Goal: Answer question/provide support

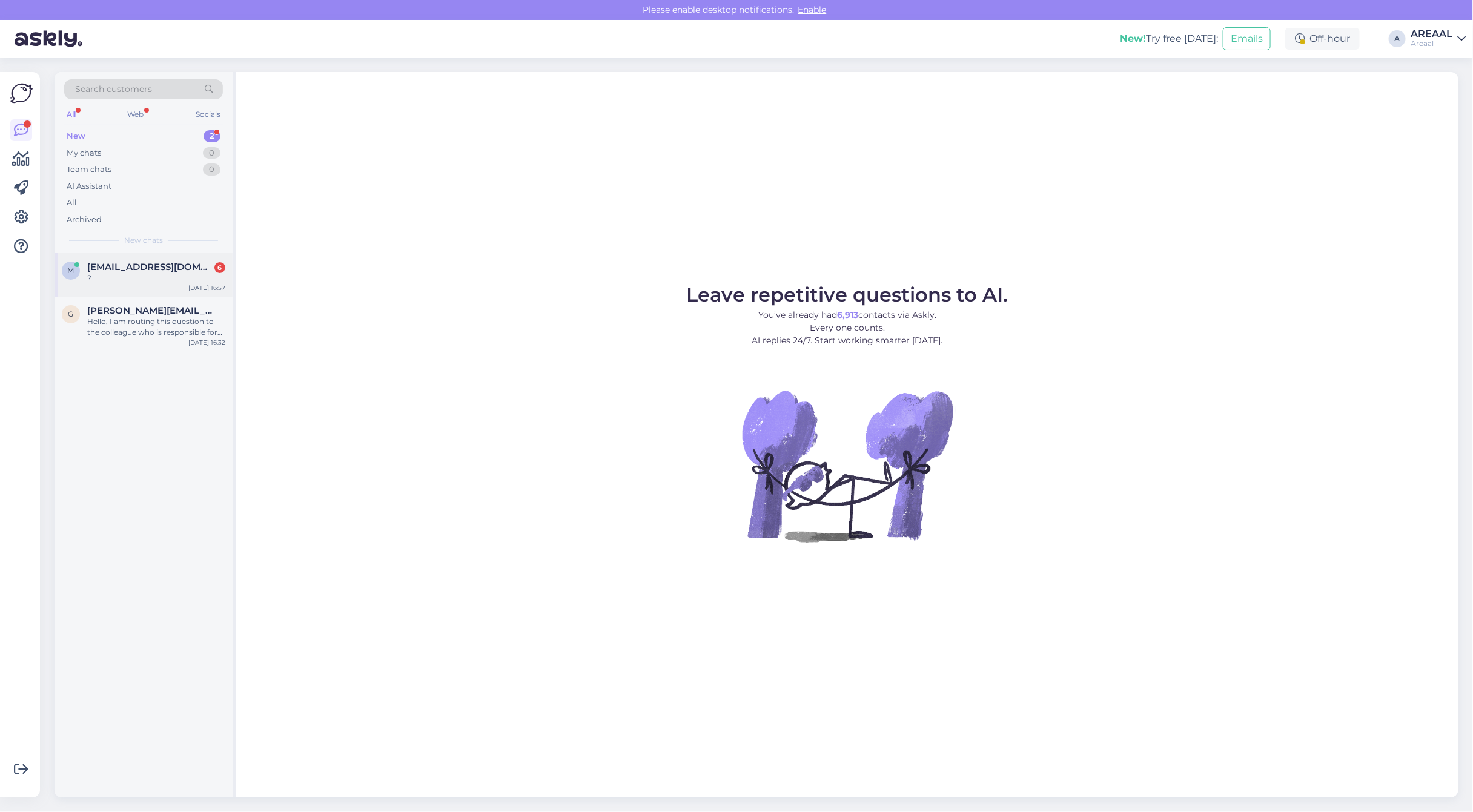
click at [163, 255] on div "m [EMAIL_ADDRESS][DOMAIN_NAME] 6 ? [DATE] 16:57" at bounding box center [143, 275] width 178 height 44
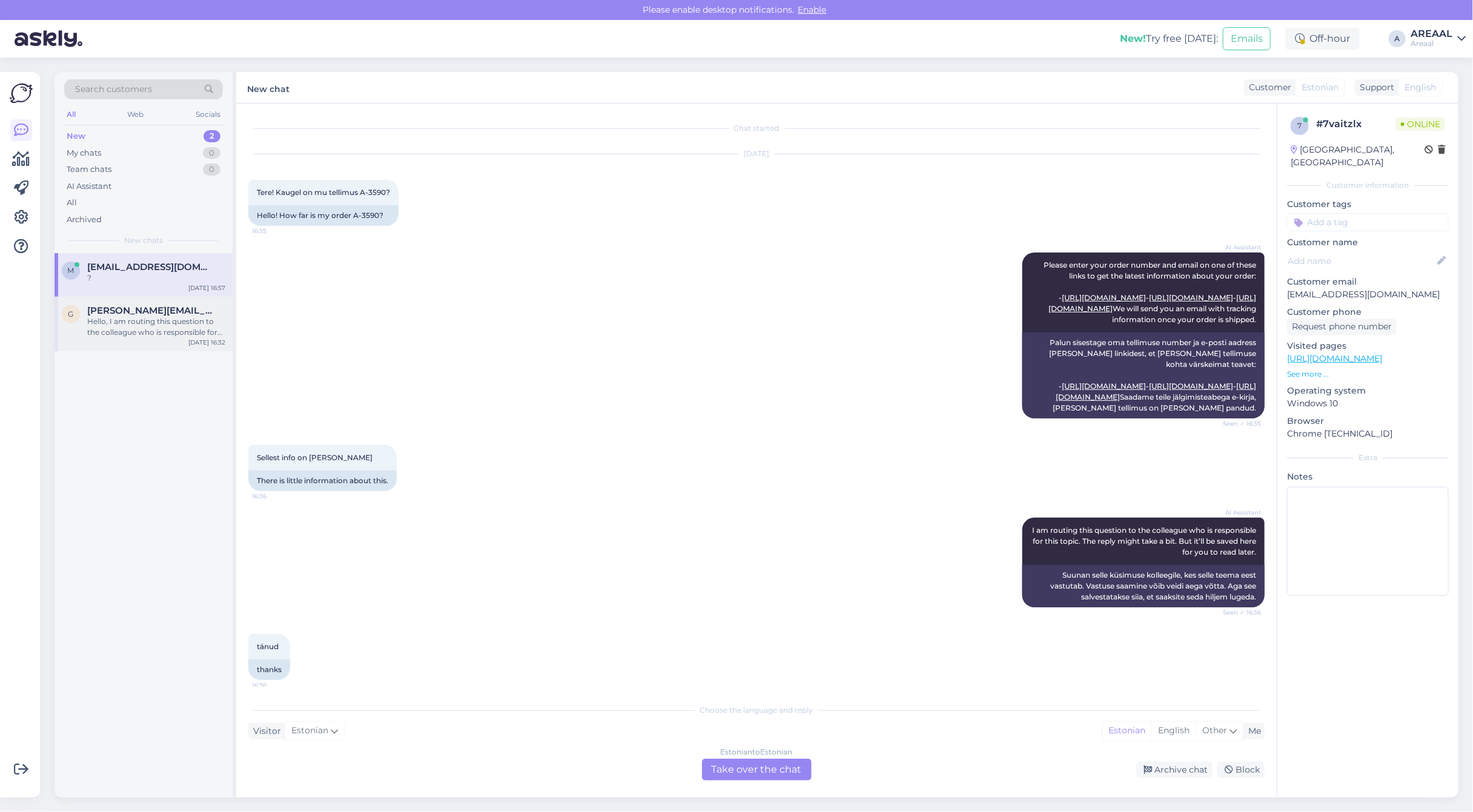
click at [119, 334] on div "Hello, I am routing this question to the colleague who is responsible for this …" at bounding box center [156, 327] width 138 height 22
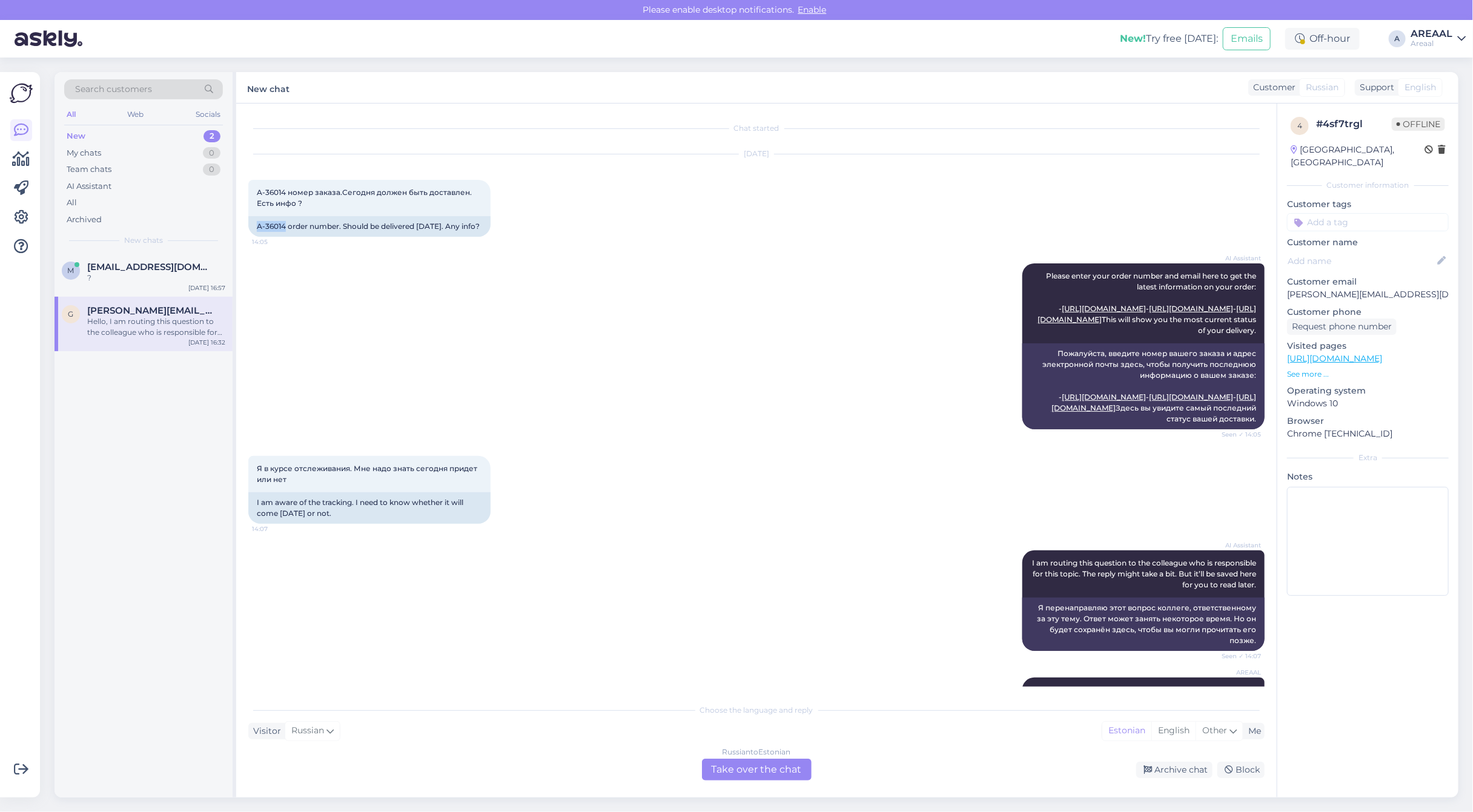
copy div "A-36014"
drag, startPoint x: 286, startPoint y: 227, endPoint x: 243, endPoint y: 225, distance: 43.0
click at [243, 225] on div "Chat started Aug 21 2025 A-36014 номер заказа.Сегодня должен быть доставлен. Ес…" at bounding box center [756, 451] width 1041 height 694
click at [200, 436] on div "m mariliis89.lepist@gmail.com ? Aug 26 16:57 g galina.gallit@gmail.com Hello, I…" at bounding box center [143, 525] width 178 height 544
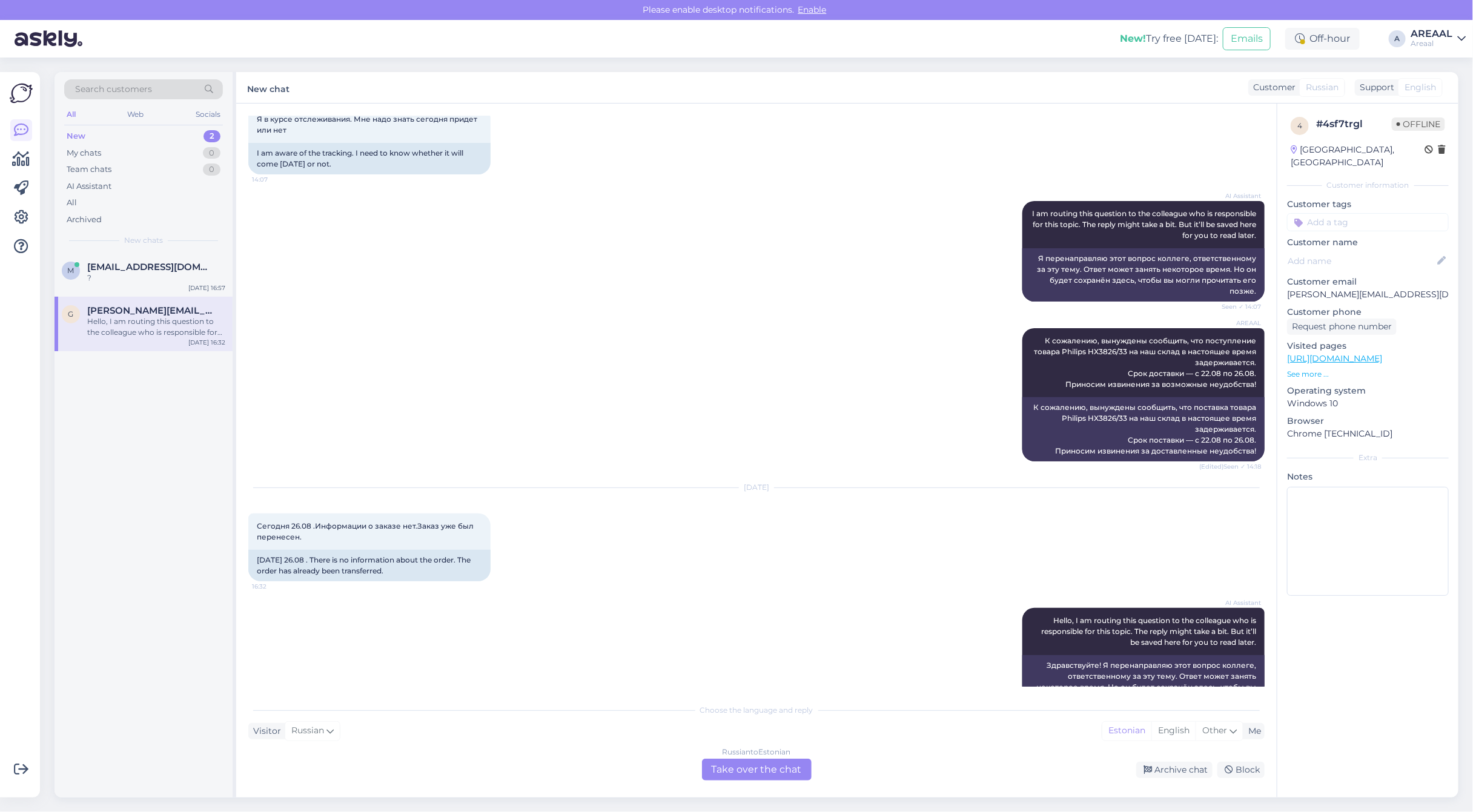
scroll to position [438, 0]
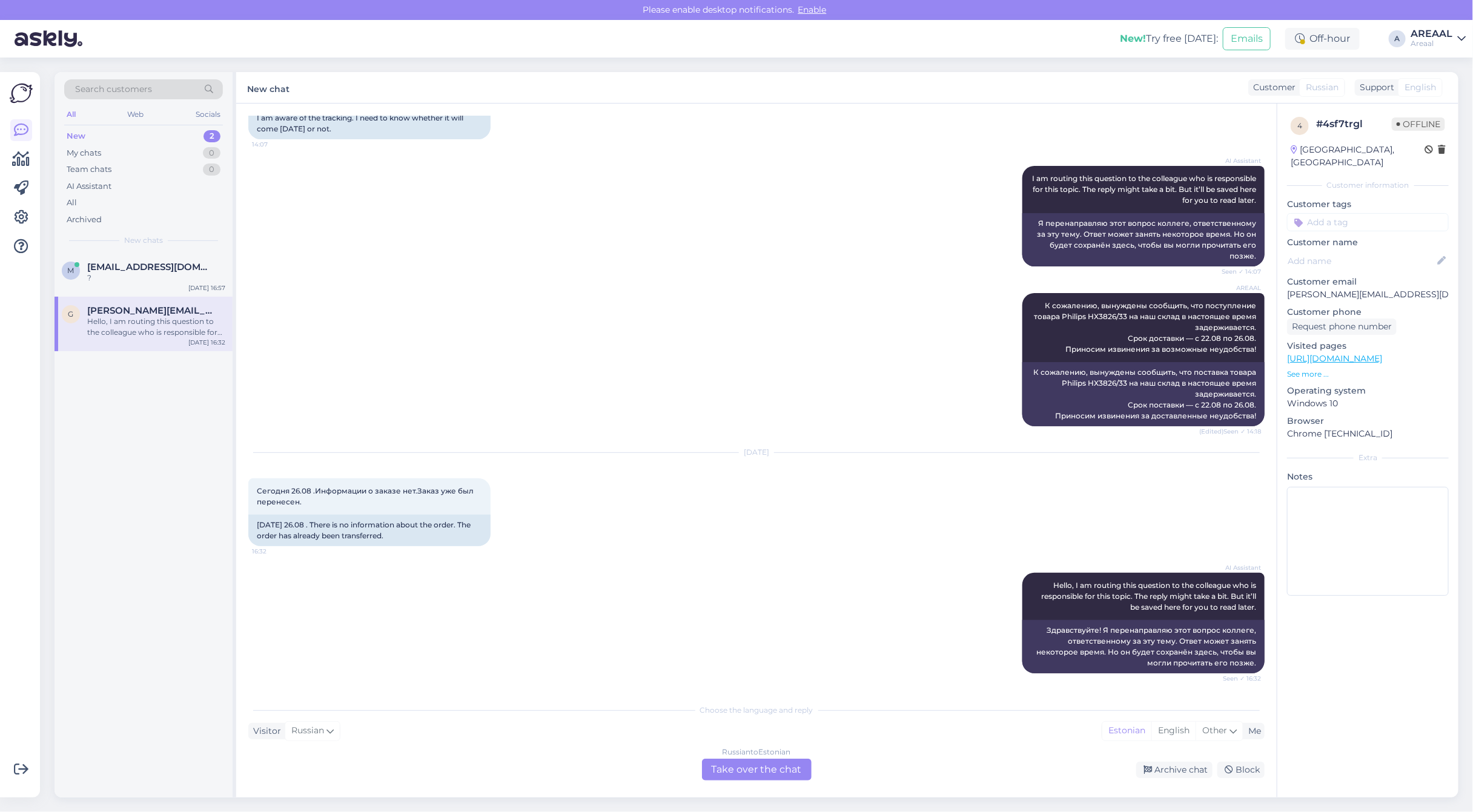
drag, startPoint x: 174, startPoint y: 565, endPoint x: 62, endPoint y: 586, distance: 114.0
click at [174, 565] on div "m mariliis89.lepist@gmail.com ? Aug 26 16:57 g galina.gallit@gmail.com Hello, I…" at bounding box center [143, 525] width 178 height 544
click at [165, 280] on div "?" at bounding box center [156, 278] width 138 height 11
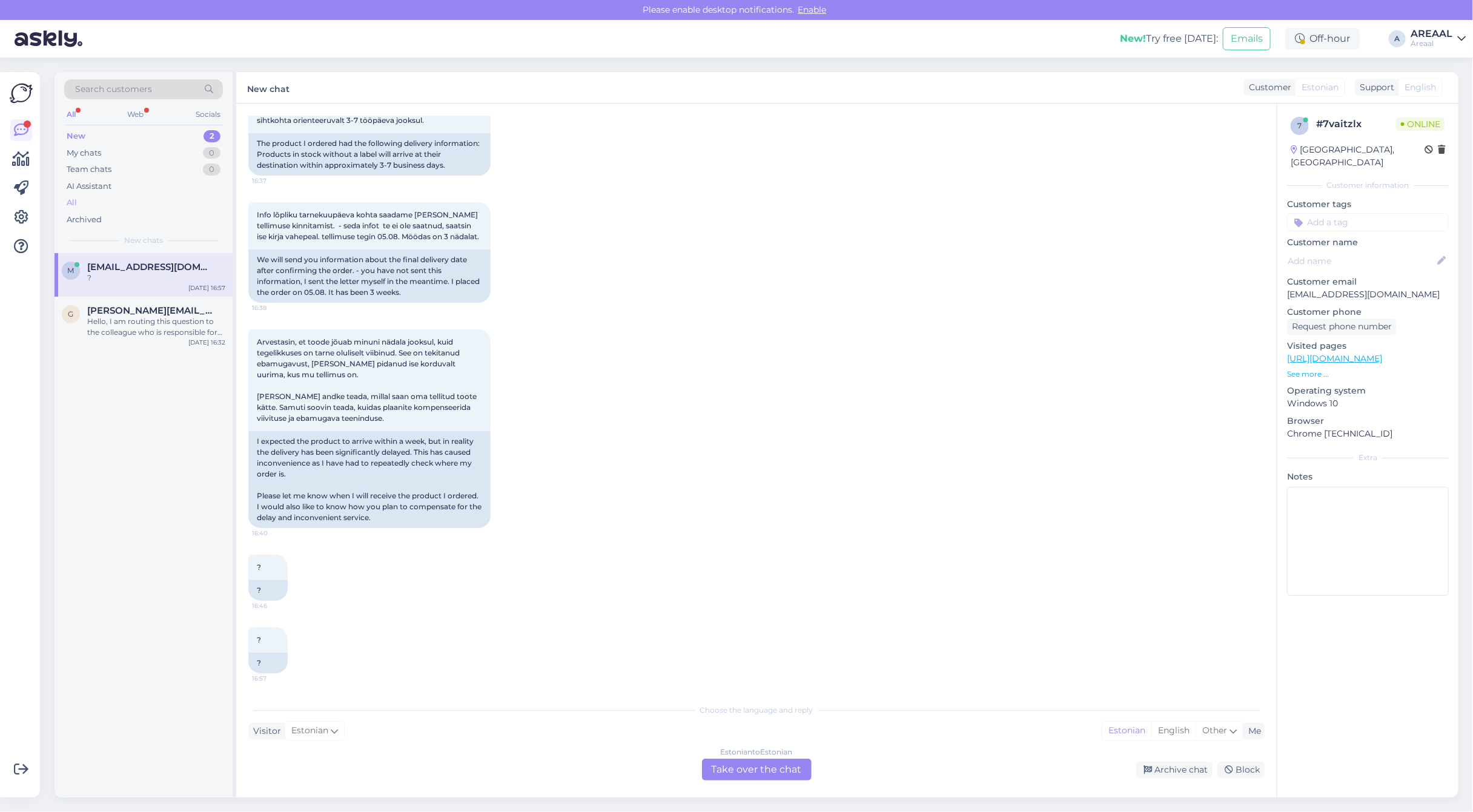
click at [173, 198] on div "All" at bounding box center [143, 203] width 159 height 17
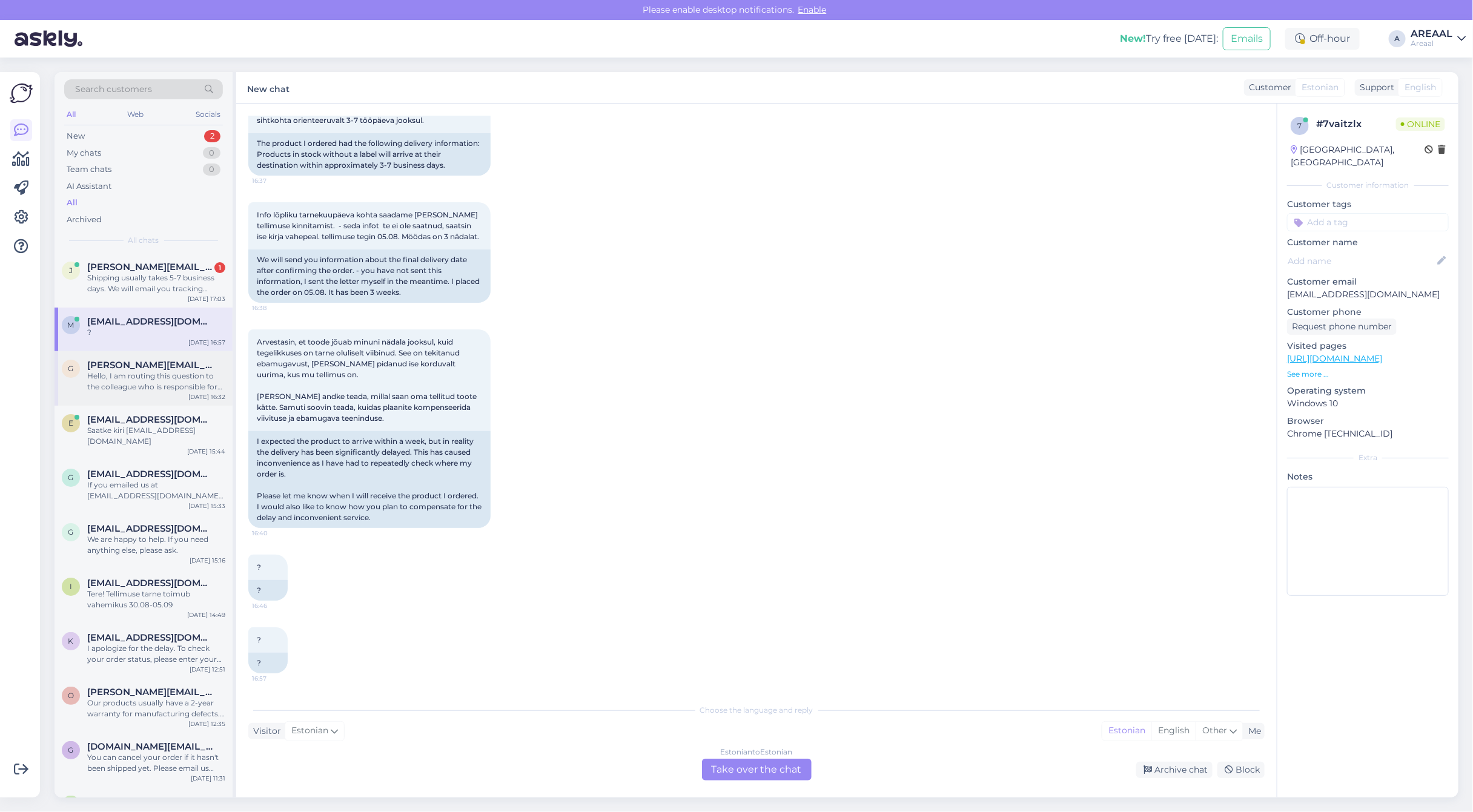
click at [194, 380] on div "Hello, I am routing this question to the colleague who is responsible for this …" at bounding box center [156, 381] width 138 height 22
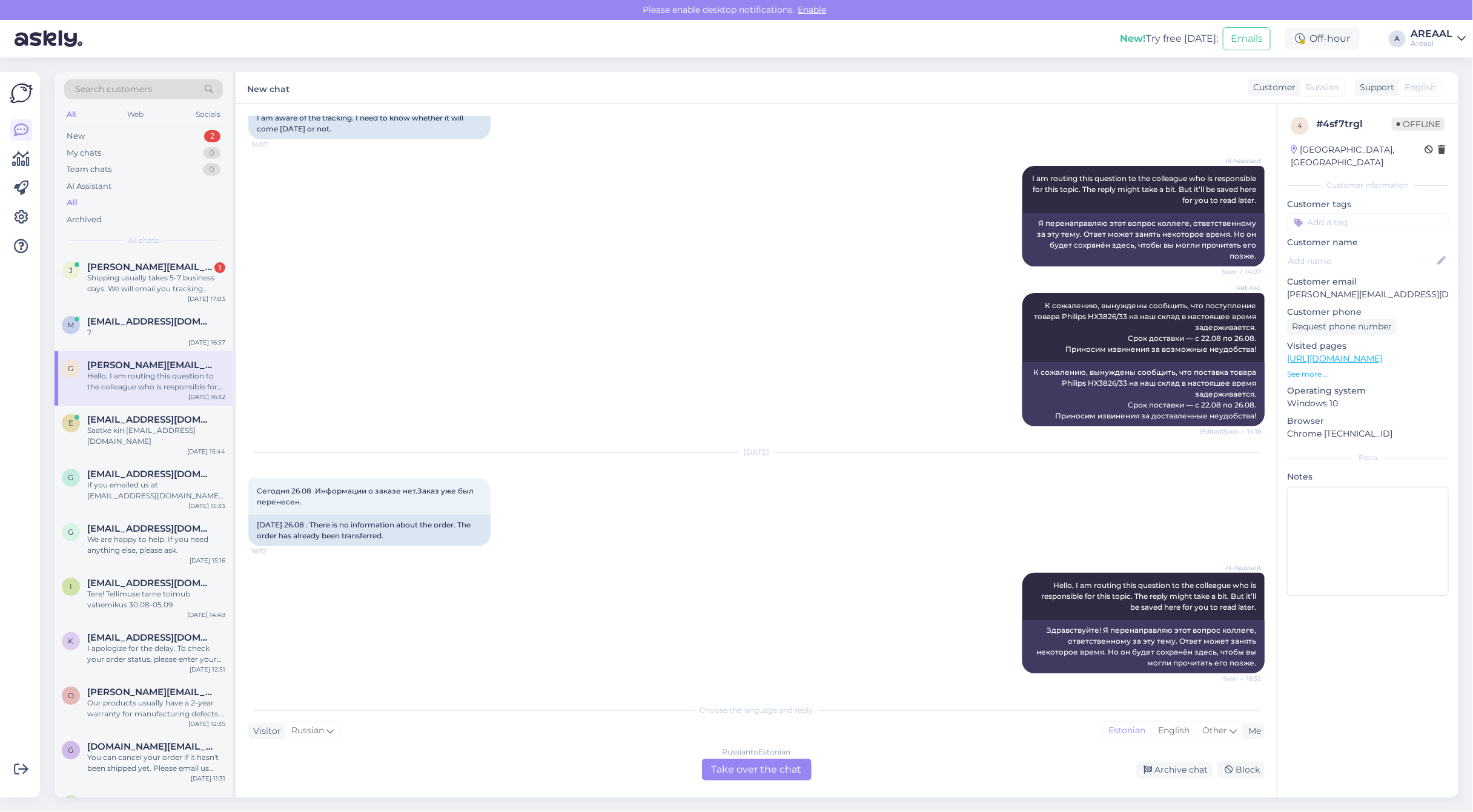
click at [712, 752] on div "Choose the language and reply Visitor Russian Me Estonian English Other Russian…" at bounding box center [756, 738] width 1016 height 83
click at [738, 770] on div "Russian to Estonian Take over the chat" at bounding box center [756, 770] width 109 height 22
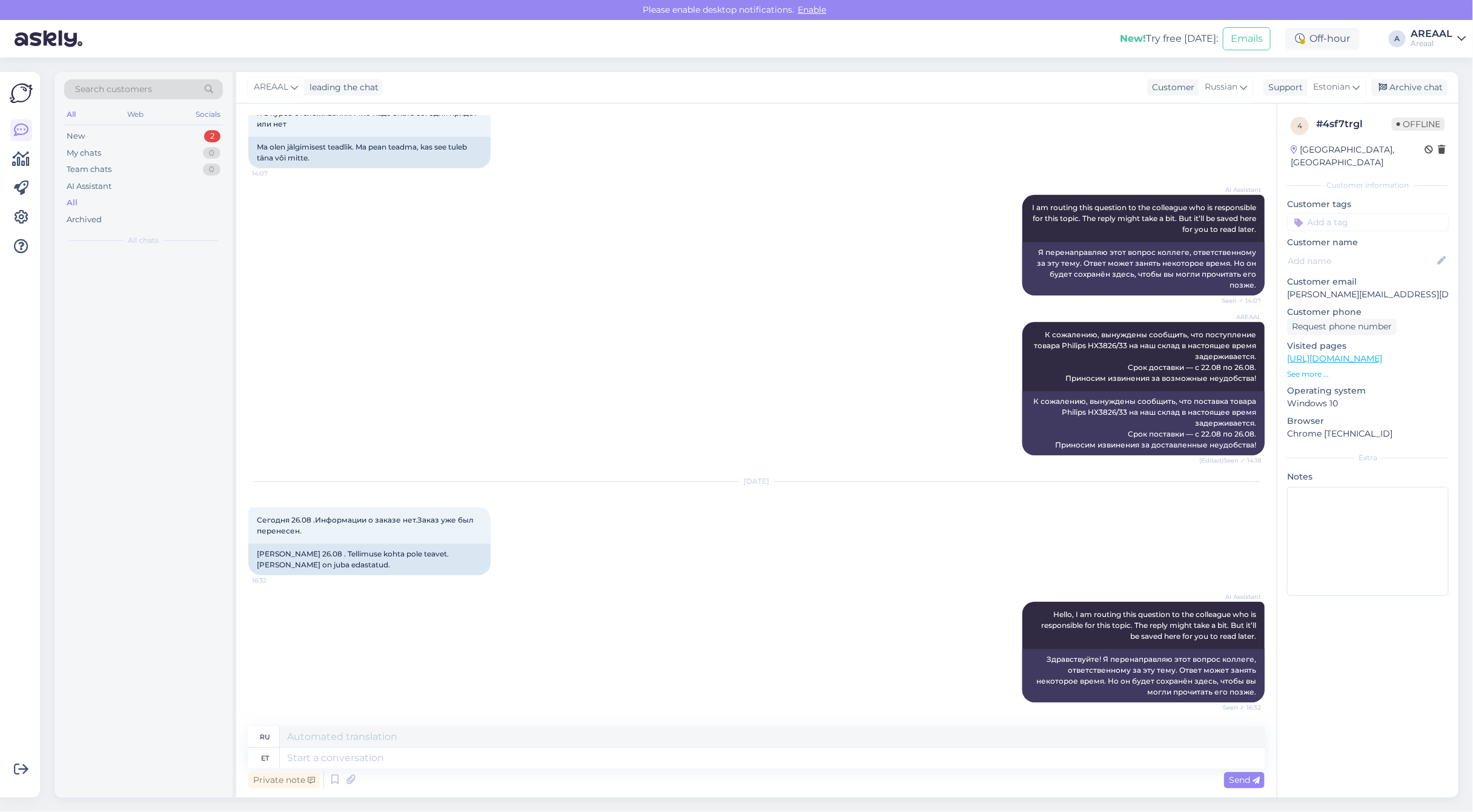
scroll to position [419, 0]
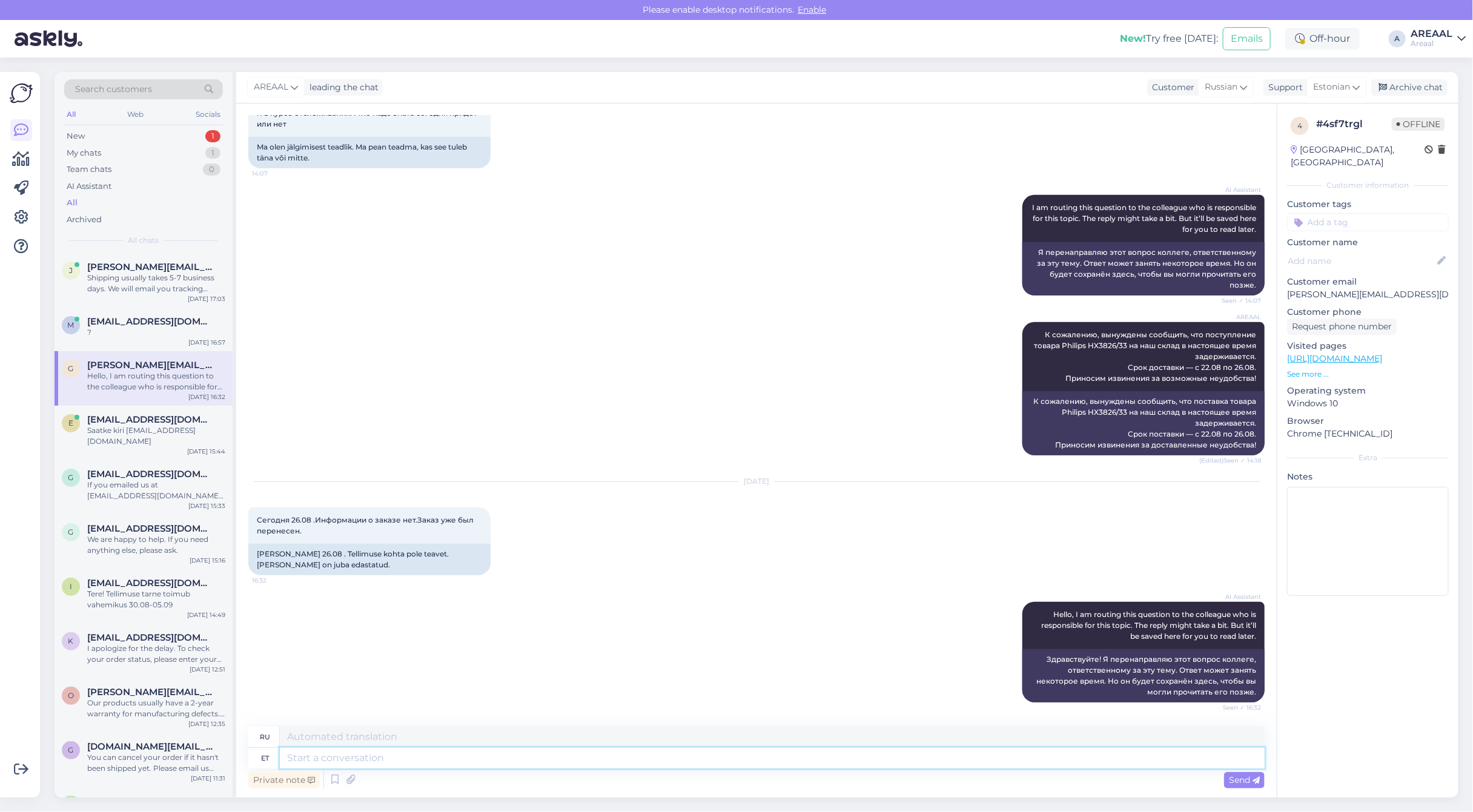
click at [722, 764] on textarea at bounding box center [772, 758] width 985 height 20
click at [1336, 88] on span "Estonian" at bounding box center [1332, 87] width 37 height 14
type input "russ"
click at [1297, 147] on link "Russian" at bounding box center [1314, 141] width 133 height 19
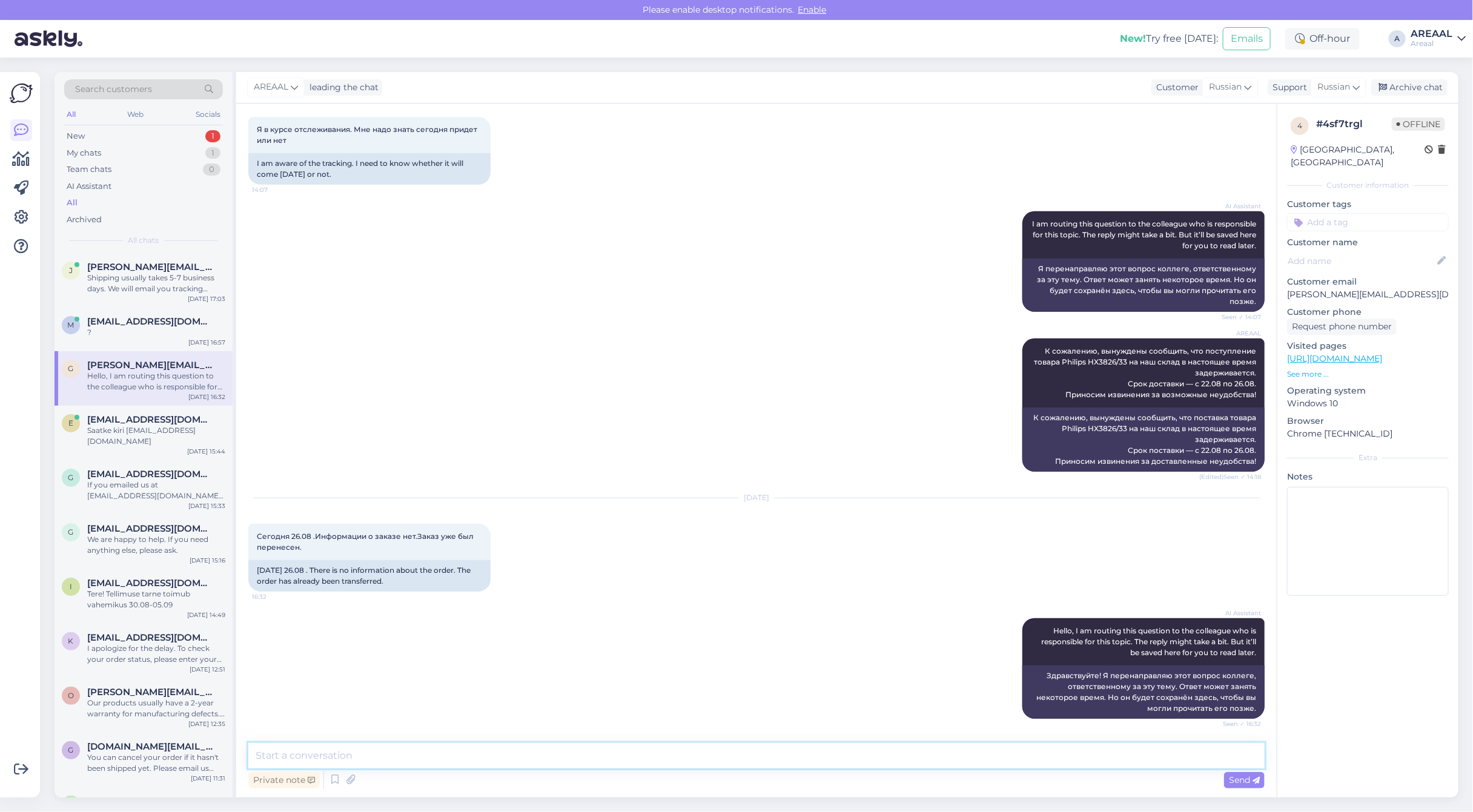
click at [536, 748] on textarea at bounding box center [756, 755] width 1016 height 25
paste textarea "К сожалению, вынуждены сообщить, что поступление товара Philips HX3826/33 на на…"
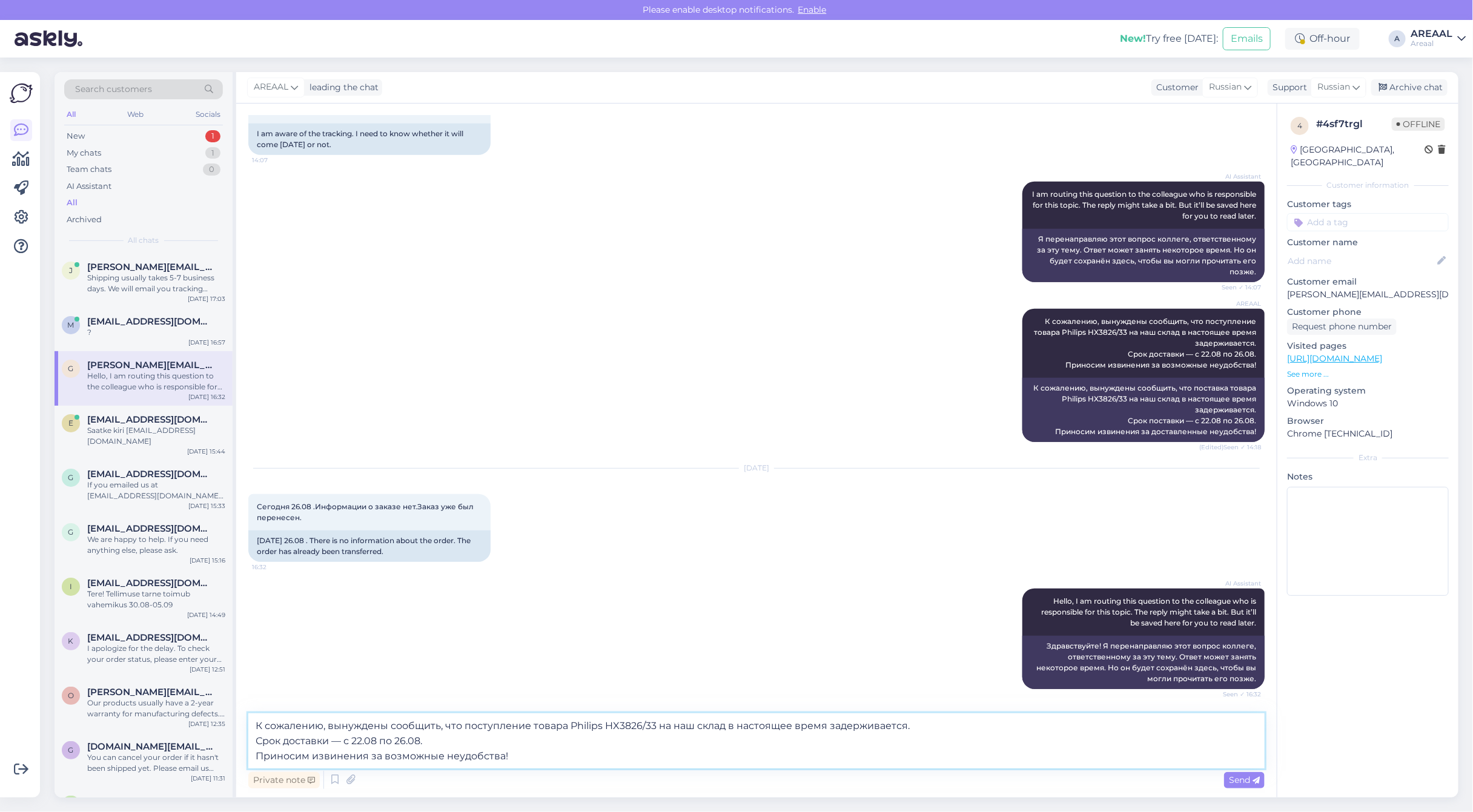
scroll to position [423, 0]
click at [937, 720] on textarea "К сожалению, вынуждены сообщить, что поступление товара Philips HX3826/33 на на…" at bounding box center [756, 740] width 1016 height 55
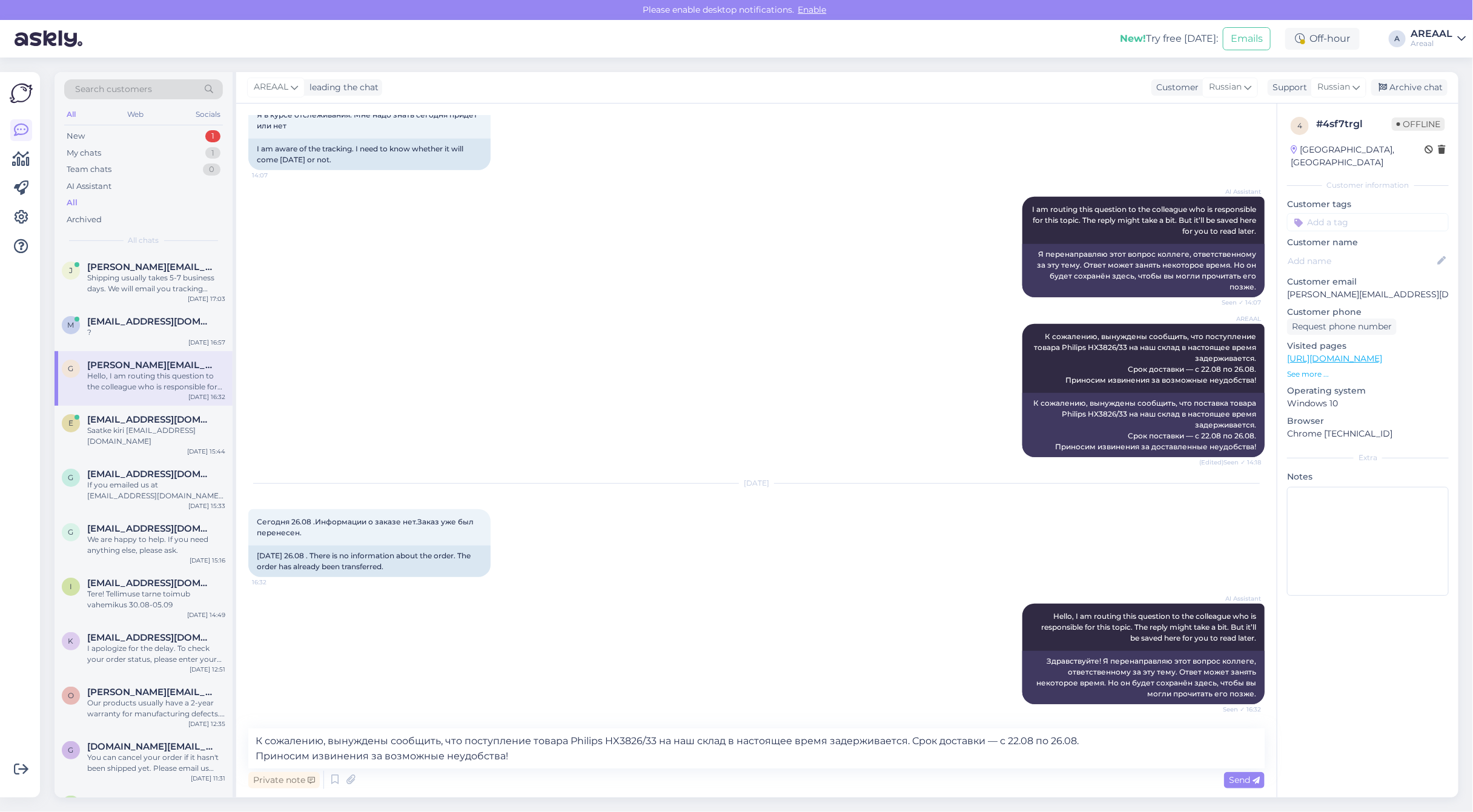
click at [1130, 731] on div "Chat started Aug 21 2025 A-36014 номер заказа.Сегодня должен быть доставлен. Ес…" at bounding box center [756, 451] width 1041 height 694
click at [1133, 751] on textarea "К сожалению, вынуждены сообщить, что поступление товара Philips HX3826/33 на на…" at bounding box center [756, 748] width 1016 height 40
click at [1133, 743] on textarea "К сожалению, вынуждены сообщить, что поступление товара Philips HX3826/33 на на…" at bounding box center [756, 748] width 1016 height 40
type textarea "К сожалению, вынуждены сообщить, что поступление товара Philips HX3826/33 на на…"
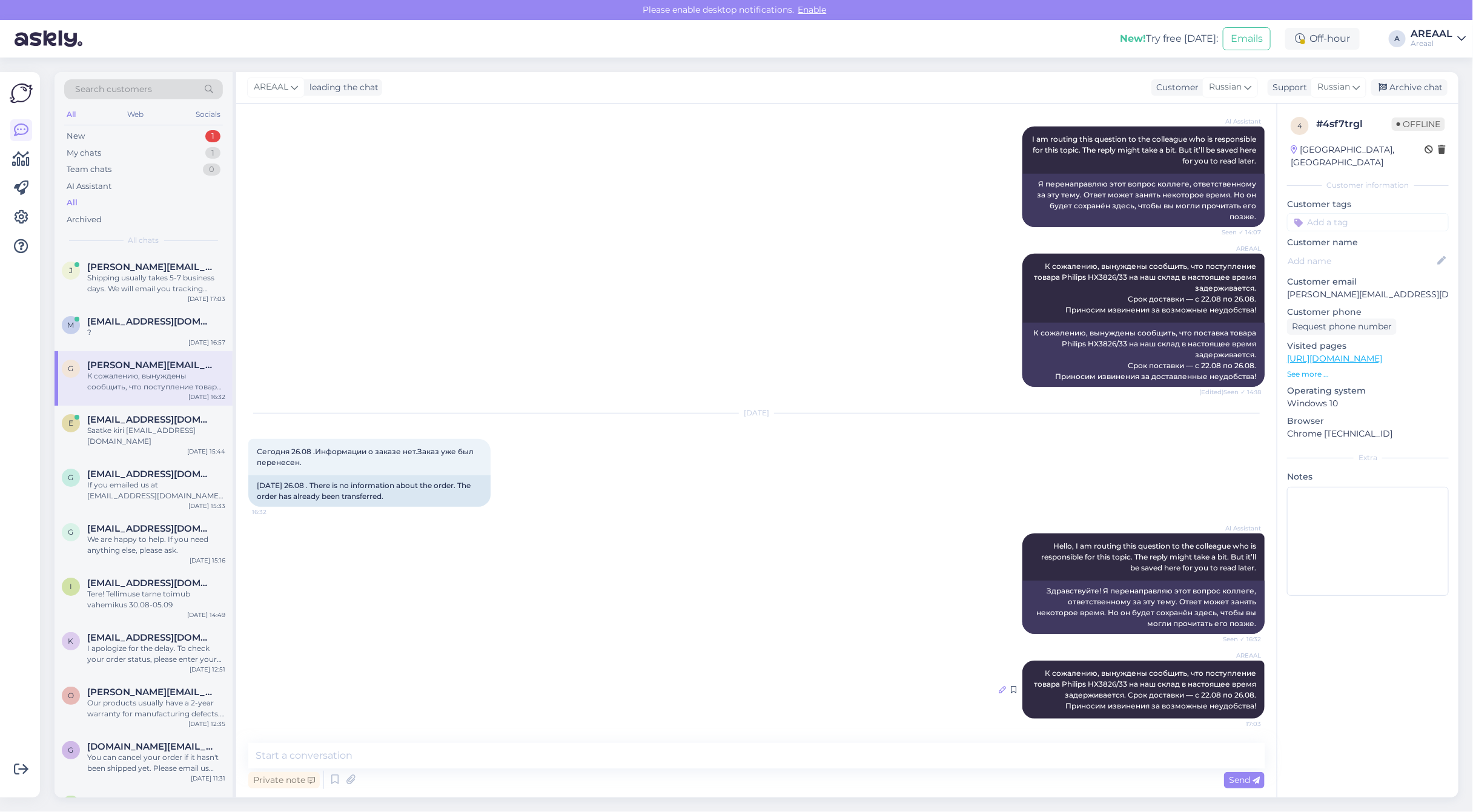
click at [999, 690] on icon at bounding box center [1002, 689] width 8 height 8
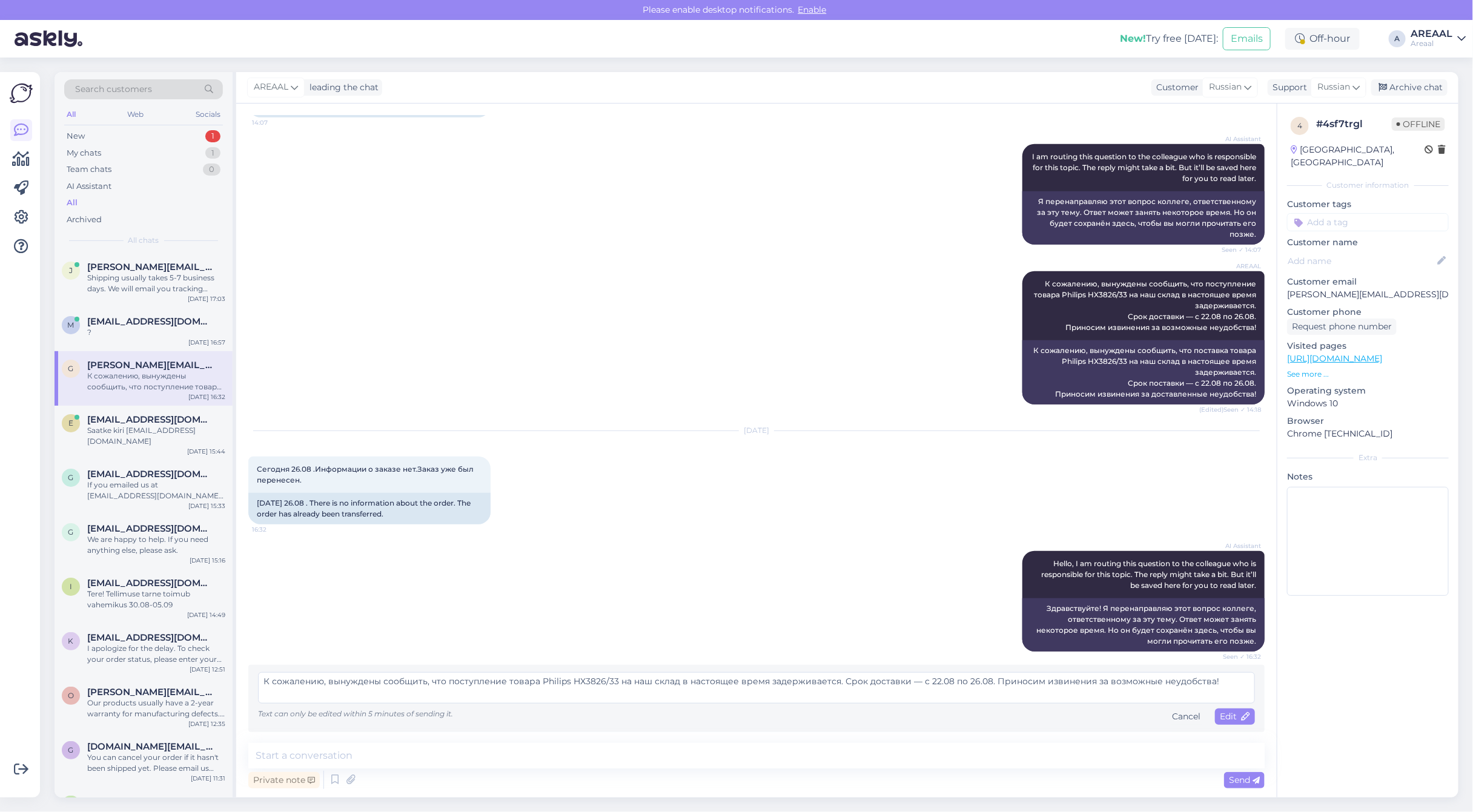
scroll to position [460, 0]
click at [933, 678] on textarea "К сожалению, вынуждены сообщить, что поступление товара Philips HX3826/33 на на…" at bounding box center [756, 688] width 997 height 31
type textarea "К сожалению, вынуждены сообщить, что поступление товара Philips HX3826/33 на на…"
click at [1241, 716] on icon at bounding box center [1245, 716] width 8 height 8
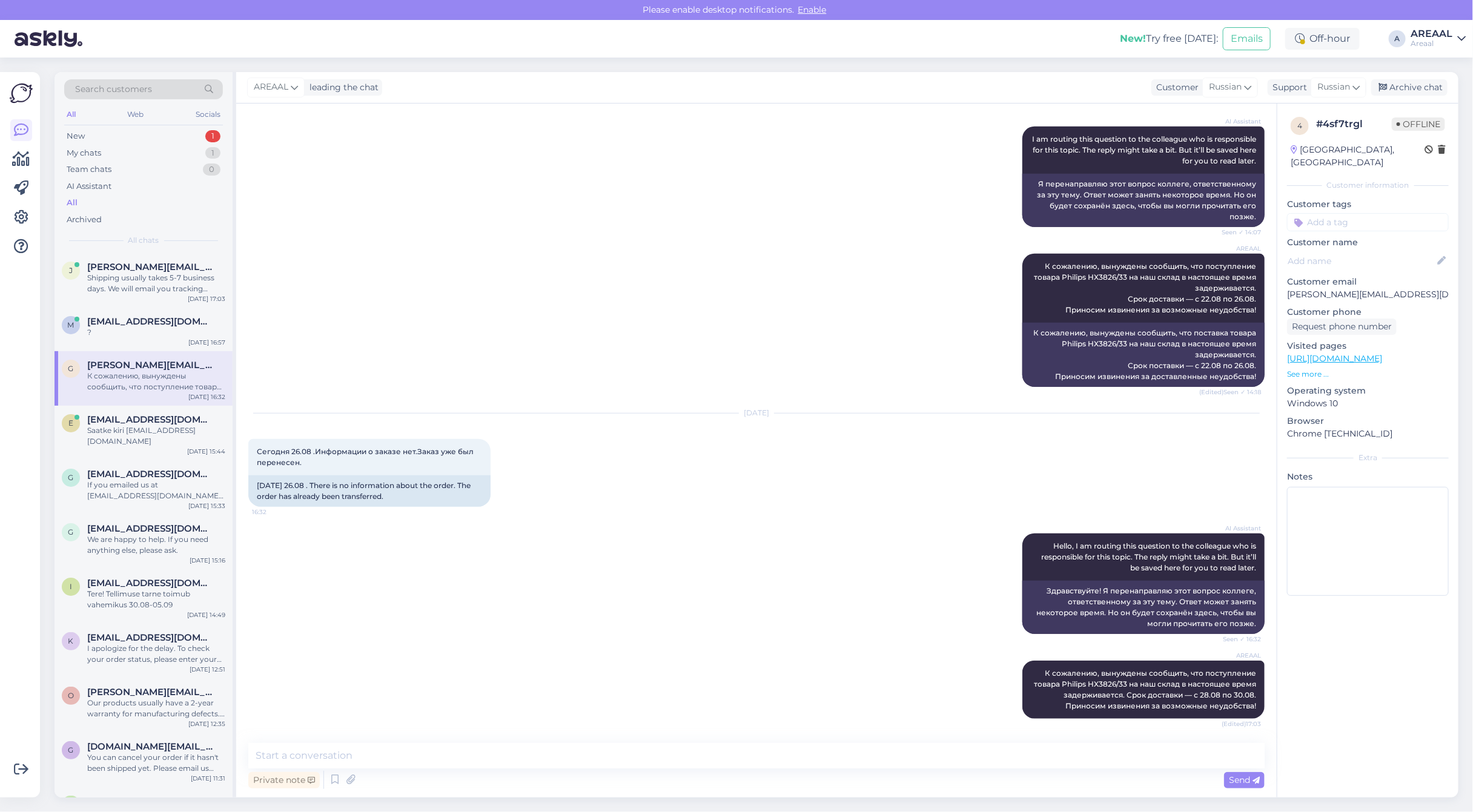
scroll to position [477, 0]
click at [1118, 744] on textarea at bounding box center [756, 755] width 1016 height 25
click at [1433, 82] on div "Archive chat" at bounding box center [1409, 87] width 77 height 16
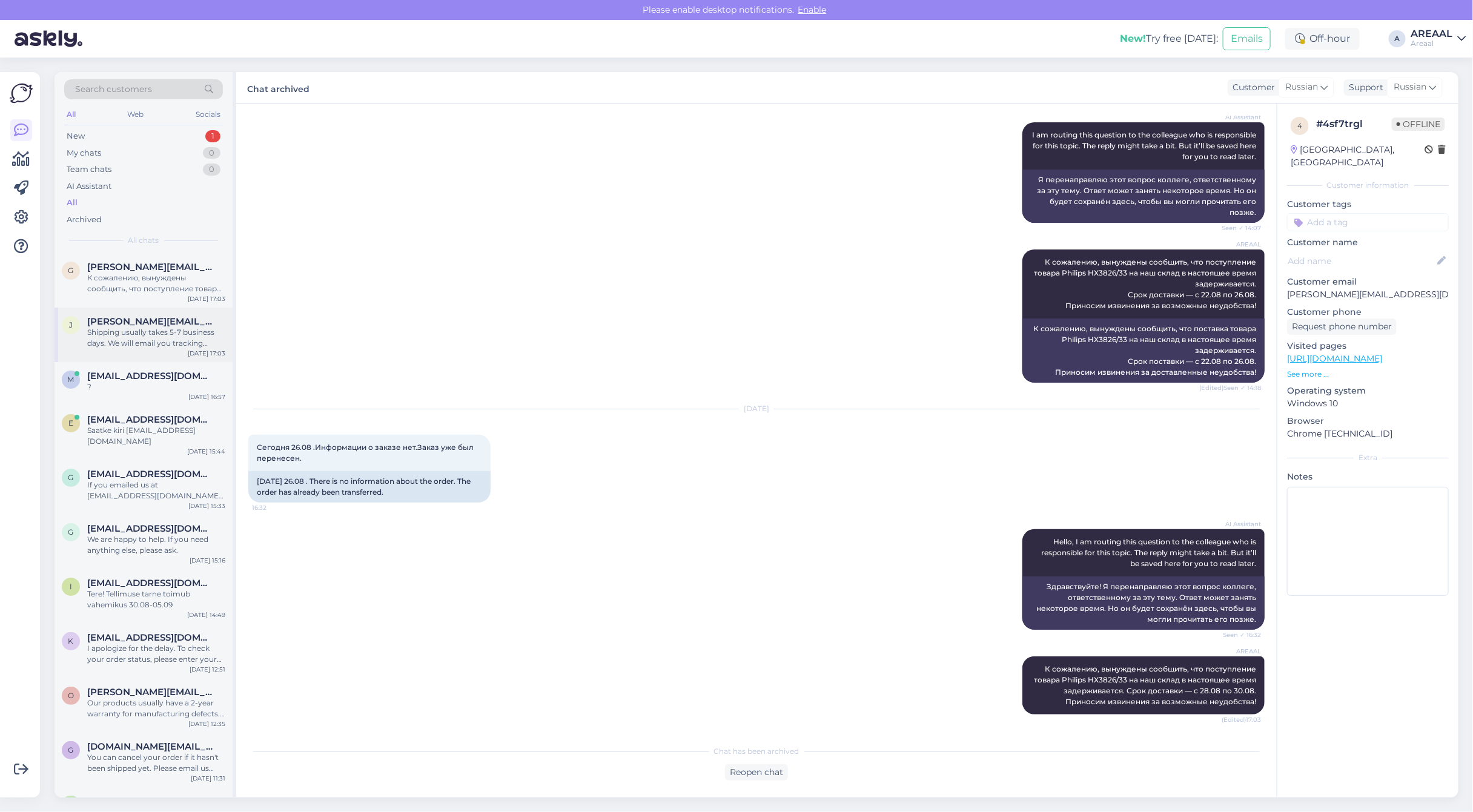
click at [142, 350] on div "j jane.riin.niit@gmail.com Shipping usually takes 5-7 business days. We will em…" at bounding box center [143, 335] width 178 height 55
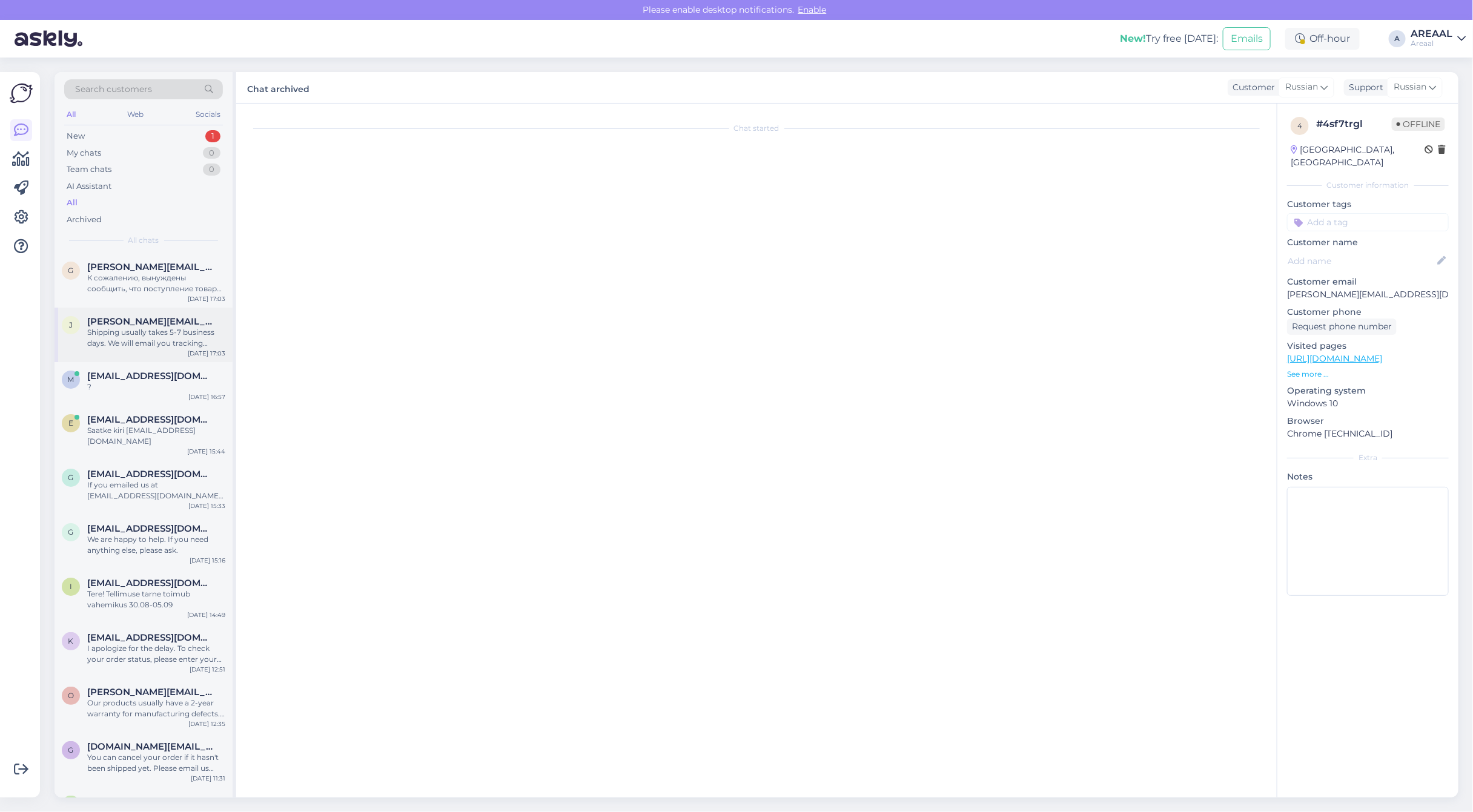
scroll to position [389, 0]
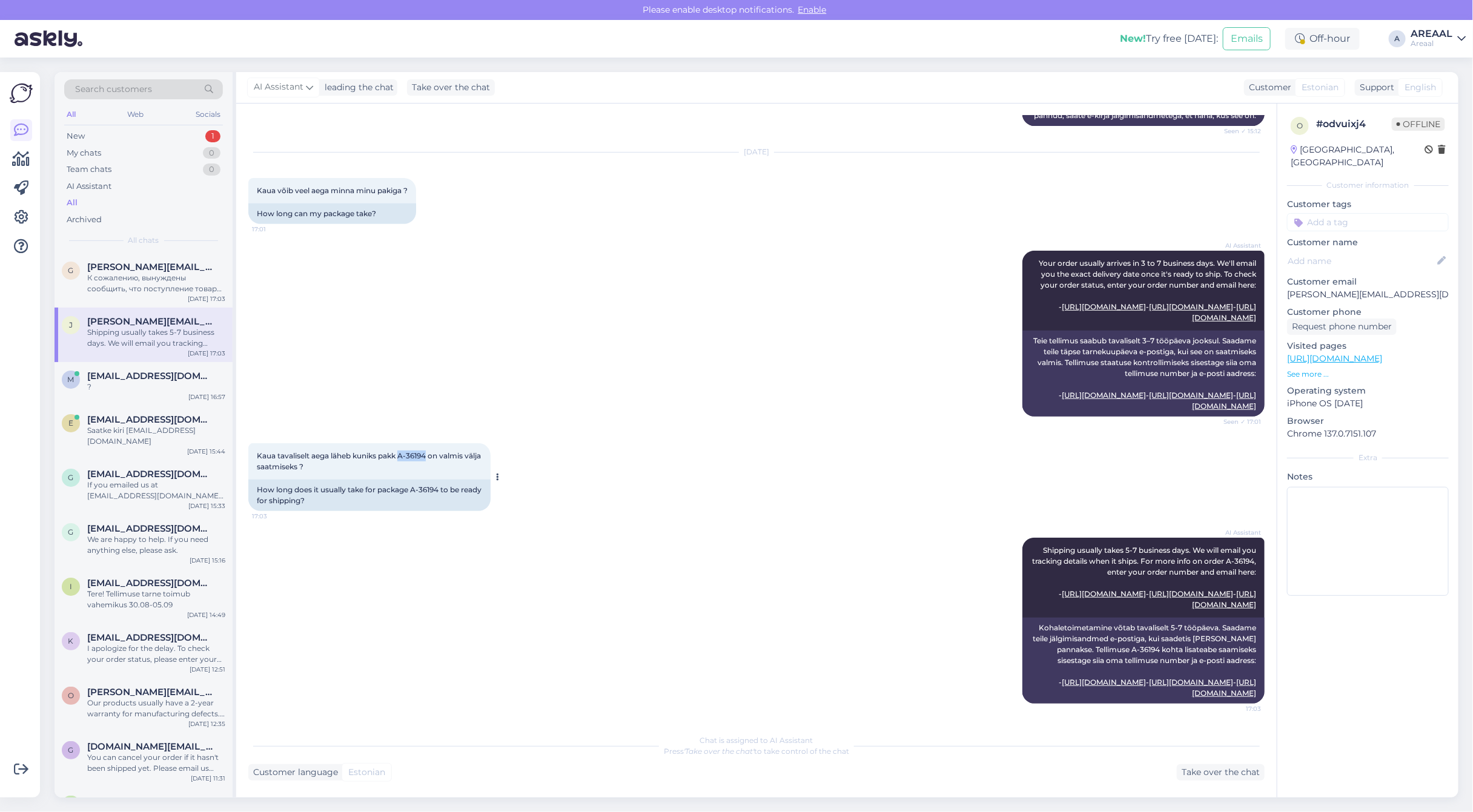
copy span "A-36194"
drag, startPoint x: 400, startPoint y: 434, endPoint x: 428, endPoint y: 436, distance: 28.1
click at [428, 451] on span "Kaua tavaliselt aega läheb kuniks pakk A-36194 on valmis välja saatmiseks ?" at bounding box center [370, 460] width 226 height 20
click at [1213, 774] on div "Take over the chat" at bounding box center [1220, 772] width 88 height 16
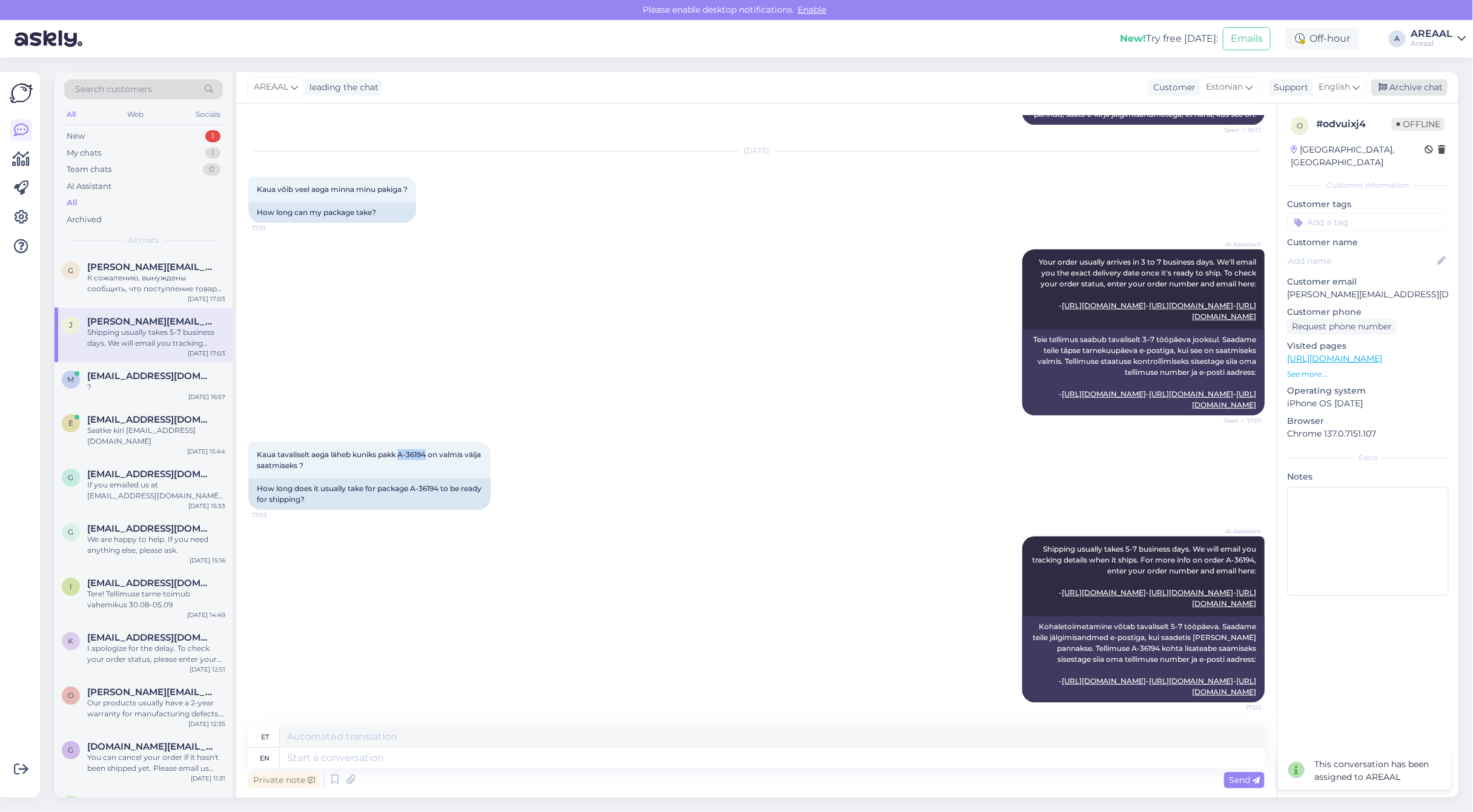
click at [1420, 87] on div "Archive chat" at bounding box center [1409, 87] width 77 height 16
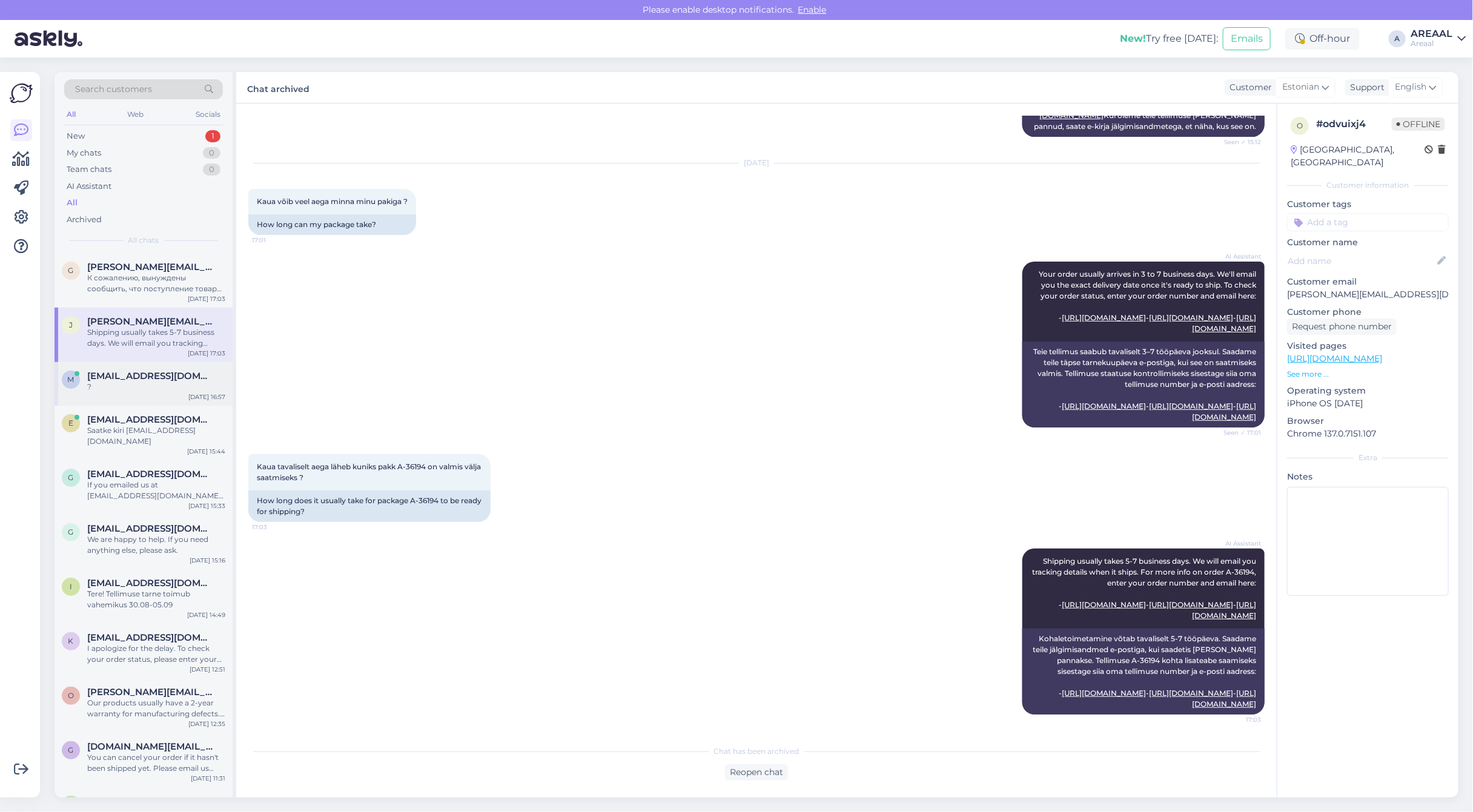
click at [178, 378] on span "[EMAIL_ADDRESS][DOMAIN_NAME]" at bounding box center [150, 376] width 126 height 11
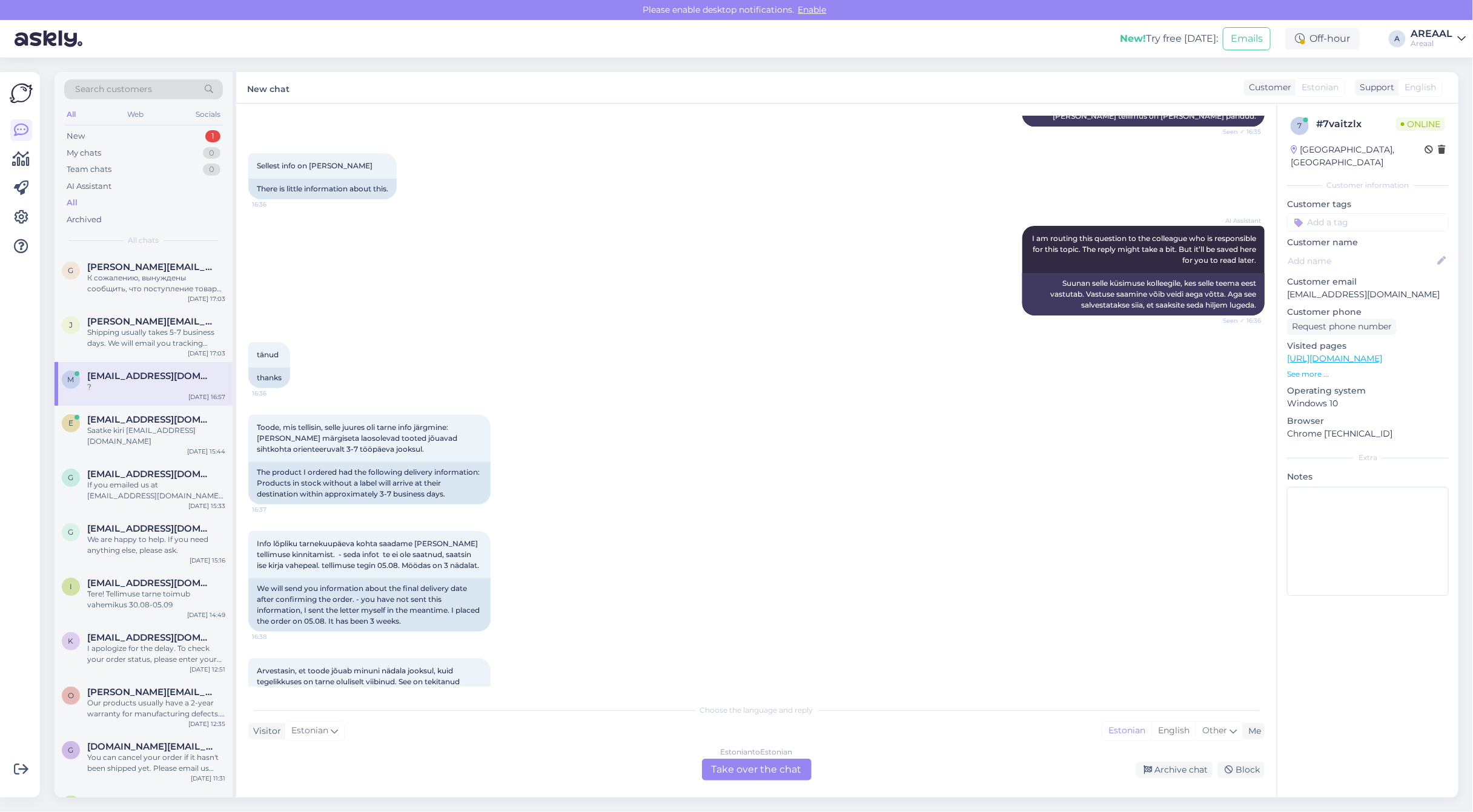
scroll to position [0, 0]
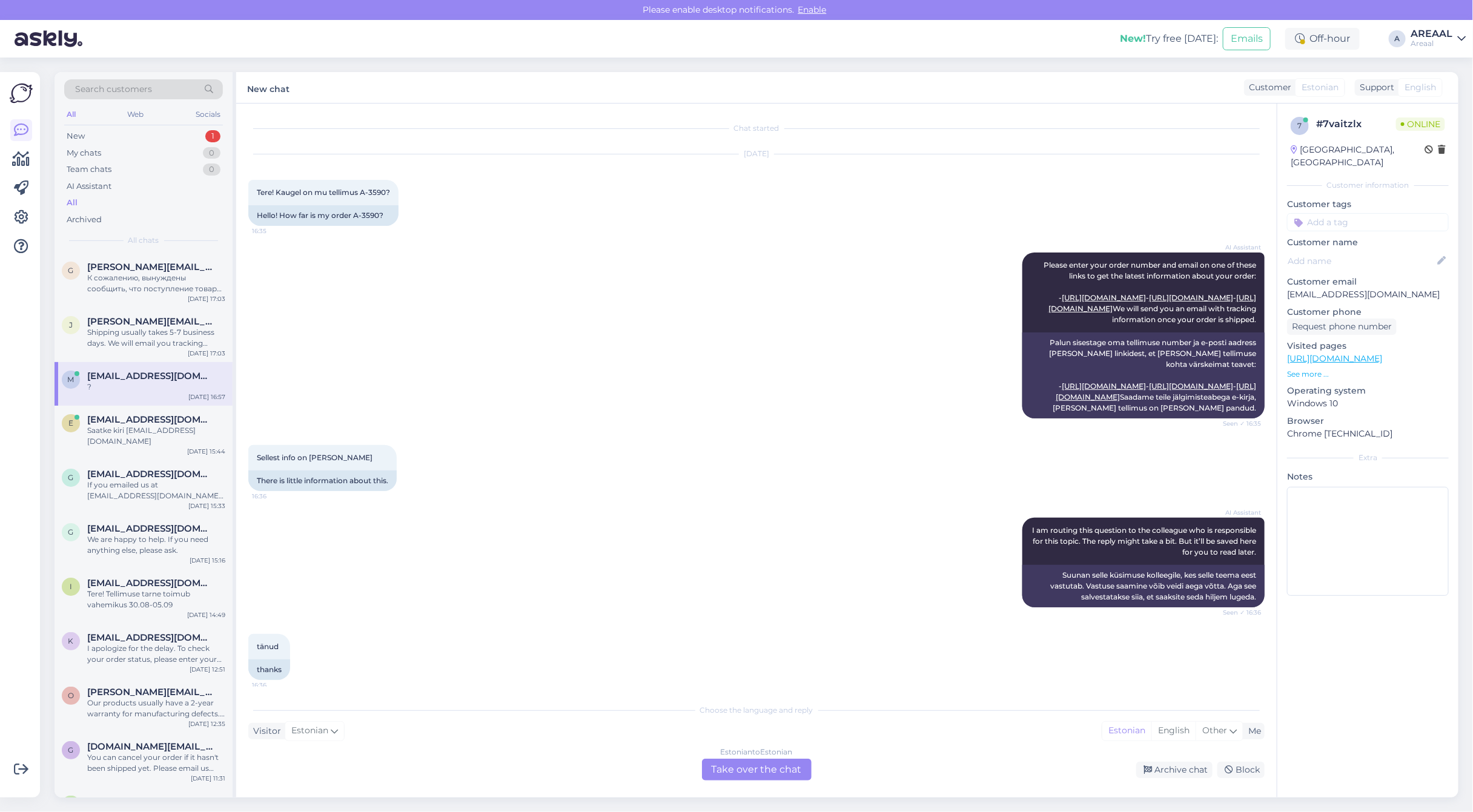
click at [1363, 288] on p "[EMAIL_ADDRESS][DOMAIN_NAME]" at bounding box center [1368, 294] width 162 height 13
copy p "[EMAIL_ADDRESS][DOMAIN_NAME]"
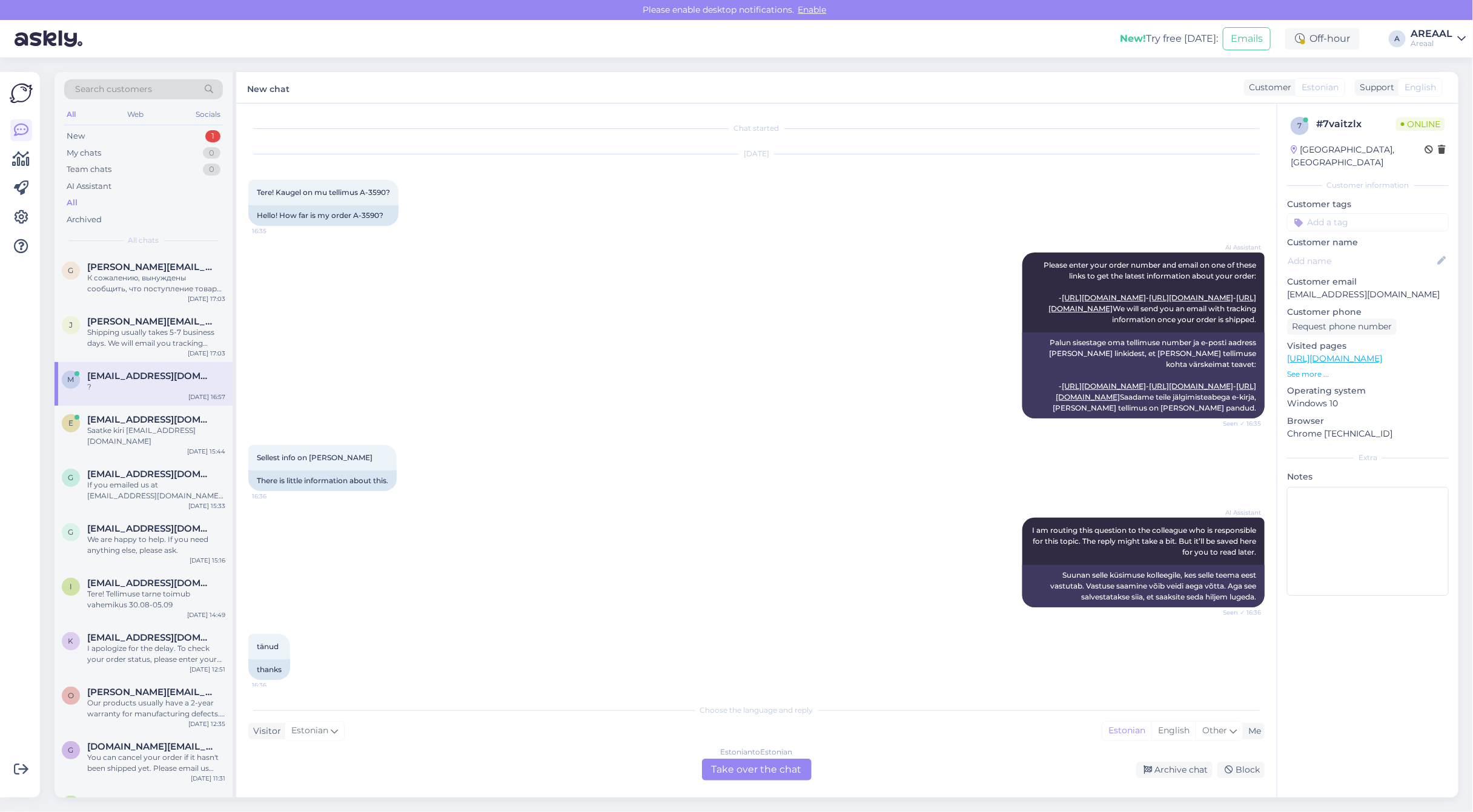
drag, startPoint x: 739, startPoint y: 774, endPoint x: 743, endPoint y: 739, distance: 35.2
click at [738, 772] on div "Estonian to Estonian Take over the chat" at bounding box center [756, 770] width 109 height 22
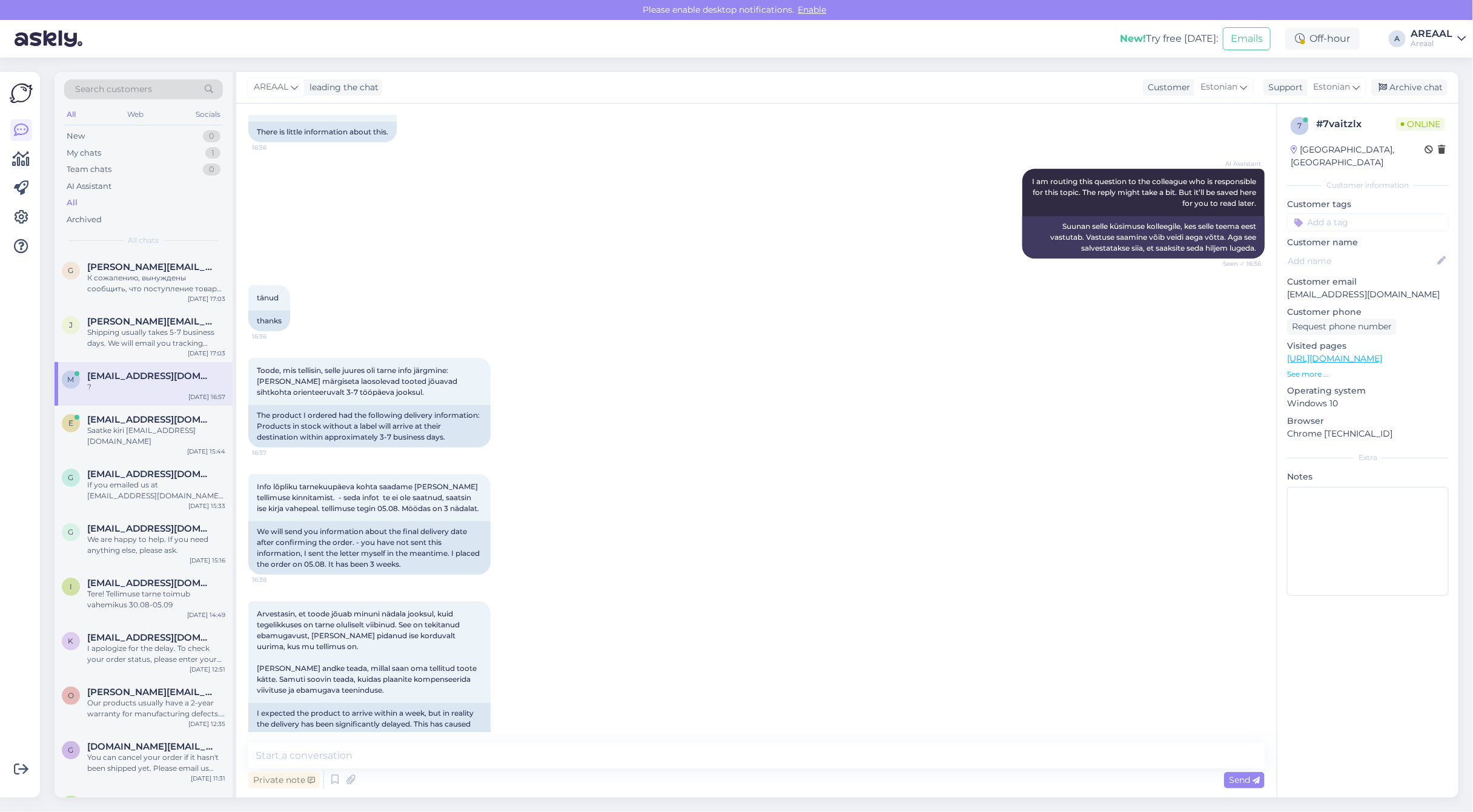
scroll to position [639, 0]
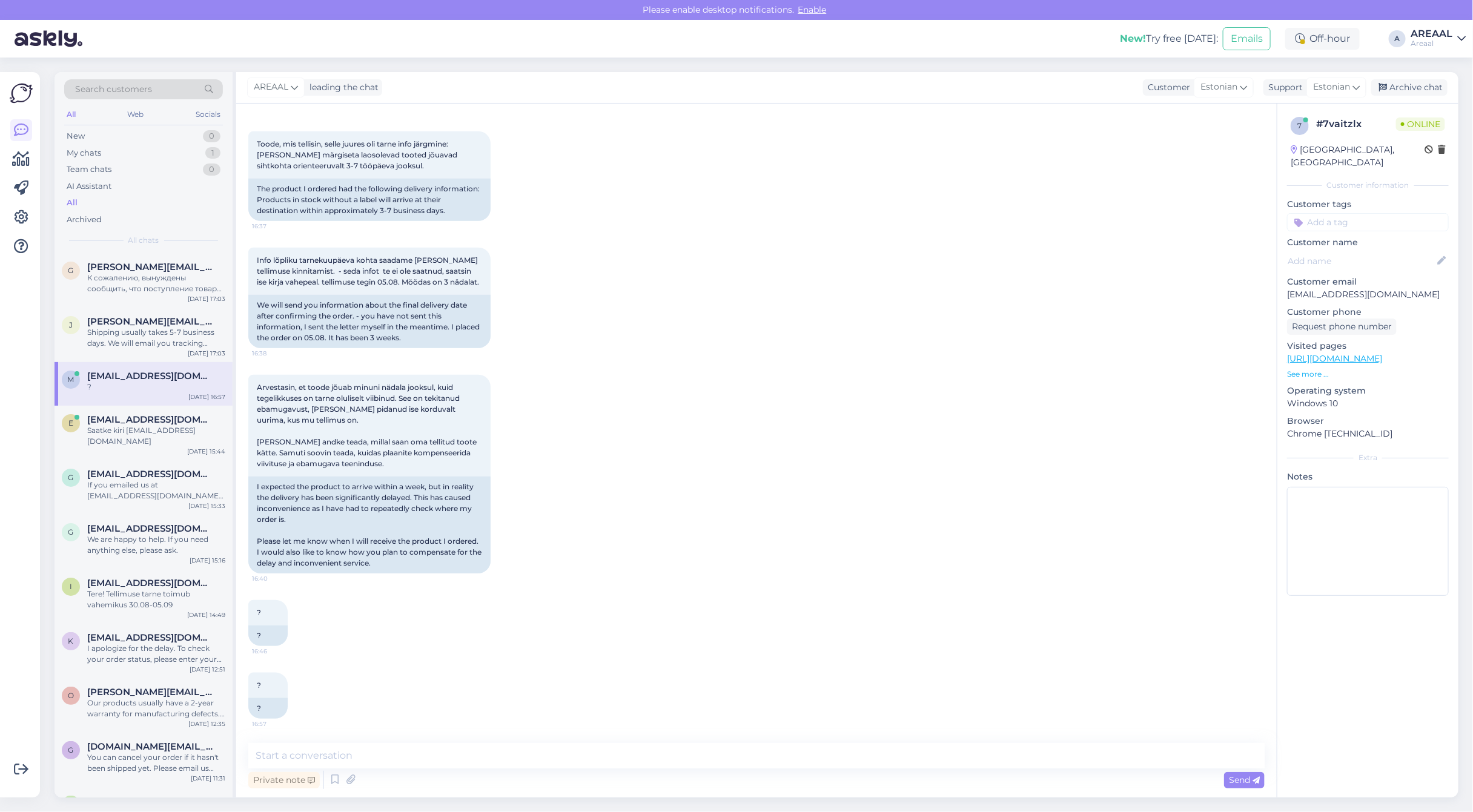
click at [465, 770] on div "Private note Send" at bounding box center [756, 780] width 1016 height 23
click at [462, 759] on textarea at bounding box center [756, 755] width 1016 height 25
paste textarea "[EMAIL_ADDRESS][DOMAIN_NAME]"
type textarea "Mis on tellimuse number? mariliis89.lepist@gmail.com meiliaadressiga tellimust …"
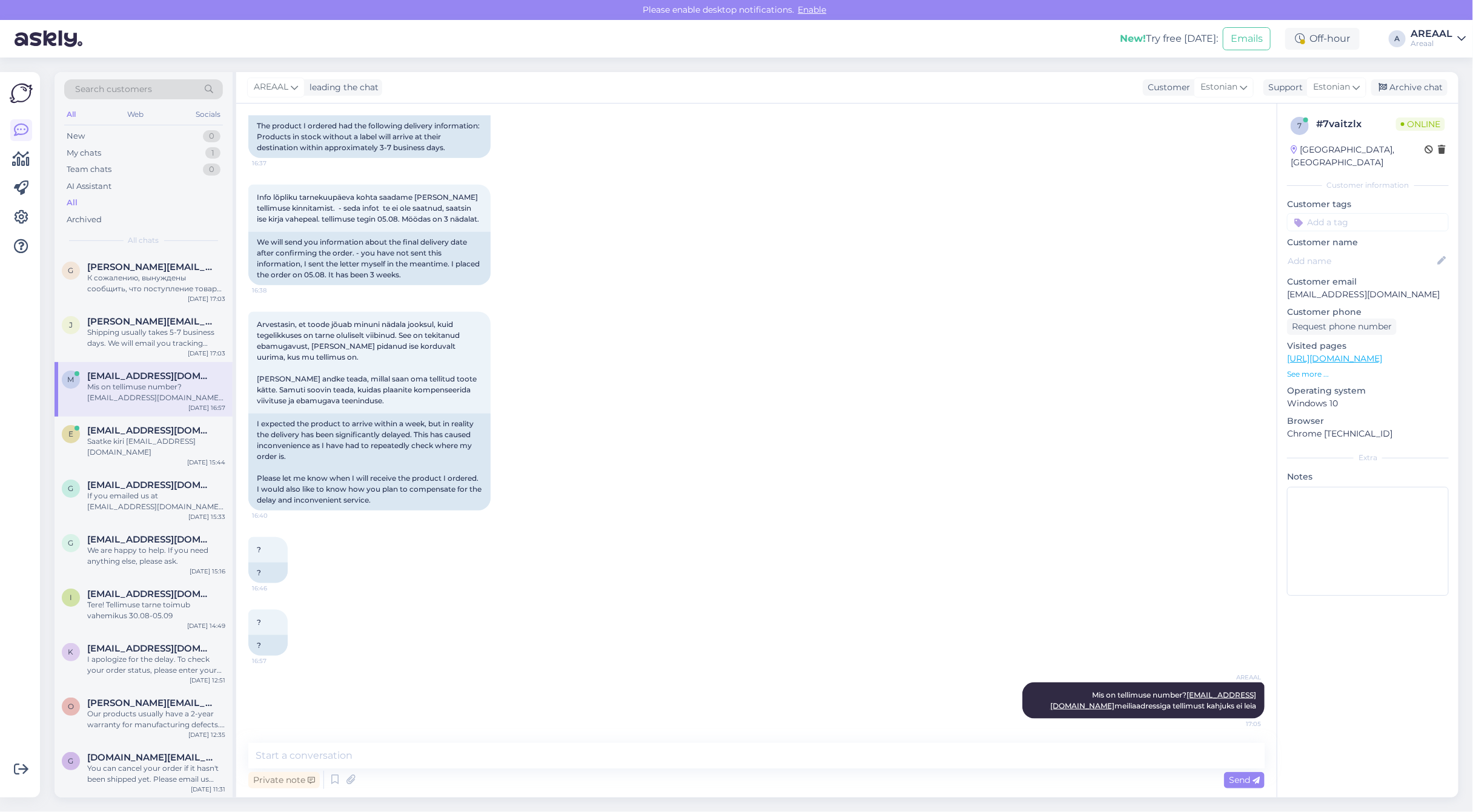
click at [884, 443] on div "Arvestasin, et toode jõuab minuni nädala jooksul, kuid tegelikkuses on tarne ol…" at bounding box center [756, 411] width 1016 height 225
click at [787, 492] on div "Arvestasin, et toode jõuab minuni nädala jooksul, kuid tegelikkuses on tarne ol…" at bounding box center [756, 411] width 1016 height 225
click at [641, 238] on div "Info lõpliku tarnekuupäeva kohta saadame peale tellimuse kinnitamist. - seda in…" at bounding box center [756, 235] width 1016 height 127
click at [640, 225] on div "Info lõpliku tarnekuupäeva kohta saadame peale tellimuse kinnitamist. - seda in…" at bounding box center [756, 235] width 1016 height 127
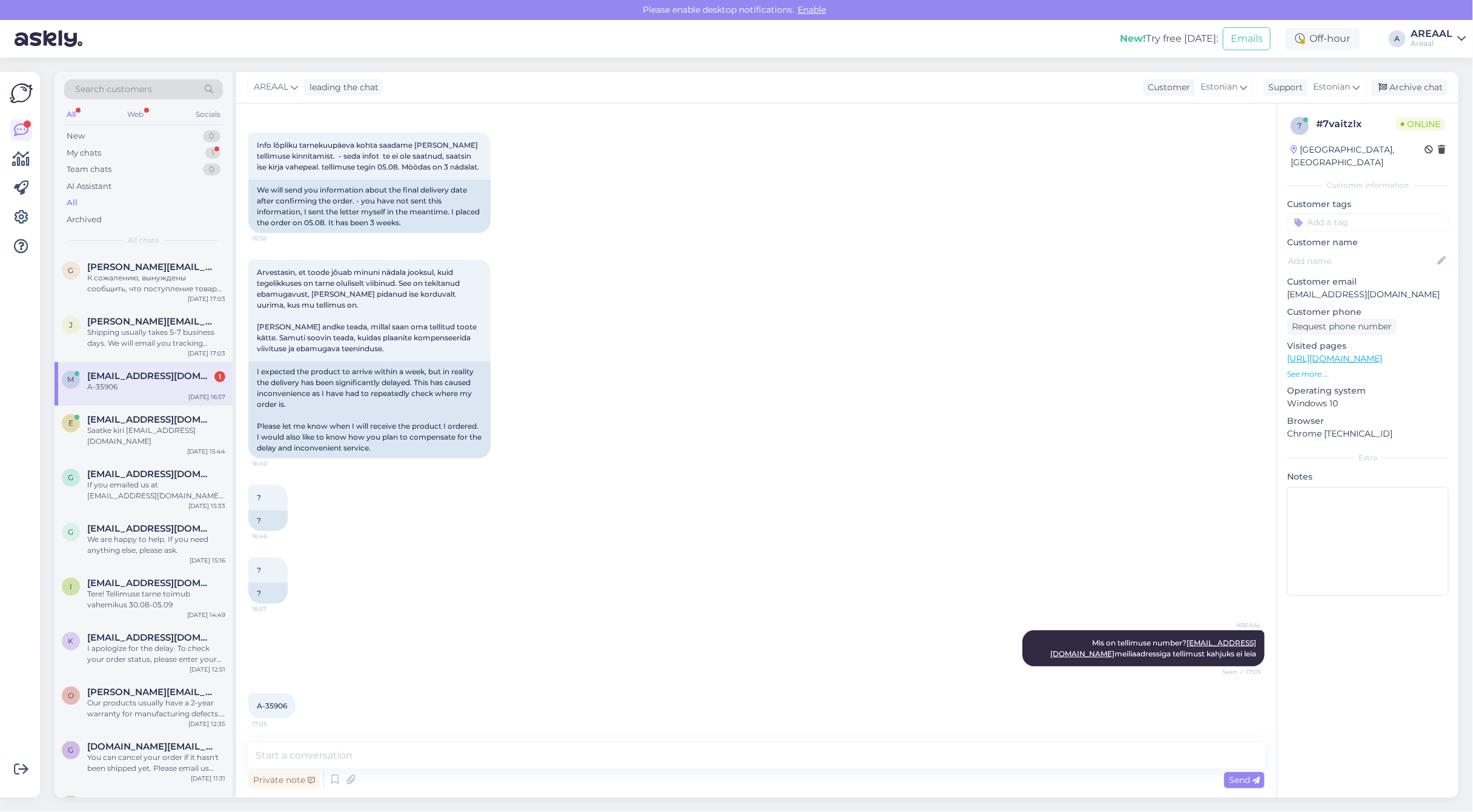
scroll to position [754, 0]
click at [307, 746] on textarea at bounding box center [756, 755] width 1016 height 25
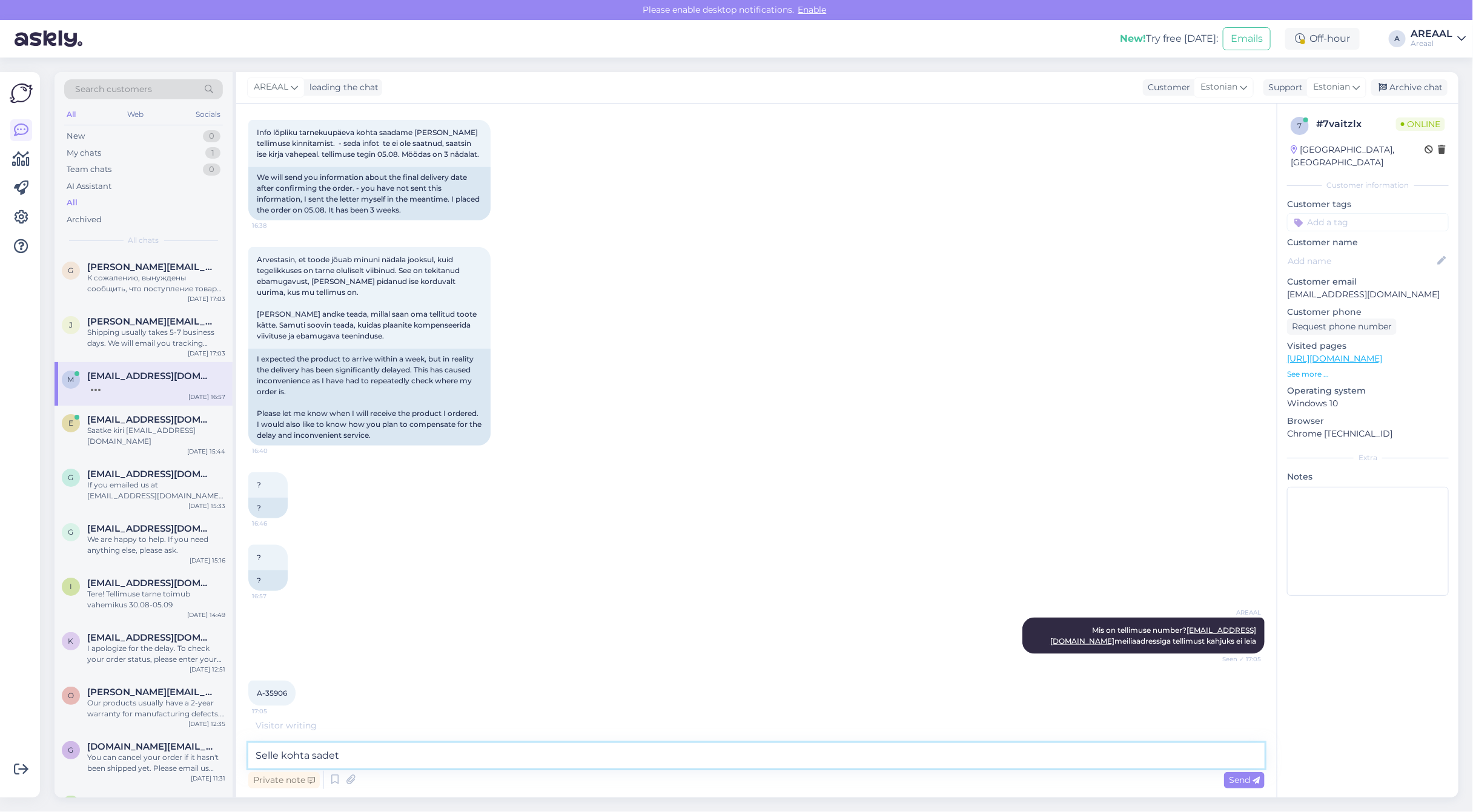
scroll to position [806, 0]
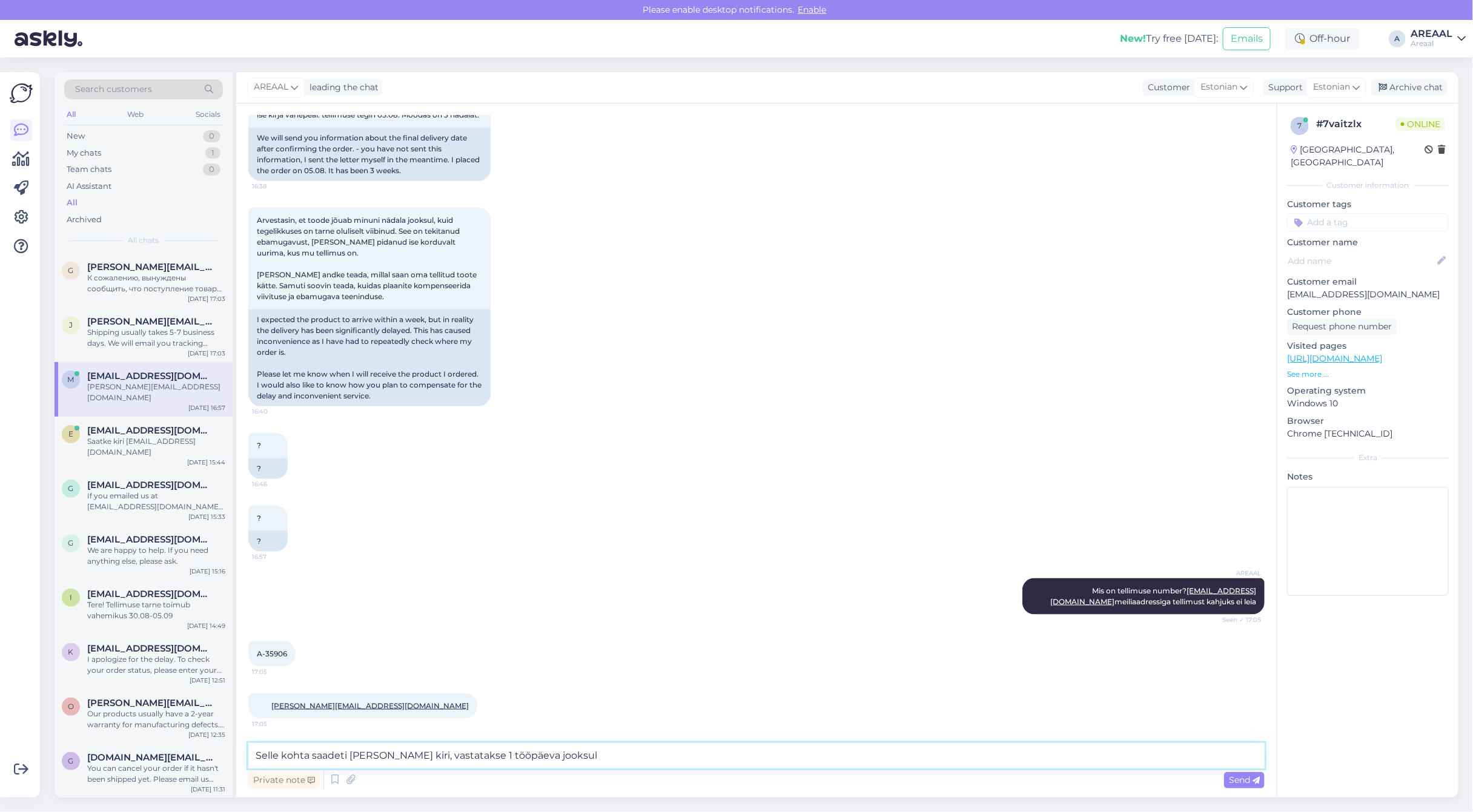
click at [313, 749] on textarea "Selle kohta saadeti täna kiri, vastatakse 1 tööpäeva jooksul" at bounding box center [756, 755] width 1016 height 25
click at [396, 759] on textarea "Selle kohta saadeti täna kiri, vastatakse 1 tööpäeva jooksul" at bounding box center [756, 755] width 1016 height 25
type textarea "Selle kohta saadeti täna kiri, kirjadele vastatakse 1 tööpäeva jooksul"
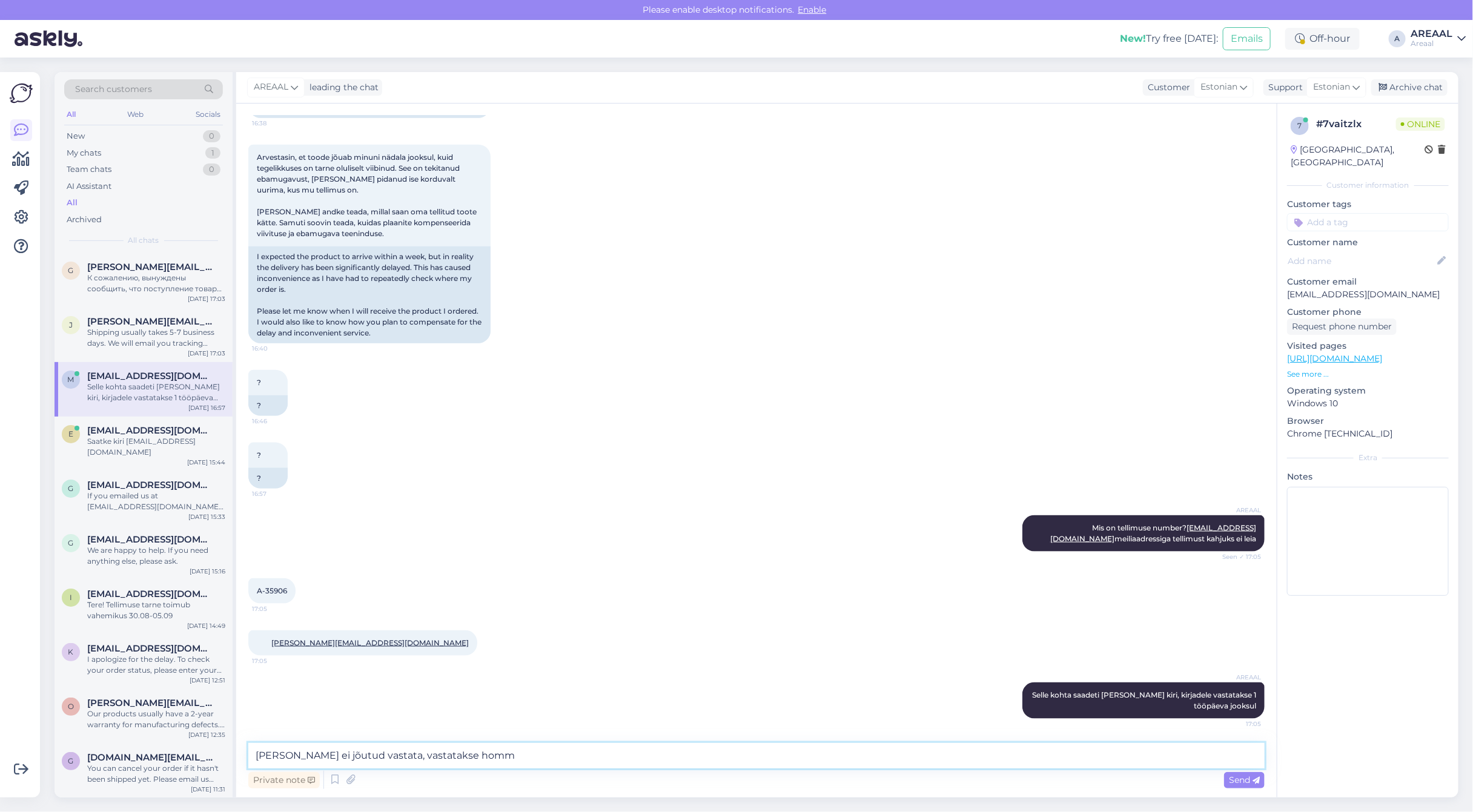
type textarea "Kui täna ei jõutud vastata, vastatakse homme"
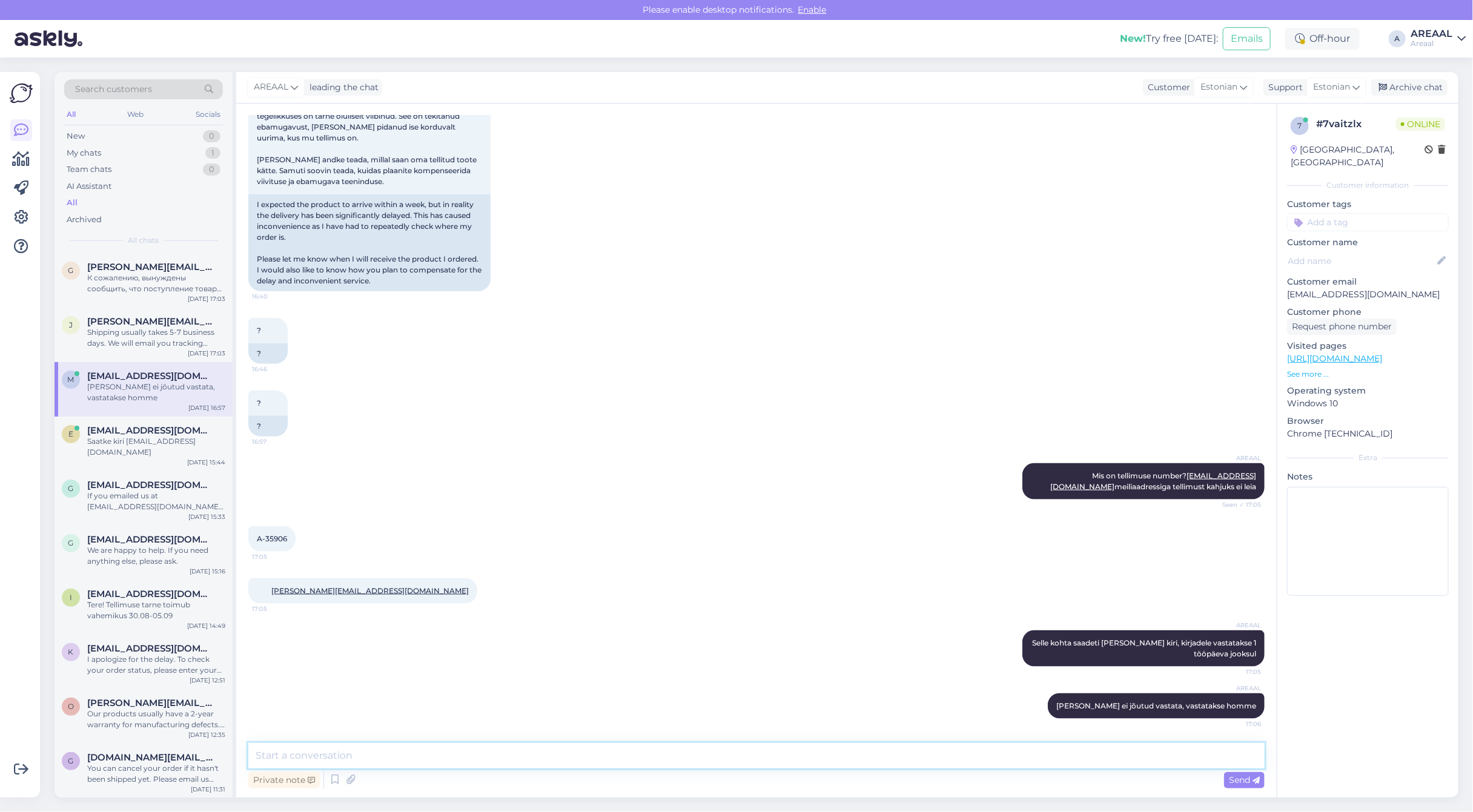
scroll to position [921, 0]
click at [682, 509] on div "AREAAL Mis on tellimuse number? mariliis89.lepist@gmail.com meiliaadressiga tel…" at bounding box center [756, 481] width 1016 height 63
click at [682, 509] on div "AREAAL Mis on tellimuse number? mariliis89.lepist@gmail.com meiliaadressiga tel…" at bounding box center [756, 481] width 1016 height 63
click at [27, 320] on div at bounding box center [21, 435] width 23 height 706
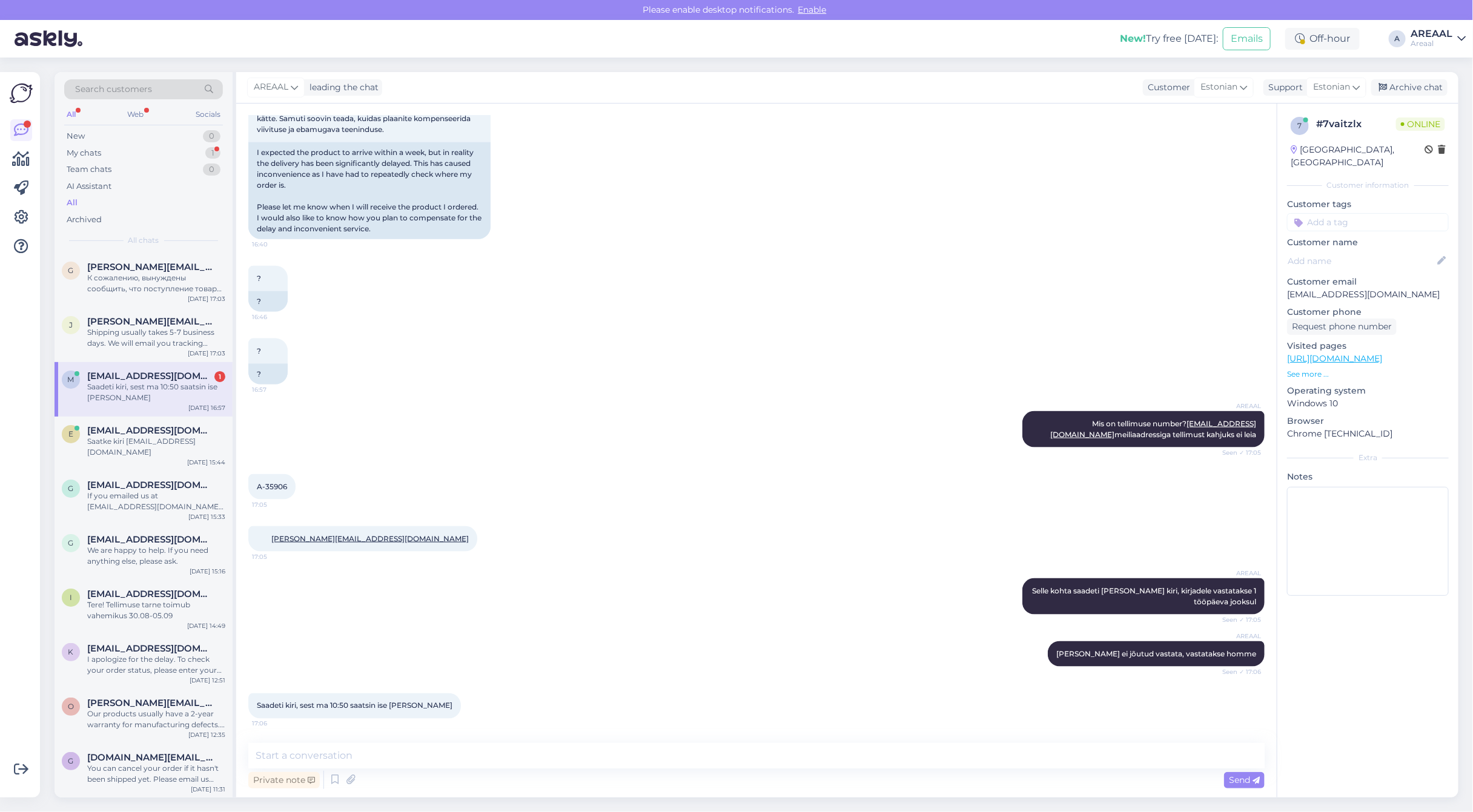
scroll to position [1025, 0]
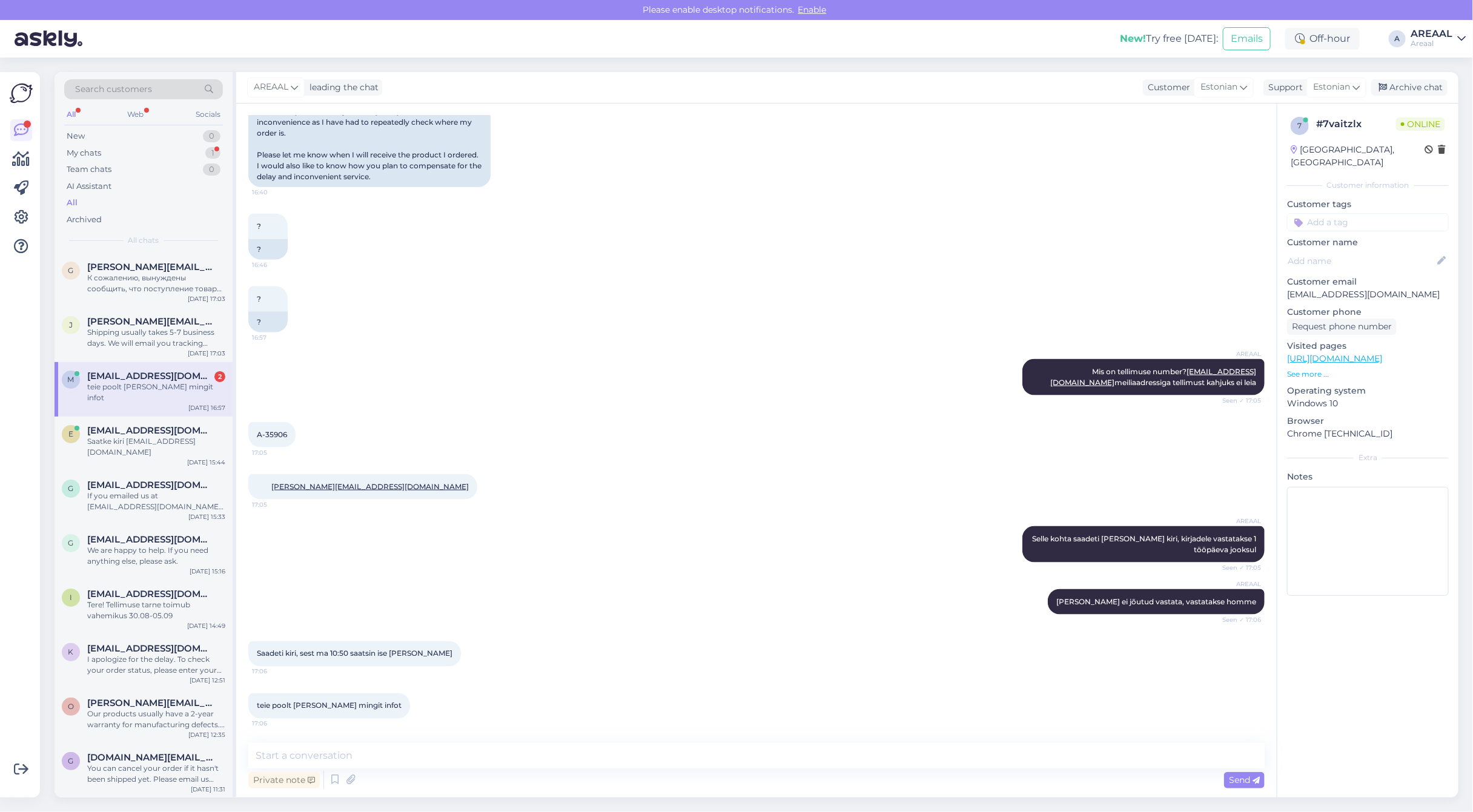
click at [30, 448] on div at bounding box center [21, 435] width 23 height 706
click at [477, 766] on textarea at bounding box center [756, 755] width 1016 height 25
click at [1075, 755] on textarea at bounding box center [756, 755] width 1016 height 25
type textarea "Teie 10:50 saadetud kirjale vastatakse 1 tööpäeva jooksul"
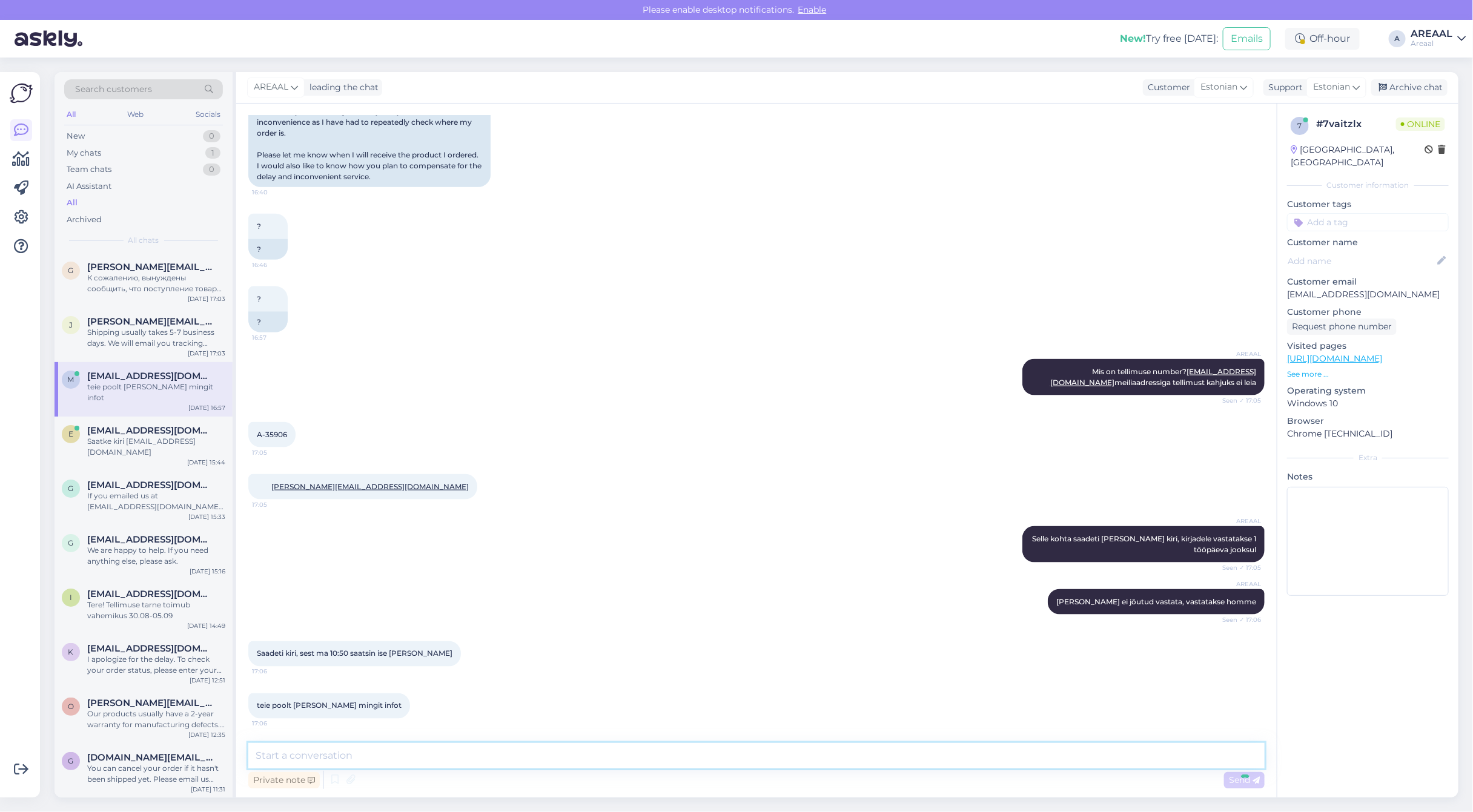
scroll to position [1078, 0]
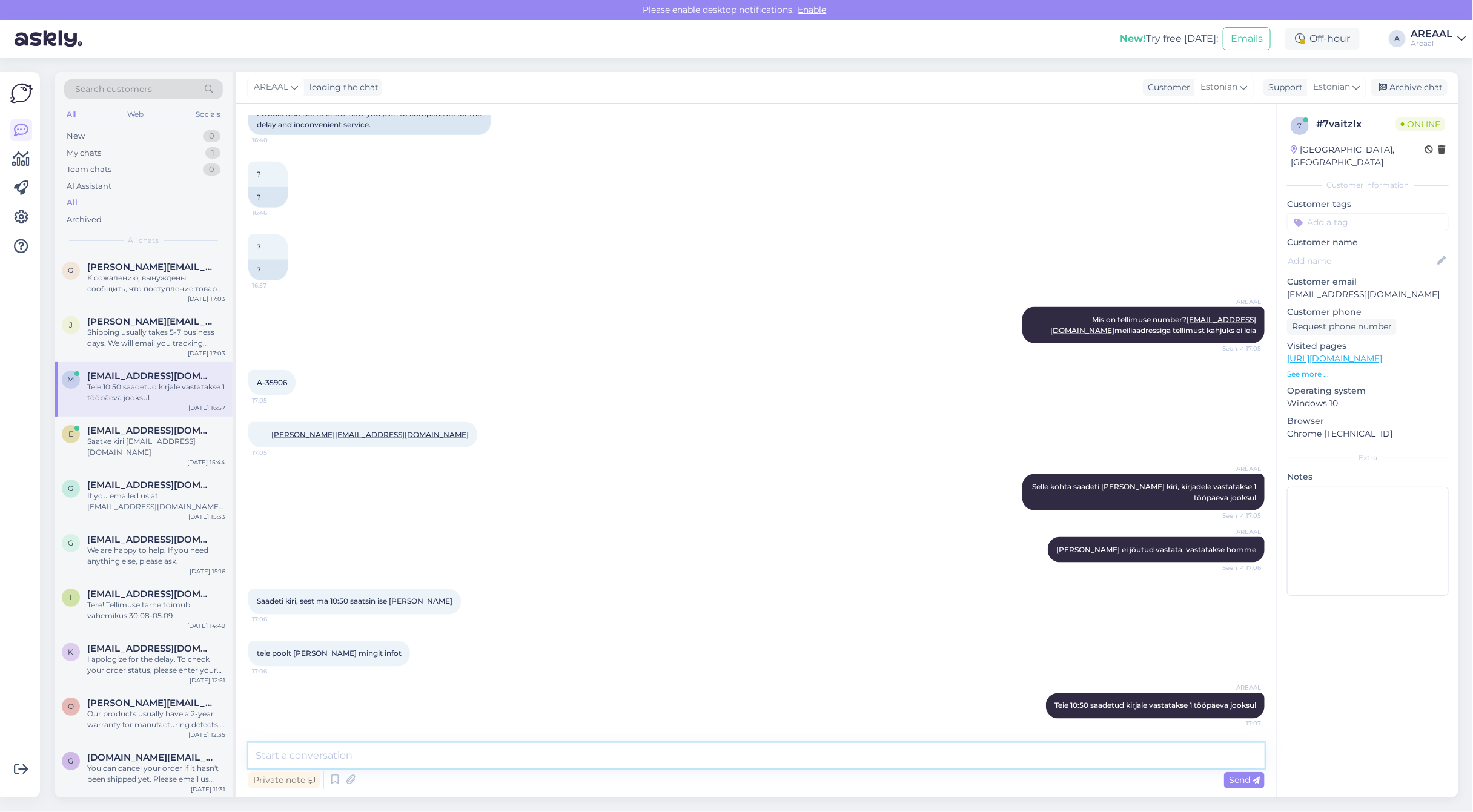
click at [1075, 755] on textarea at bounding box center [756, 755] width 1016 height 25
click at [1433, 564] on textarea at bounding box center [1368, 542] width 162 height 109
click at [585, 606] on div "Saadeti kiri, sest ma 10:50 saatsin ise jälle meili 17:06" at bounding box center [756, 602] width 1016 height 52
click at [205, 155] on div "My chats 1" at bounding box center [143, 153] width 159 height 17
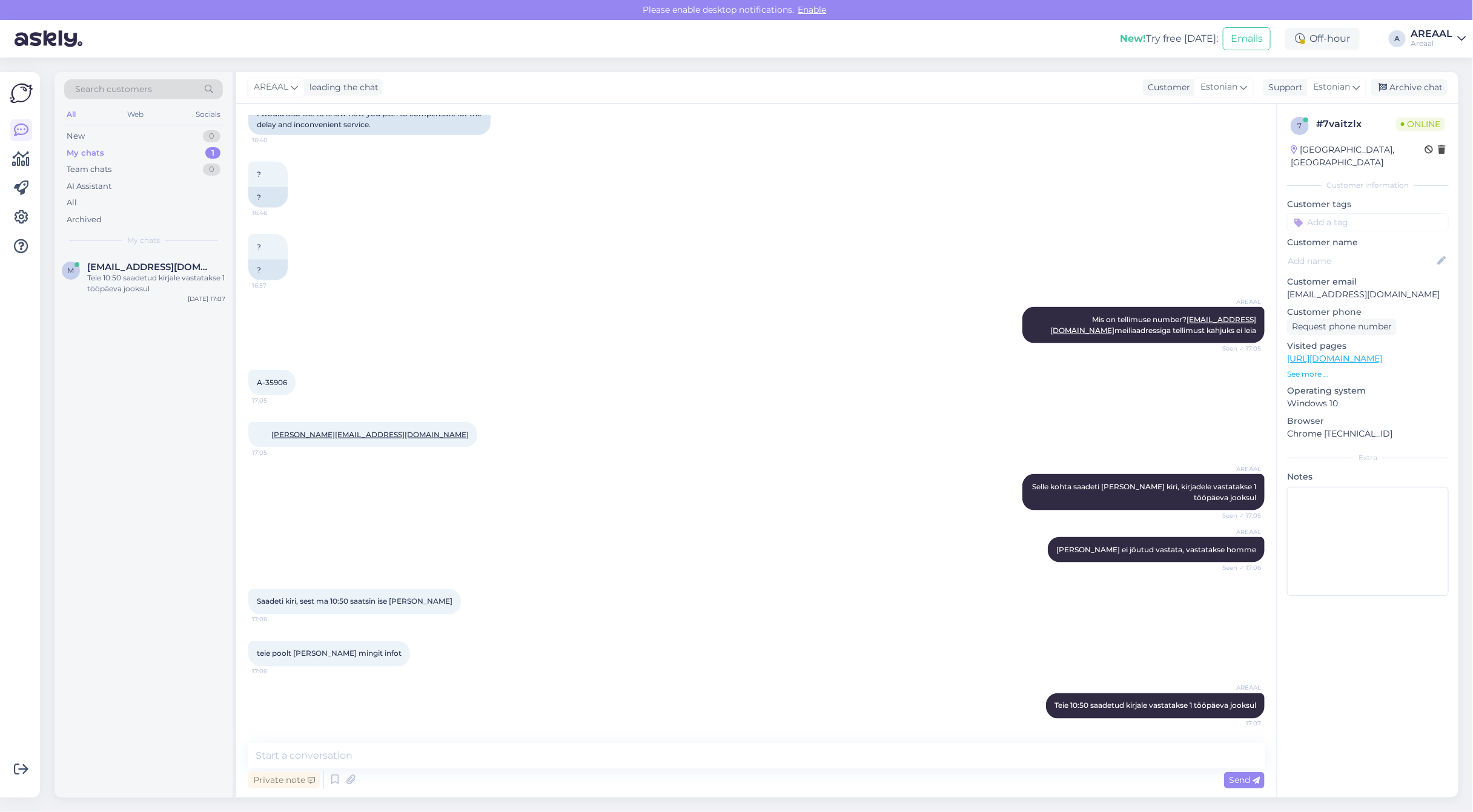
click at [519, 212] on div "? 16:46 ?" at bounding box center [756, 184] width 1016 height 72
click at [739, 571] on div "AREAAL Kui täna ei jõutud vastata, vastatakse homme Seen ✓ 17:06" at bounding box center [756, 550] width 1016 height 52
click at [136, 185] on div "AI Assistant" at bounding box center [143, 186] width 159 height 17
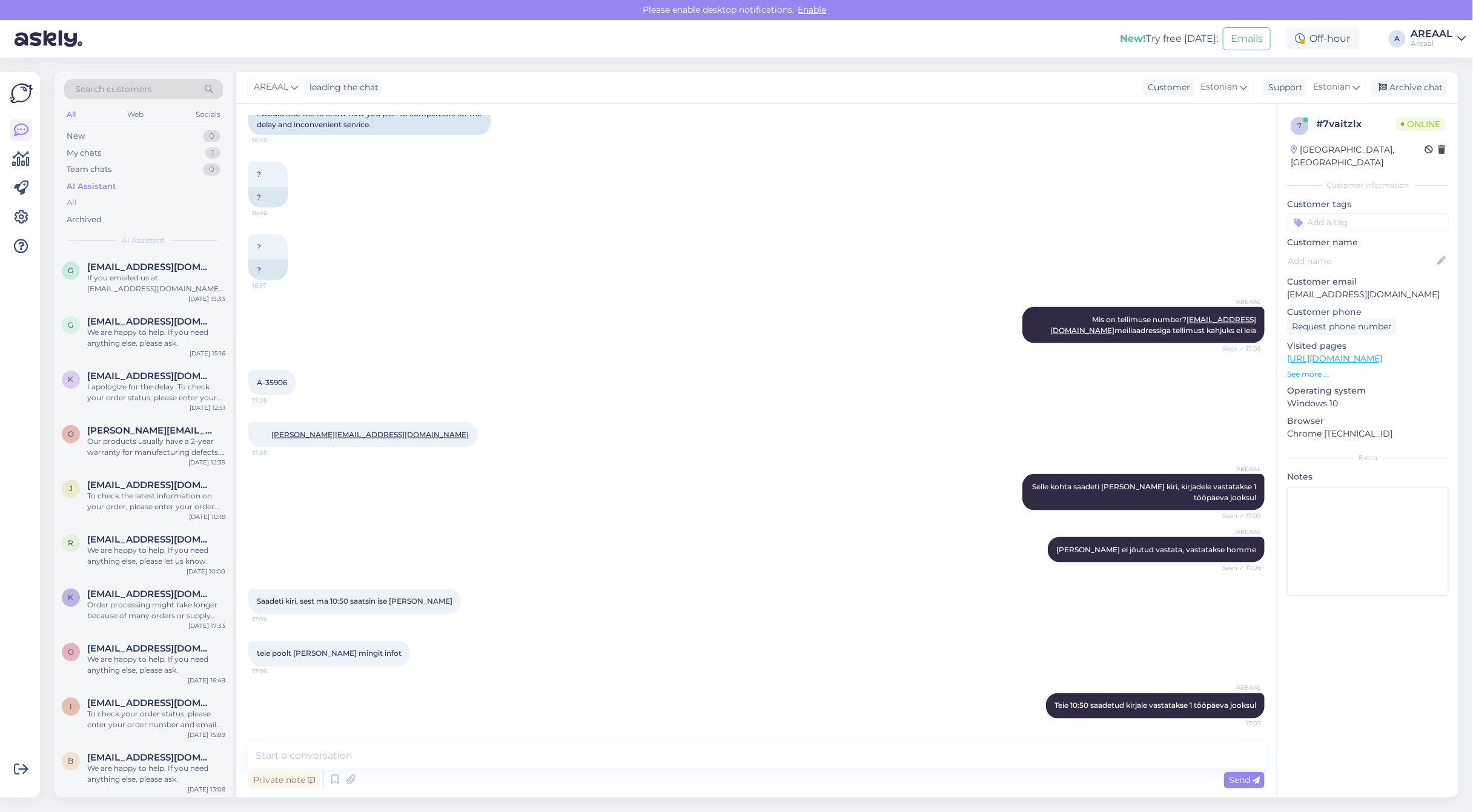
click at [136, 201] on div "All" at bounding box center [143, 203] width 159 height 17
click at [152, 406] on div "j jane.riin.niit@gmail.com Shipping usually takes 5-7 business days. We will em…" at bounding box center [143, 389] width 178 height 55
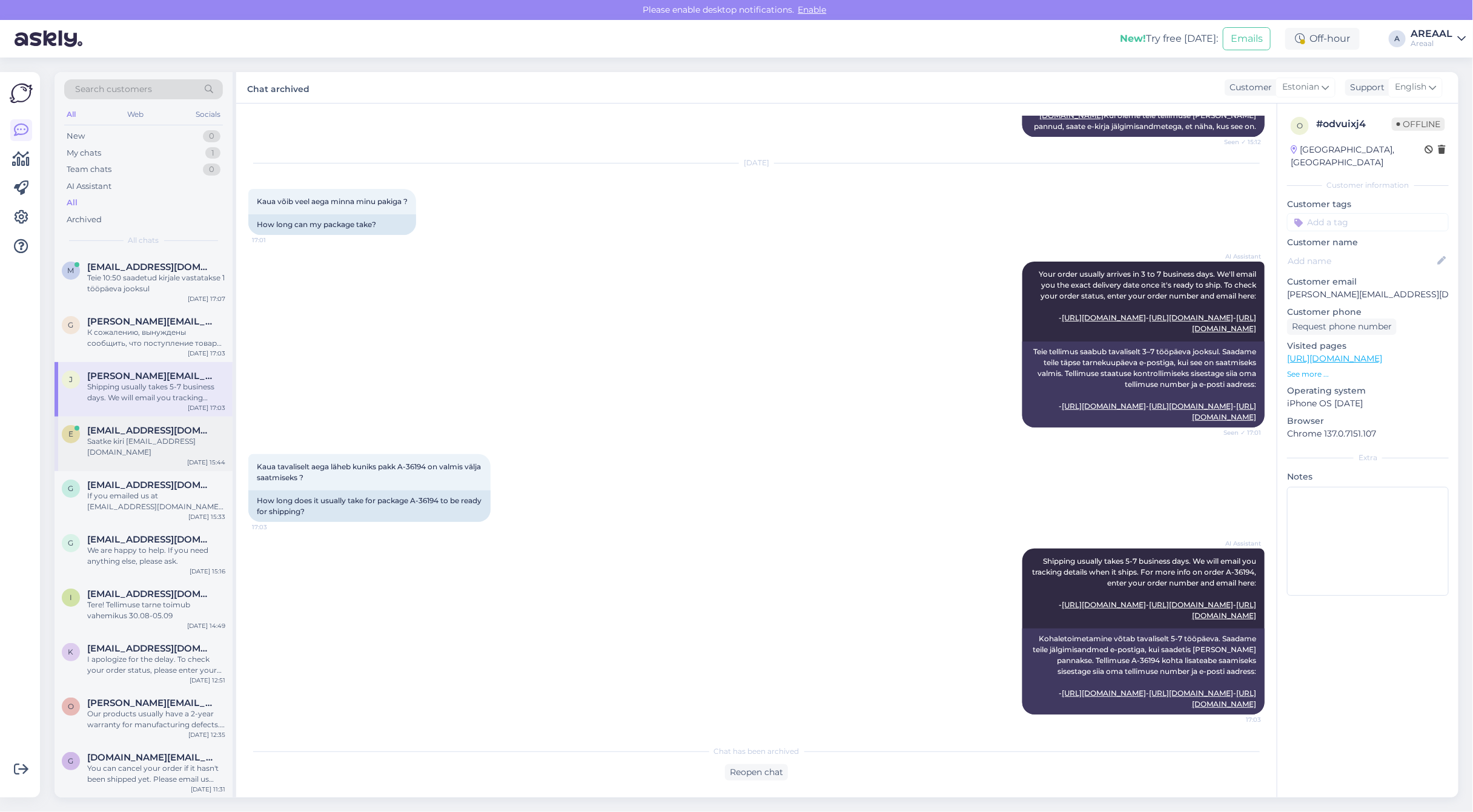
click at [106, 451] on div "e erikpetrov23@gmail.com Saatke kiri info@areaal.ee Aug 26 15:44" at bounding box center [143, 444] width 178 height 55
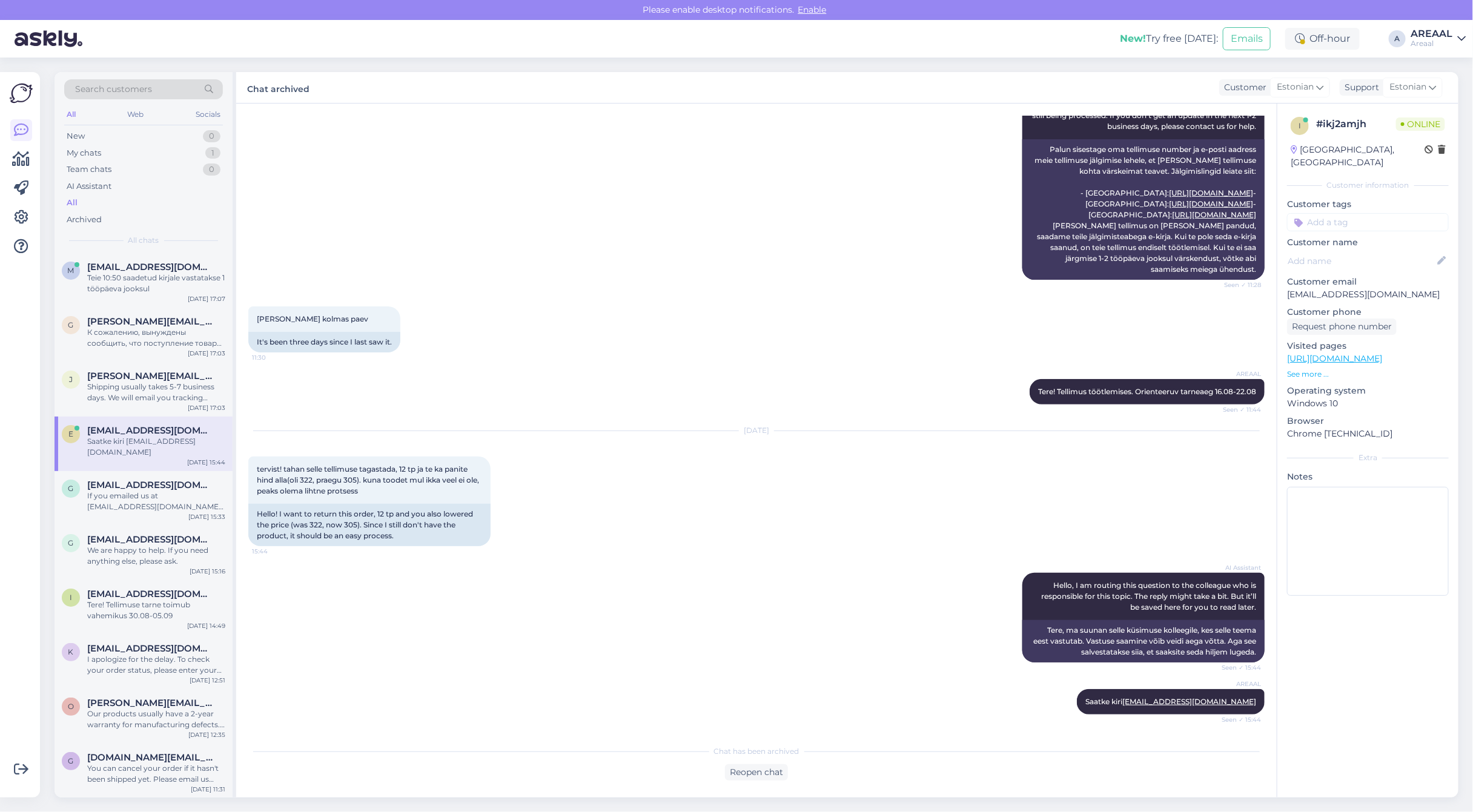
click at [1358, 633] on div "i # ikj2amjh Online Estonia, Tallinn Customer information Customer tags Custome…" at bounding box center [1368, 451] width 182 height 694
click at [1373, 691] on div "i # ikj2amjh Online Estonia, Tallinn Customer information Customer tags Custome…" at bounding box center [1368, 451] width 182 height 694
click at [173, 280] on div "Teie 10:50 saadetud kirjale vastatakse 1 tööpäeva jooksul" at bounding box center [156, 283] width 138 height 22
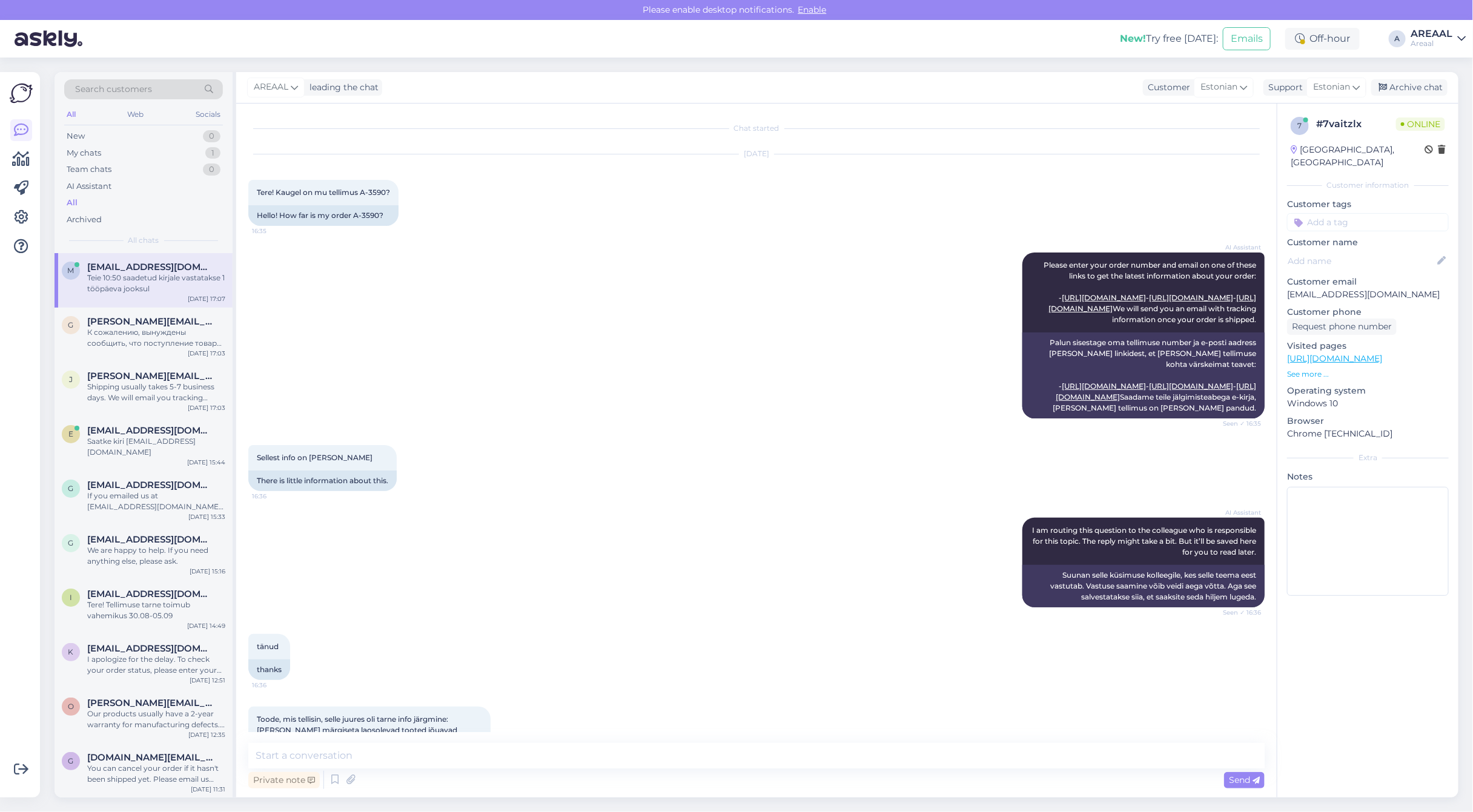
scroll to position [1078, 0]
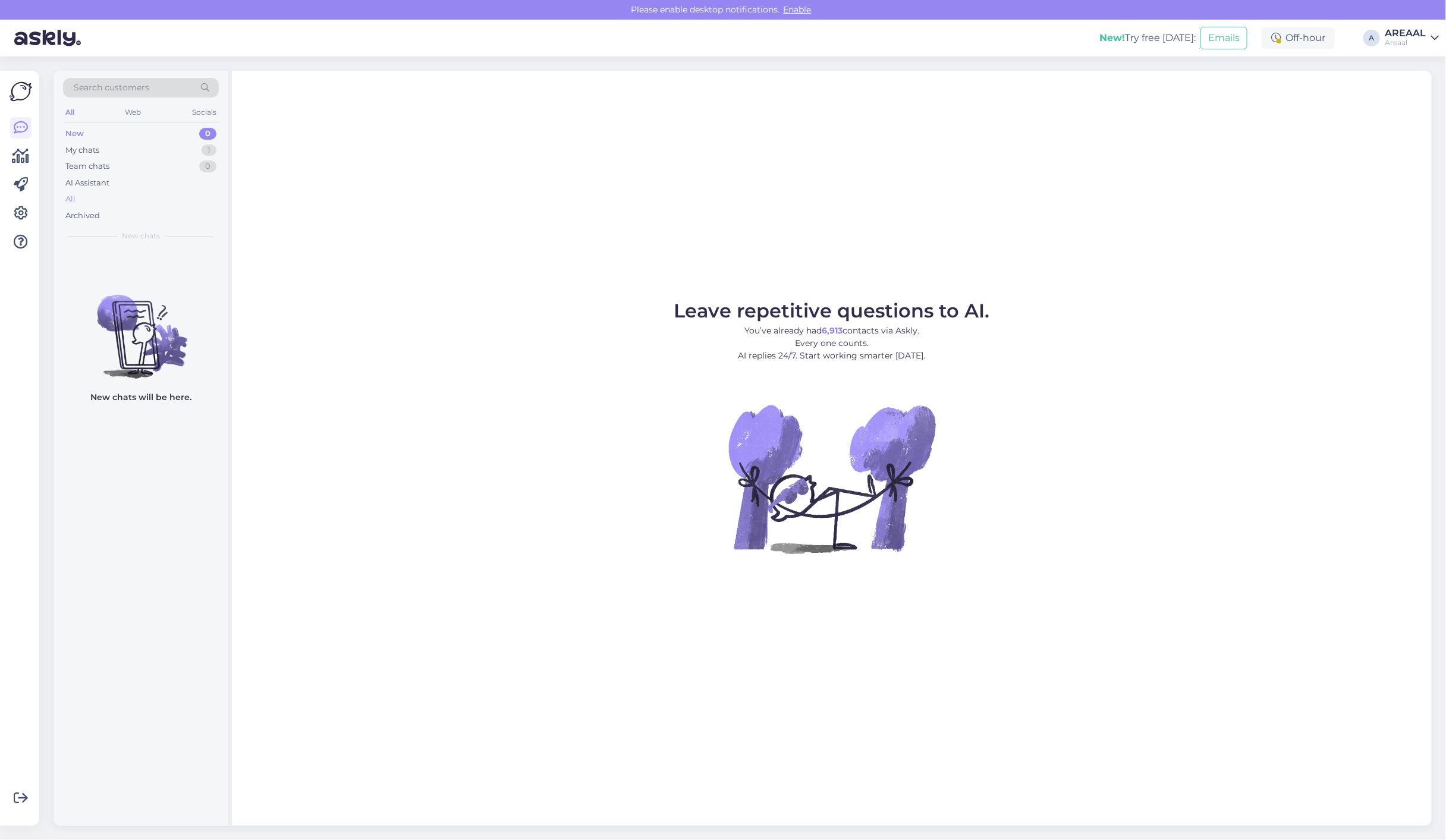
click at [174, 199] on div "All" at bounding box center [141, 199] width 156 height 17
click at [206, 149] on div "1" at bounding box center [209, 150] width 15 height 12
click at [191, 263] on span "[EMAIL_ADDRESS][DOMAIN_NAME]" at bounding box center [148, 262] width 123 height 11
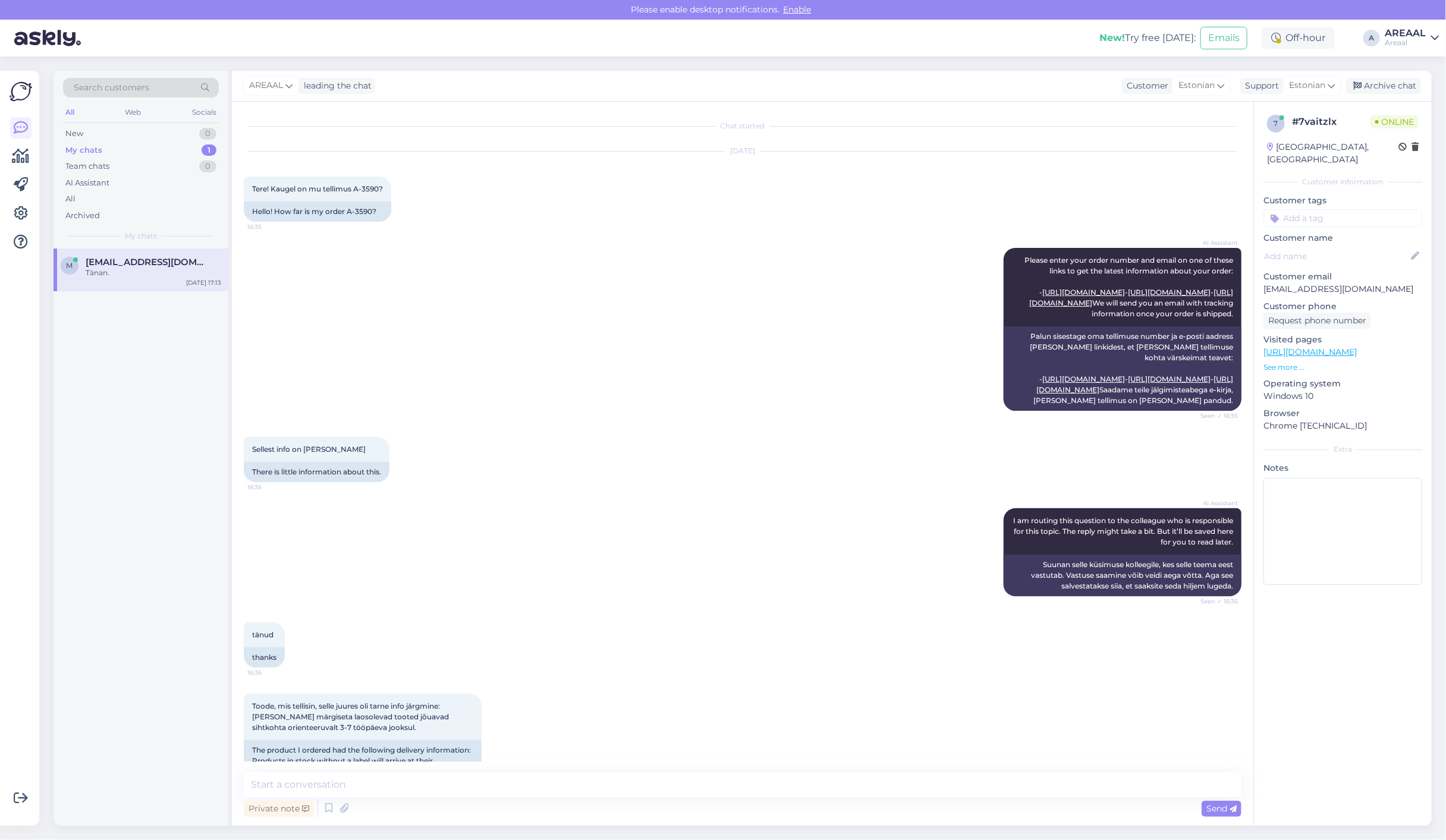
scroll to position [1065, 0]
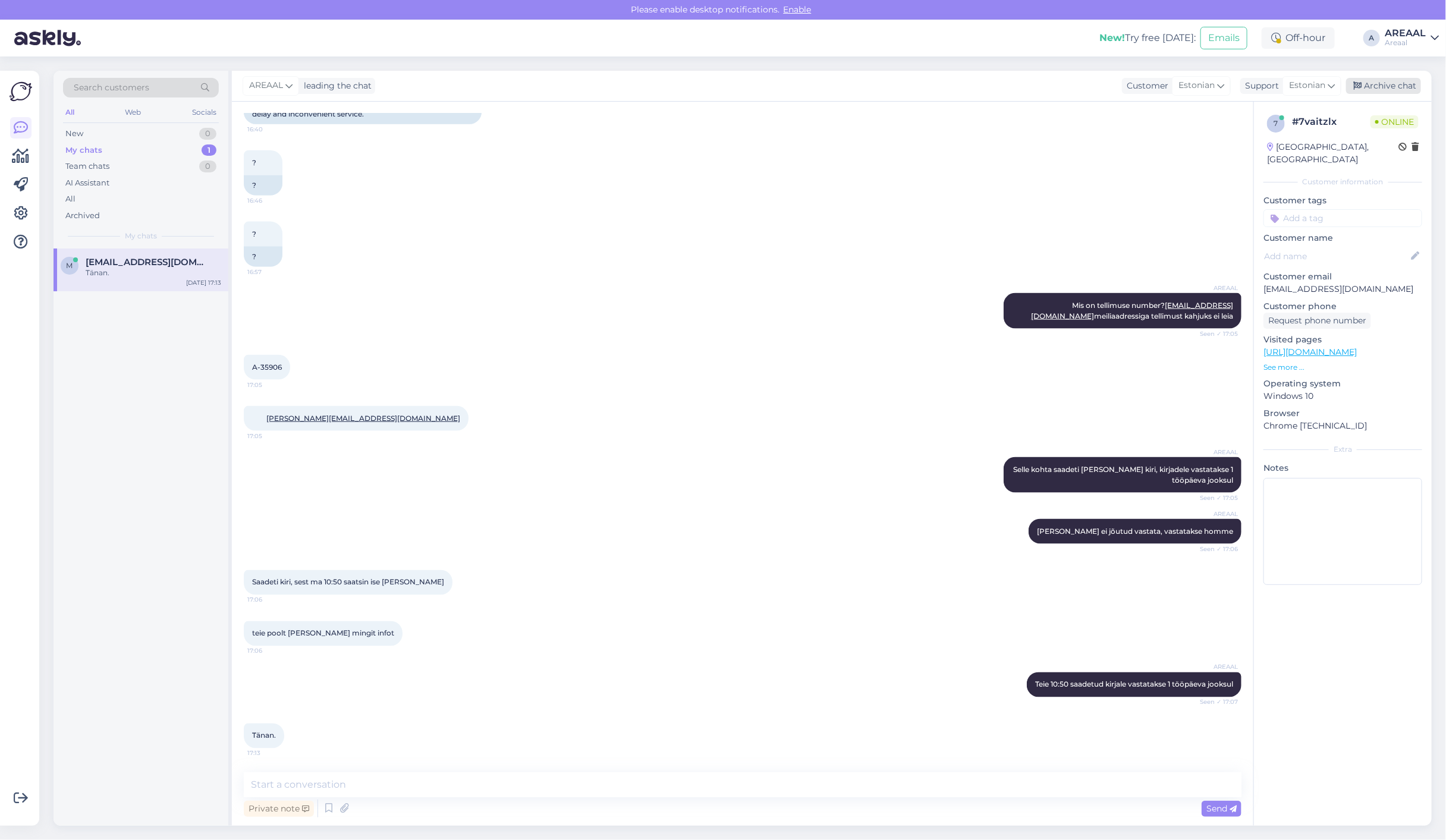
click at [1376, 87] on div "Archive chat" at bounding box center [1384, 86] width 75 height 16
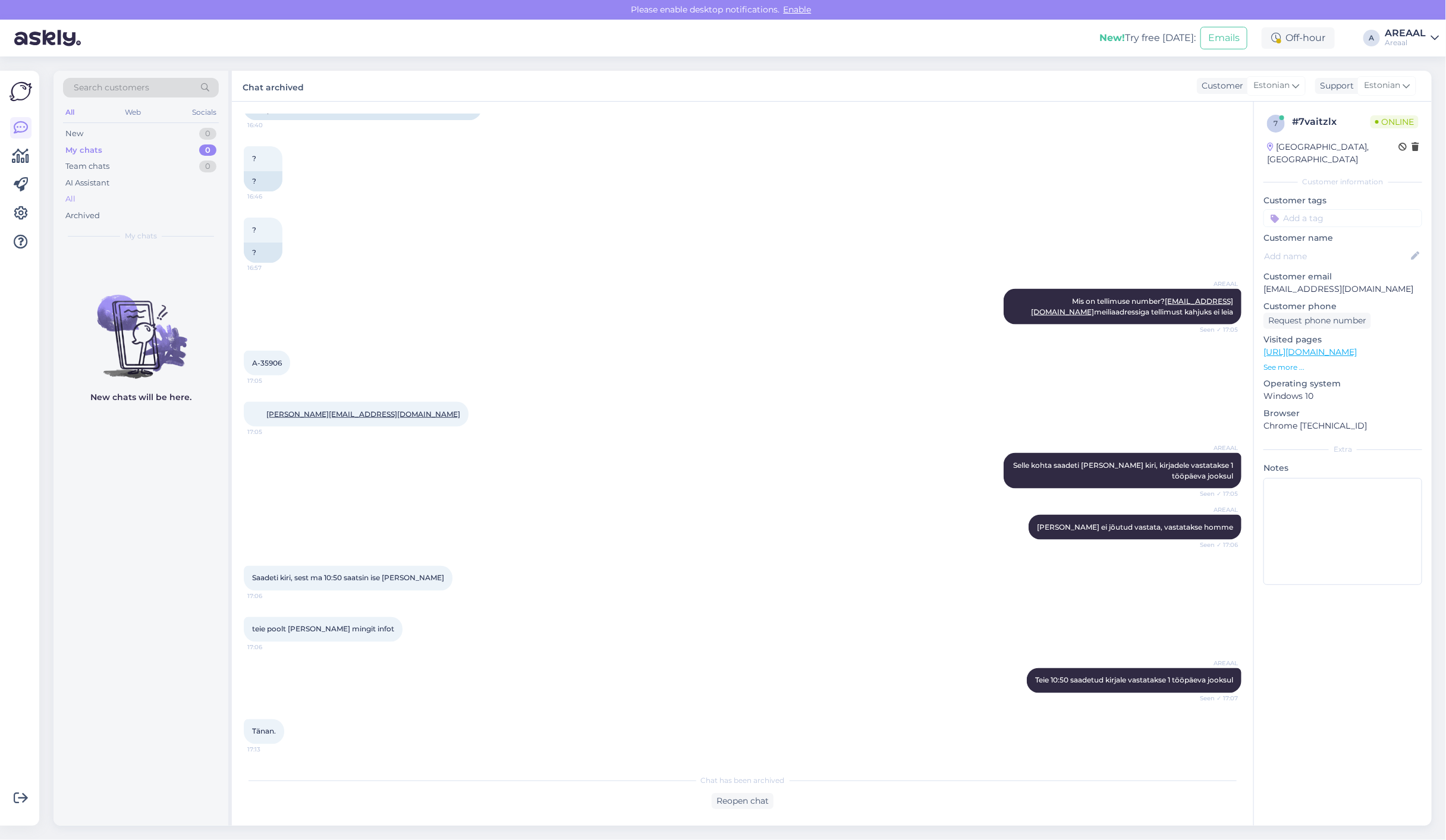
click at [166, 195] on div "All" at bounding box center [141, 199] width 156 height 17
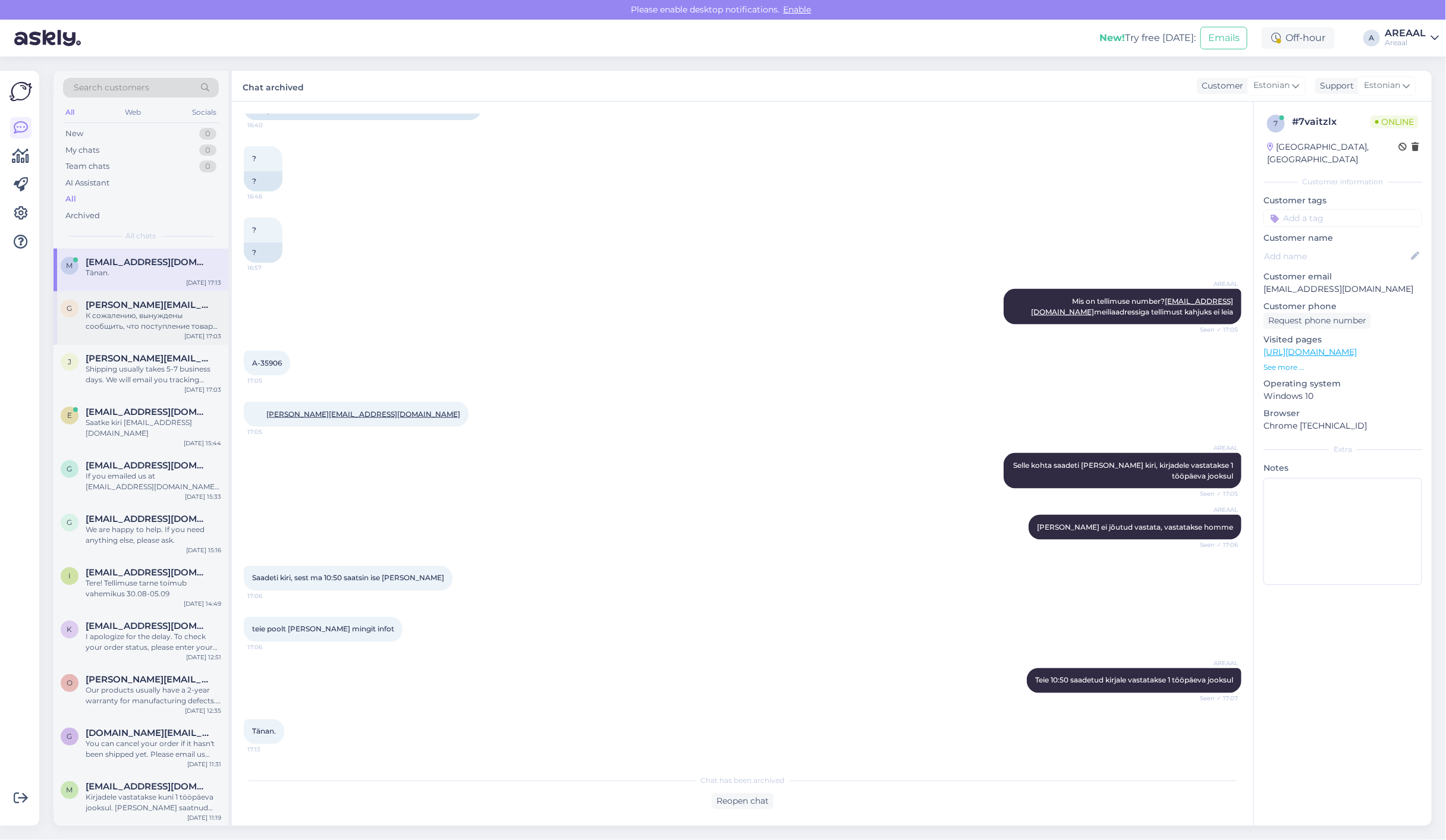
click at [152, 321] on div "К сожалению, вынуждены сообщить, что поступление товара Philips HX3826/33 на на…" at bounding box center [154, 321] width 135 height 21
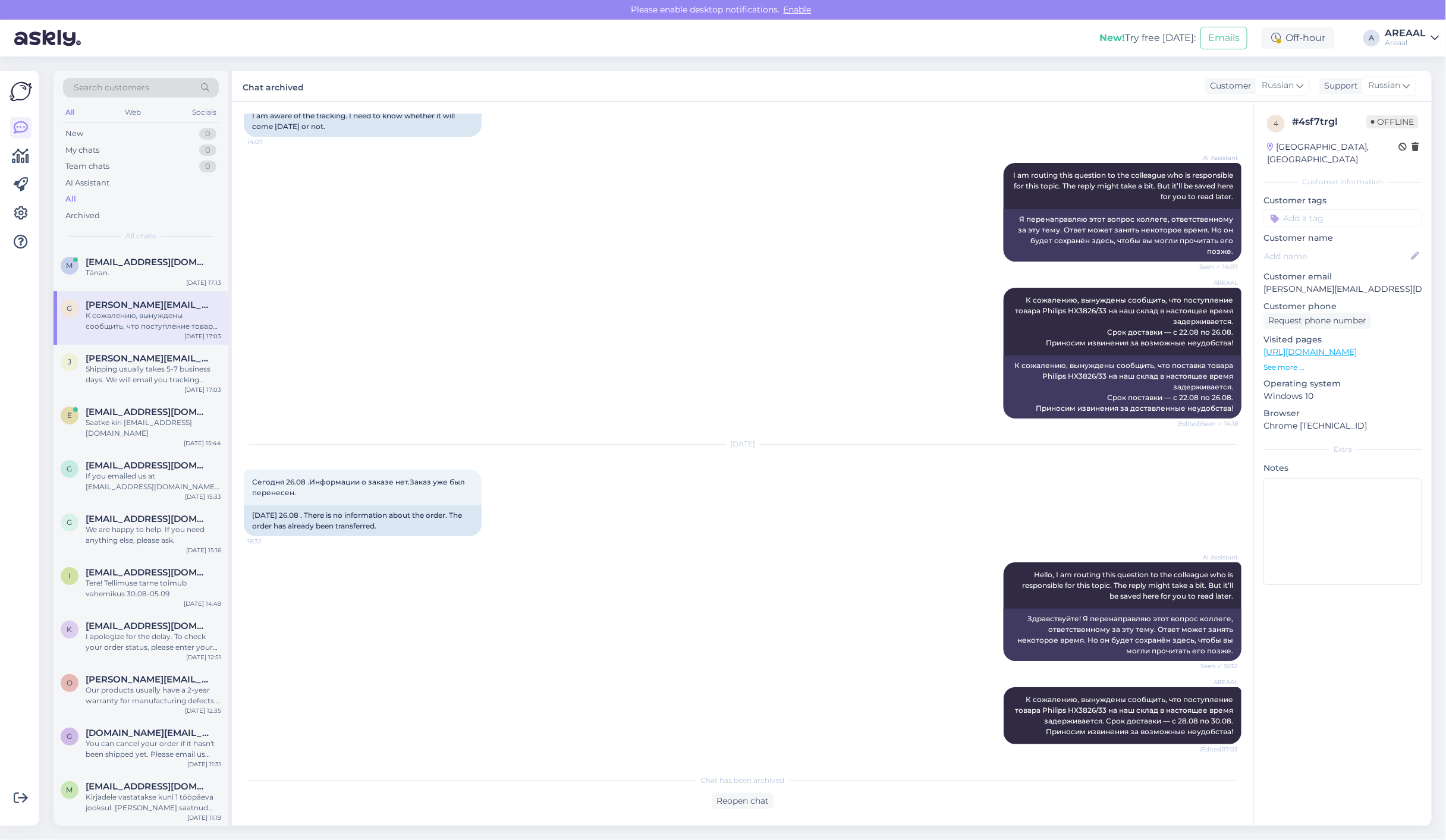
scroll to position [429, 0]
click at [537, 352] on div "AREAAL К сожалению, вынуждены сообщить, что поступление товара Philips HX3826/3…" at bounding box center [742, 353] width 997 height 157
click at [1406, 29] on div "AREAAL" at bounding box center [1404, 34] width 41 height 9
click at [1416, 79] on div "Nish Open" at bounding box center [1366, 92] width 146 height 25
click at [1419, 85] on button "Open" at bounding box center [1412, 91] width 34 height 18
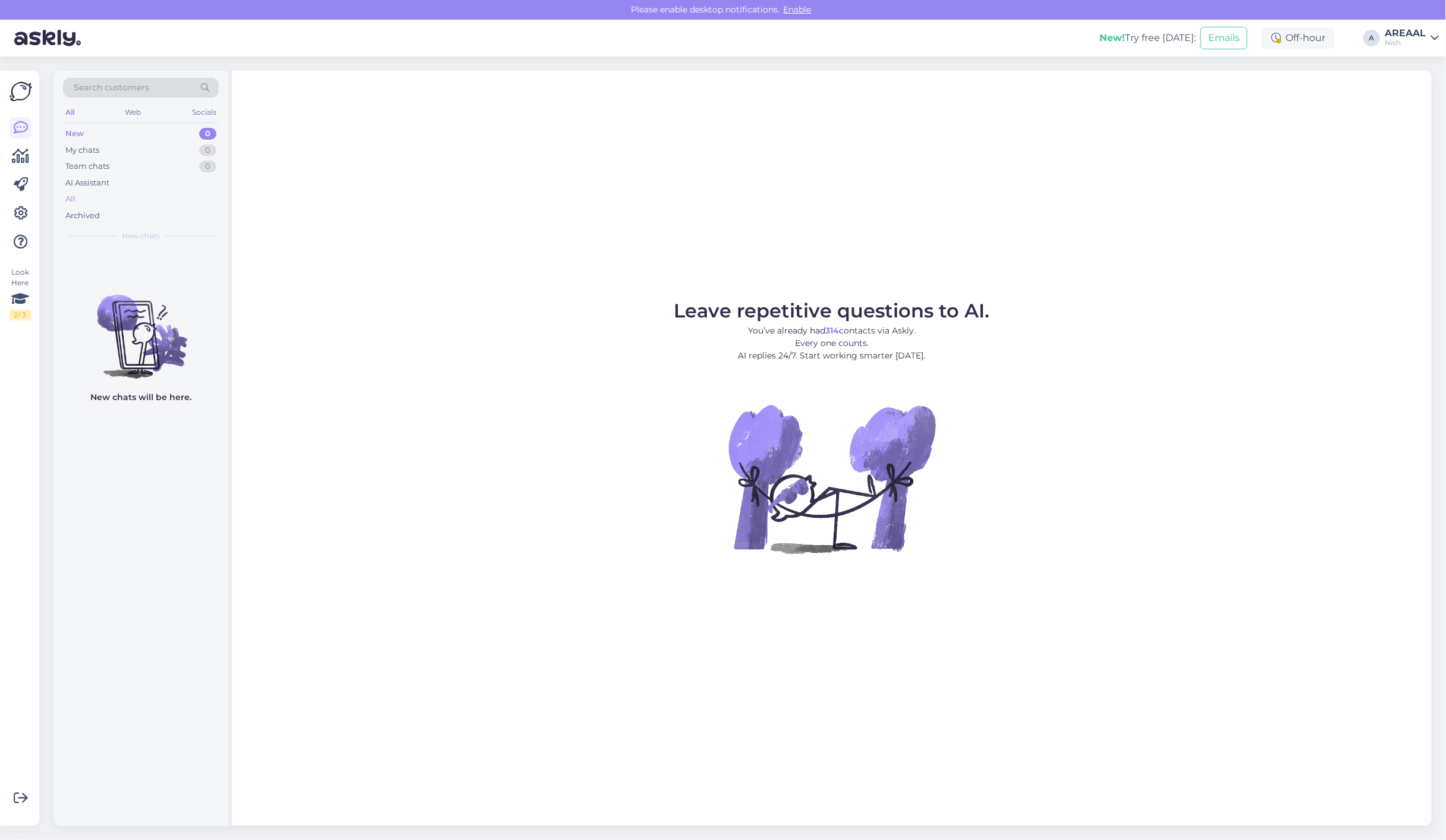
click at [170, 196] on div "All" at bounding box center [141, 199] width 156 height 17
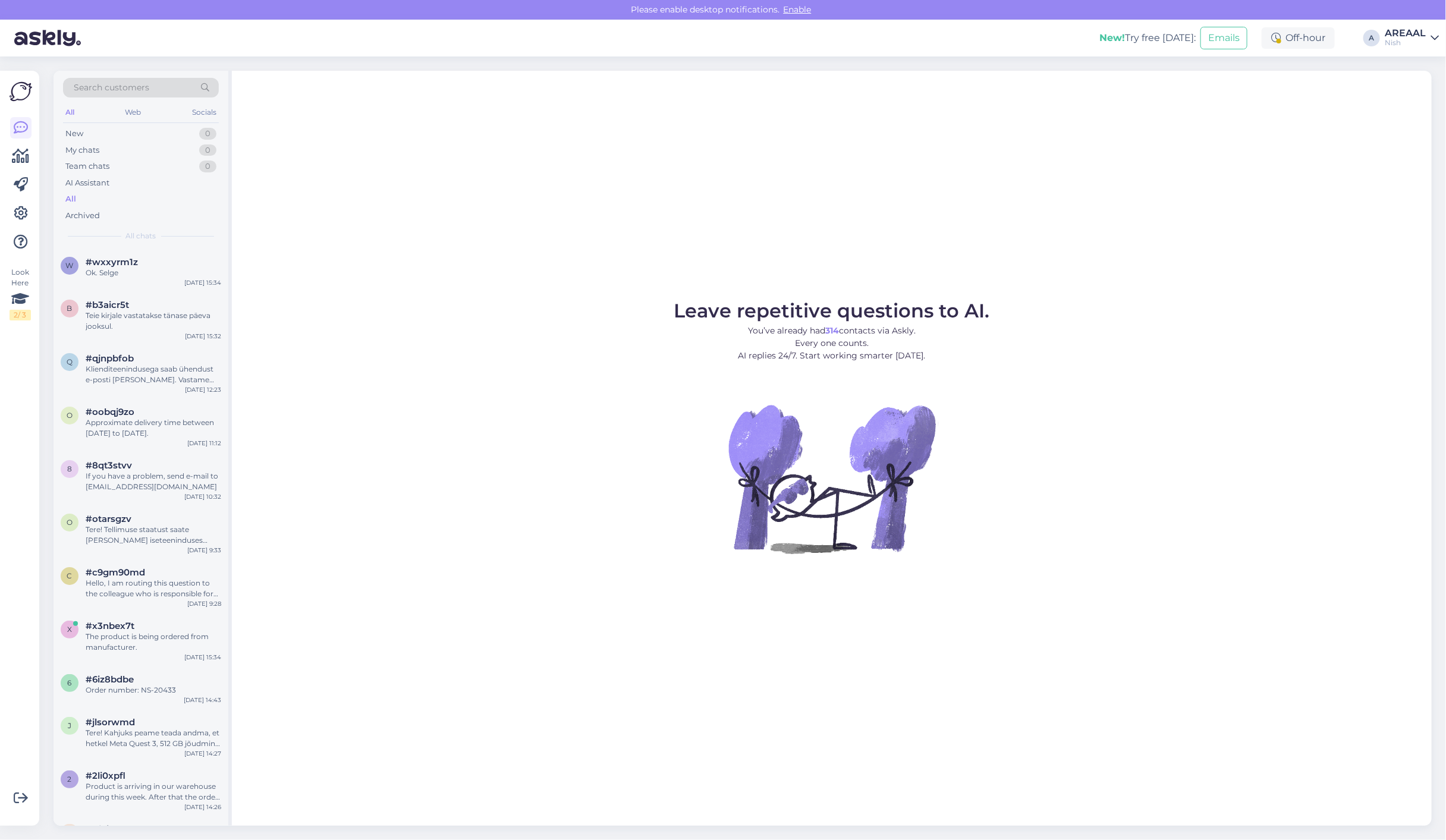
click at [1395, 36] on div "AREAAL" at bounding box center [1404, 34] width 41 height 9
click at [1404, 63] on button "Open" at bounding box center [1412, 66] width 34 height 18
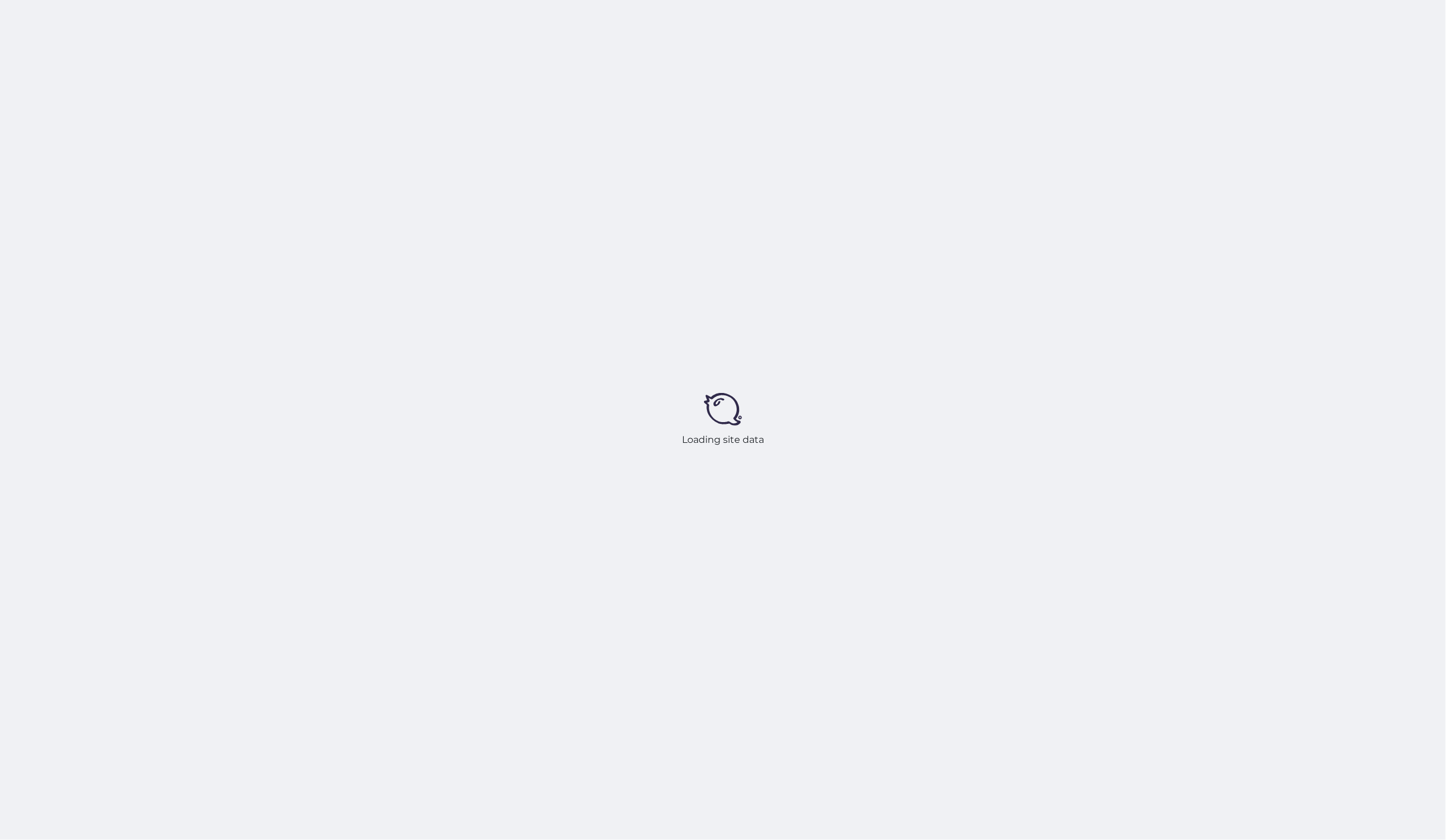
click at [1021, 152] on div "Loading site data" at bounding box center [723, 420] width 1446 height 840
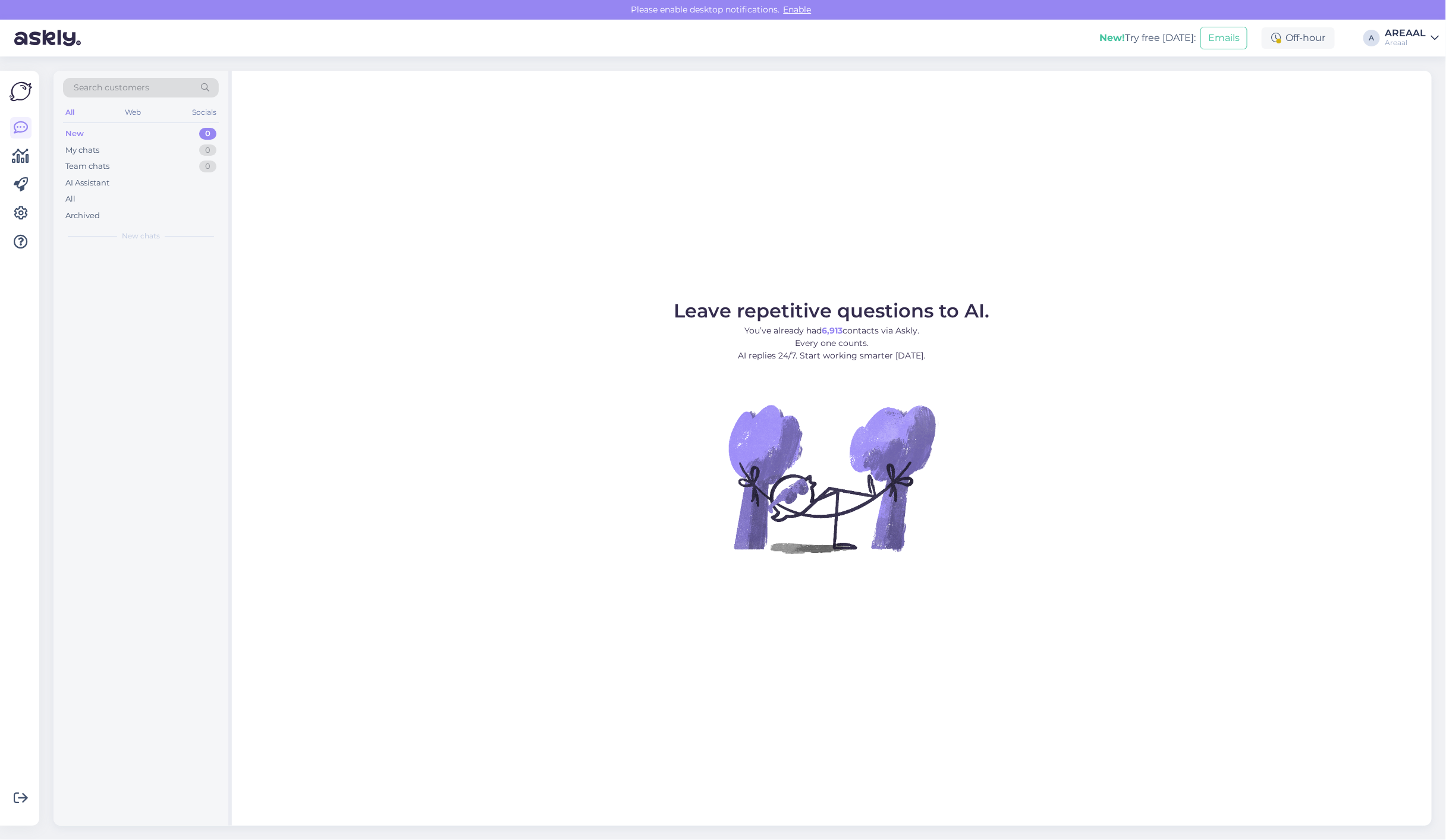
click at [1032, 158] on div "Leave repetitive questions to AI. You’ve already had 6,913 contacts via Askly. …" at bounding box center [832, 448] width 1200 height 755
click at [144, 200] on div "All" at bounding box center [141, 199] width 156 height 17
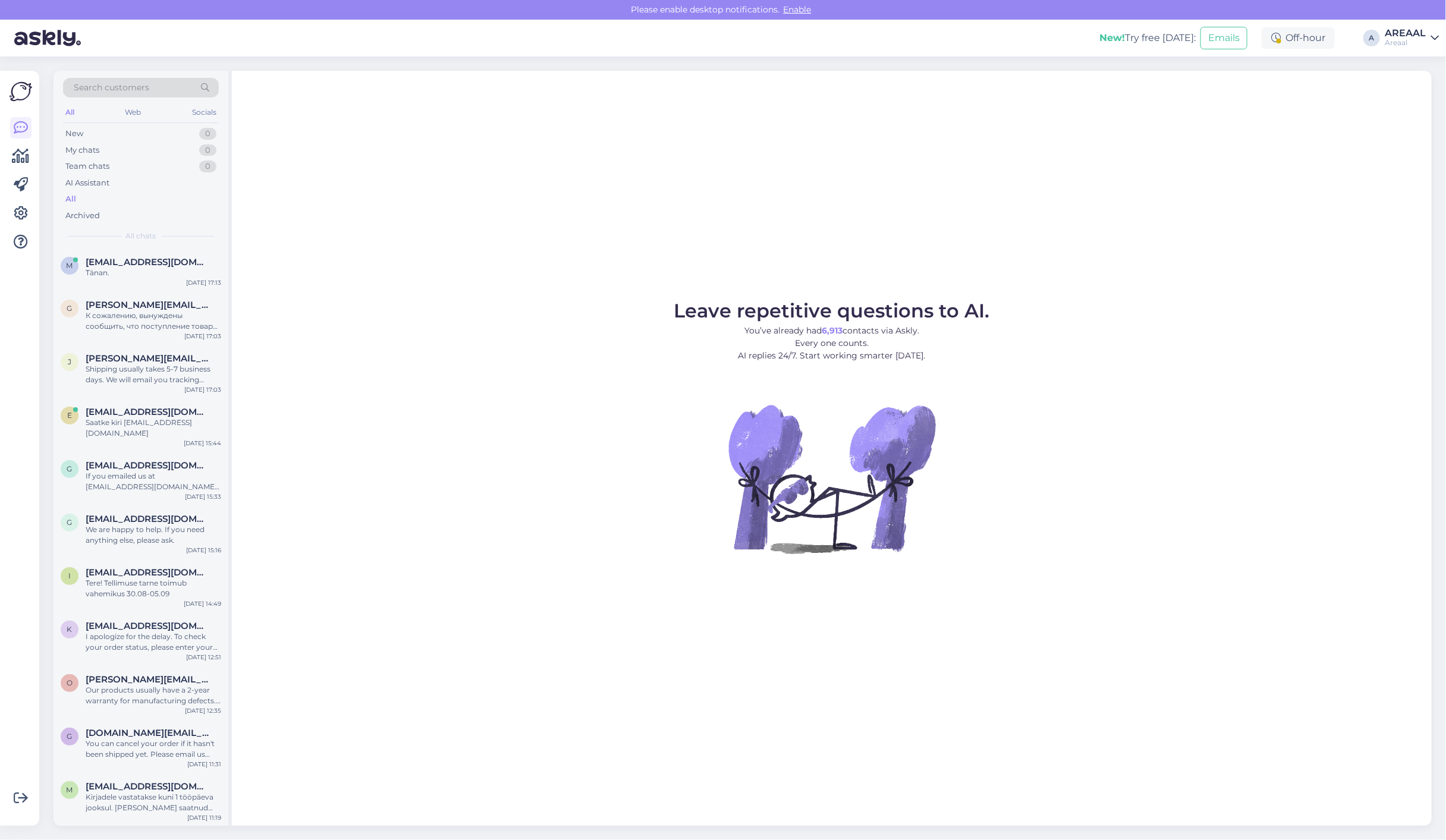
click at [1156, 261] on div "Leave repetitive questions to AI. You’ve already had 6,913 contacts via Askly. …" at bounding box center [832, 448] width 1200 height 755
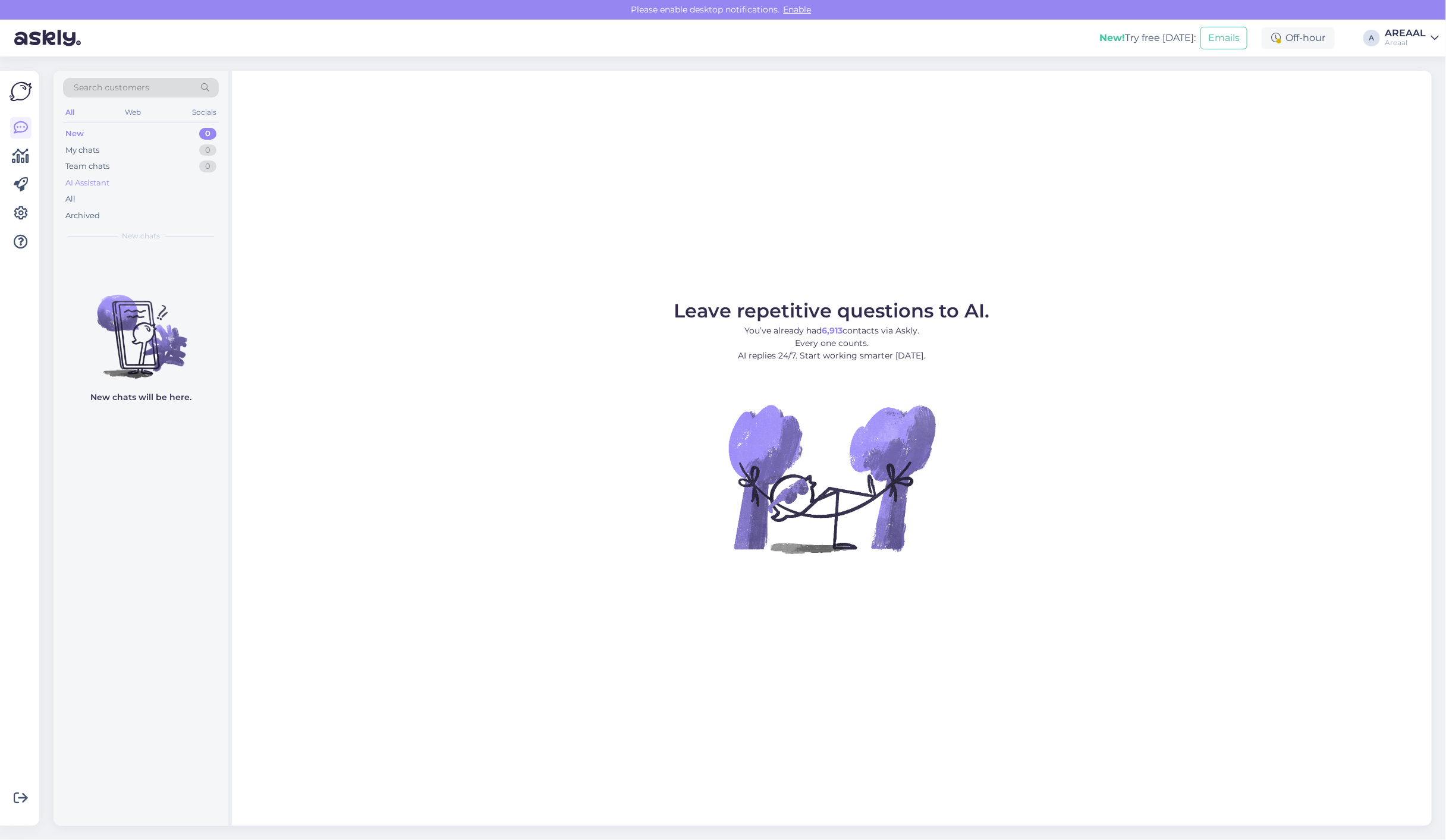
click at [131, 190] on div "AI Assistant" at bounding box center [141, 183] width 156 height 17
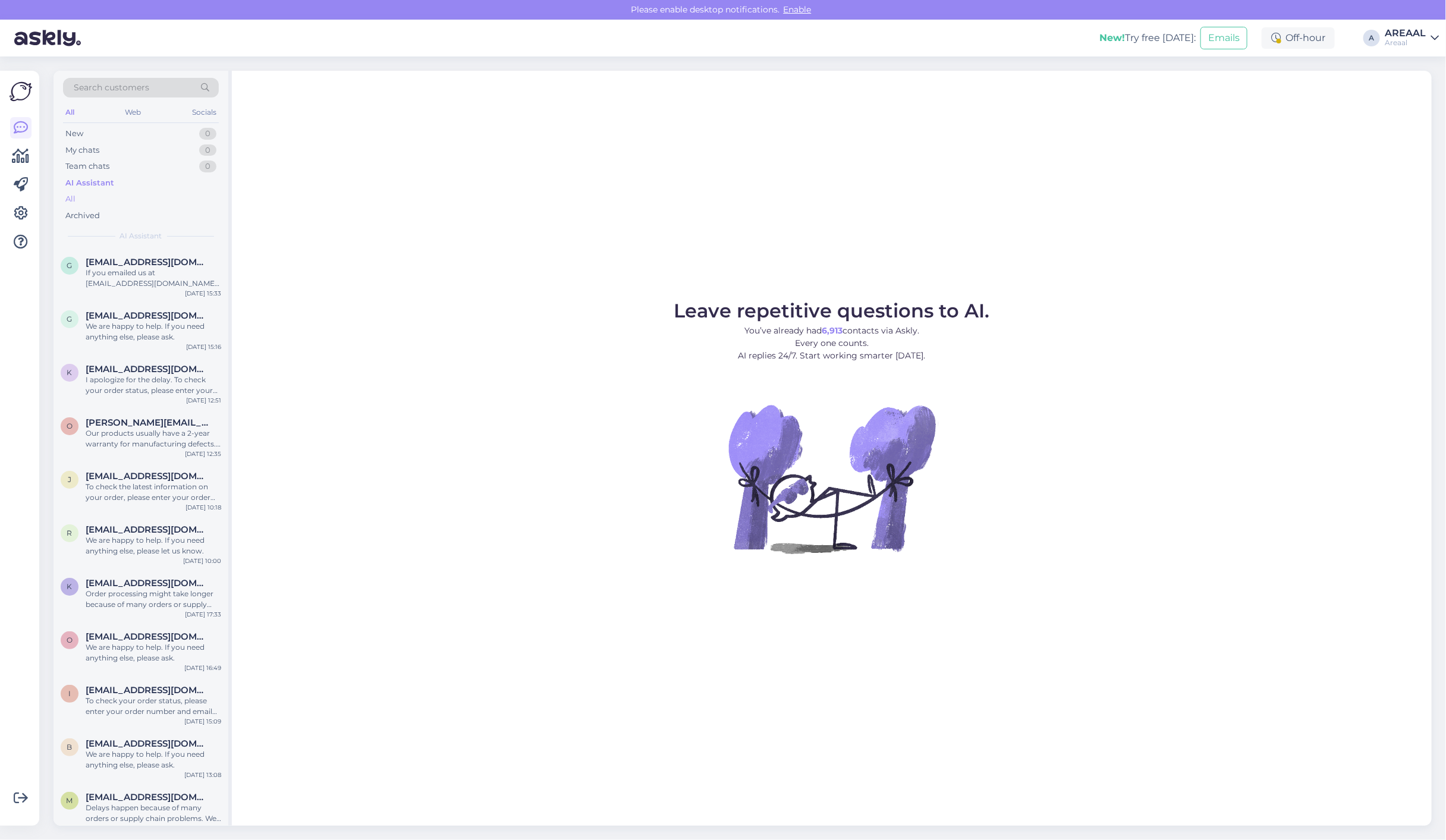
click at [137, 202] on div "All" at bounding box center [141, 199] width 156 height 17
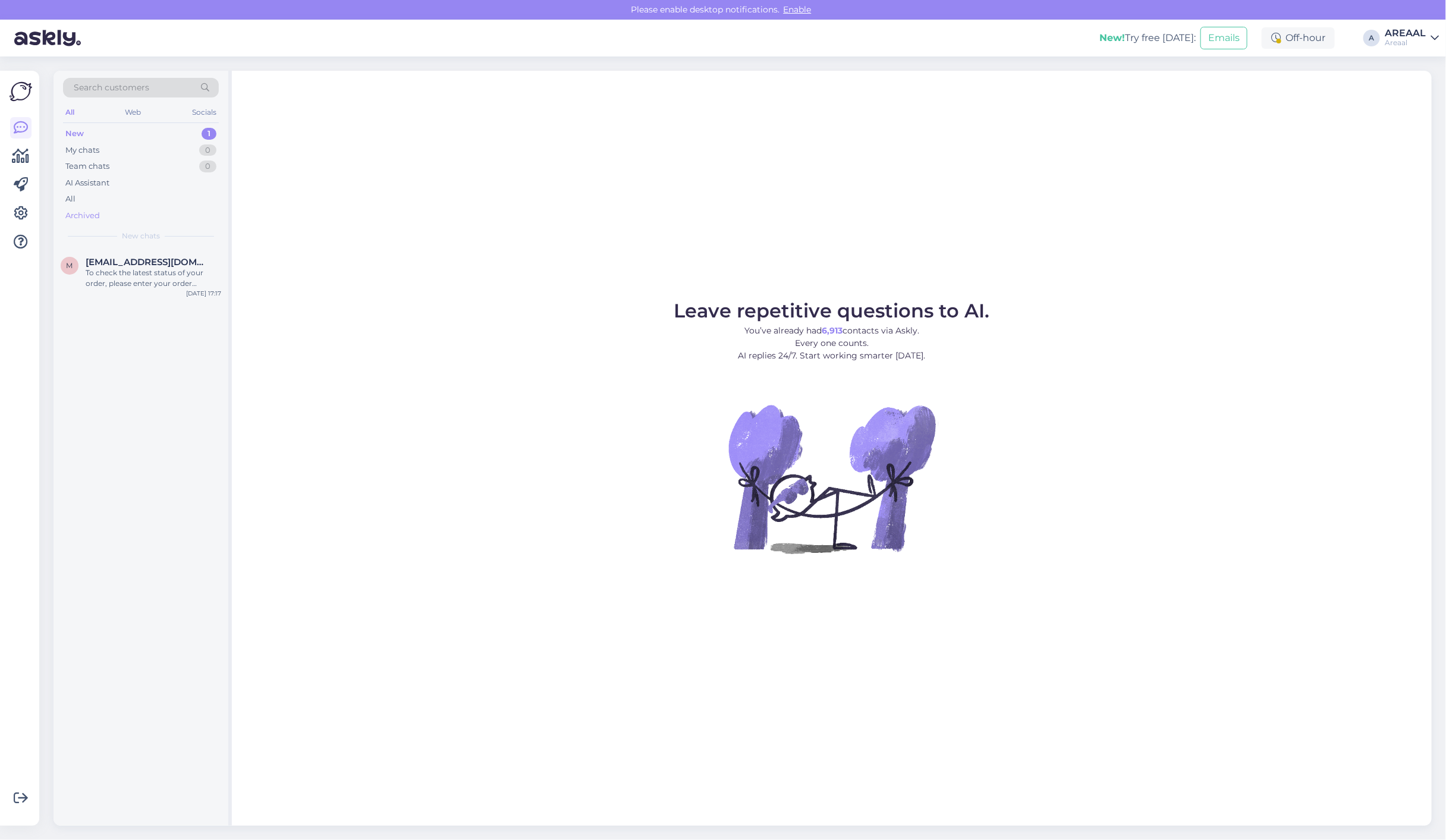
click at [198, 209] on div "Archived" at bounding box center [141, 215] width 156 height 17
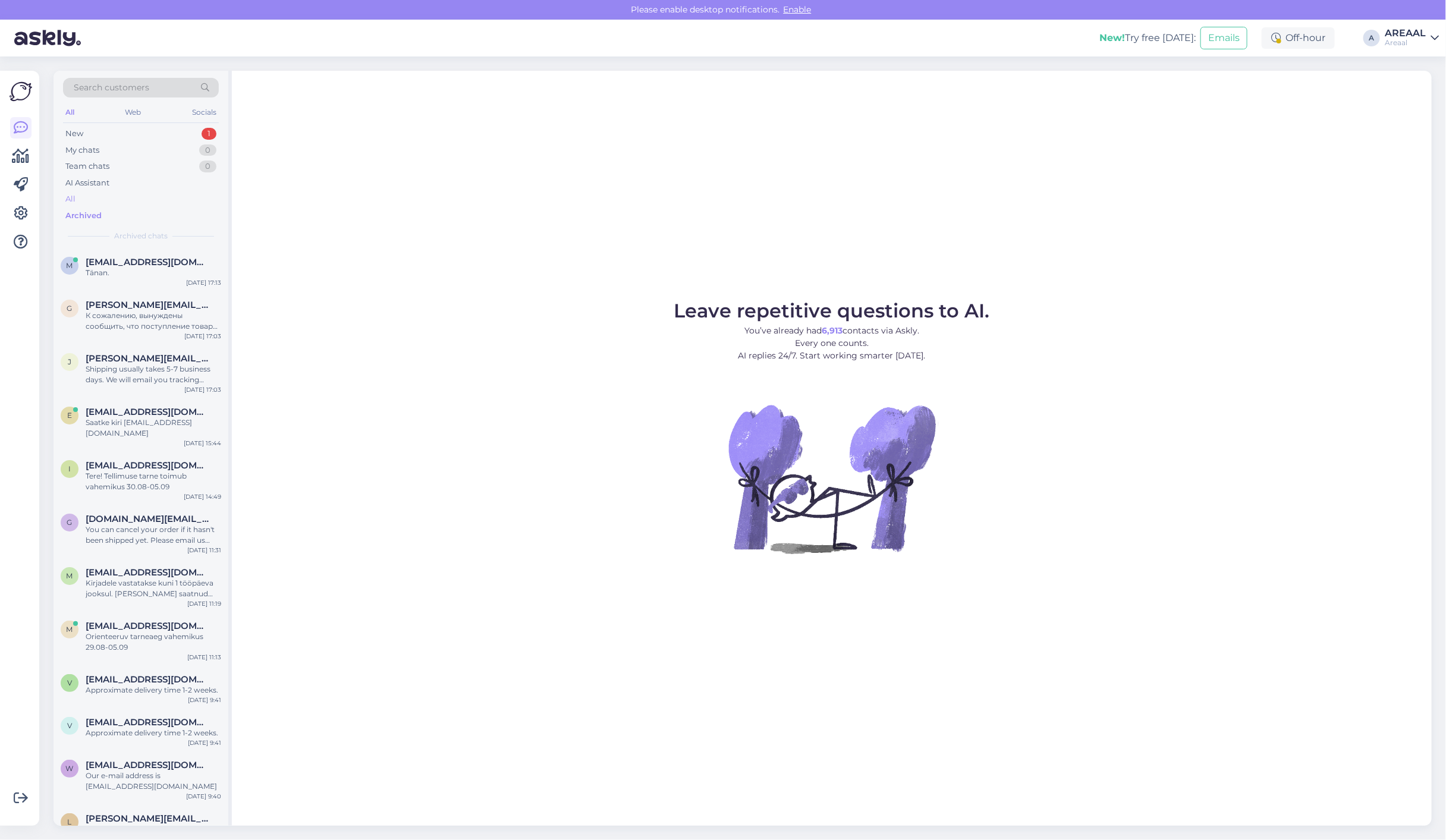
click at [182, 191] on div "All" at bounding box center [141, 199] width 156 height 17
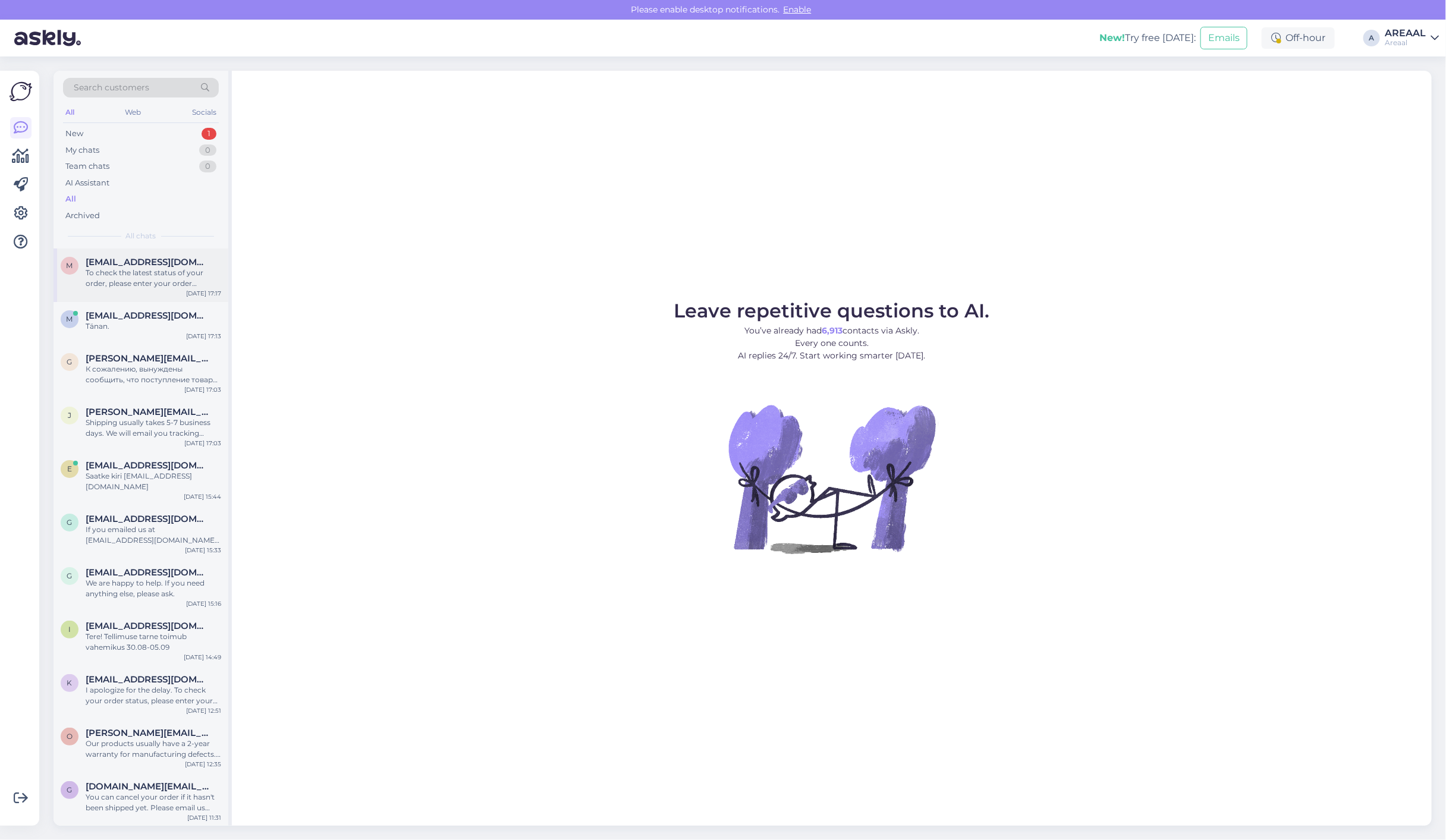
click at [186, 280] on div "To check the latest status of your order, please enter your order number and em…" at bounding box center [154, 278] width 135 height 21
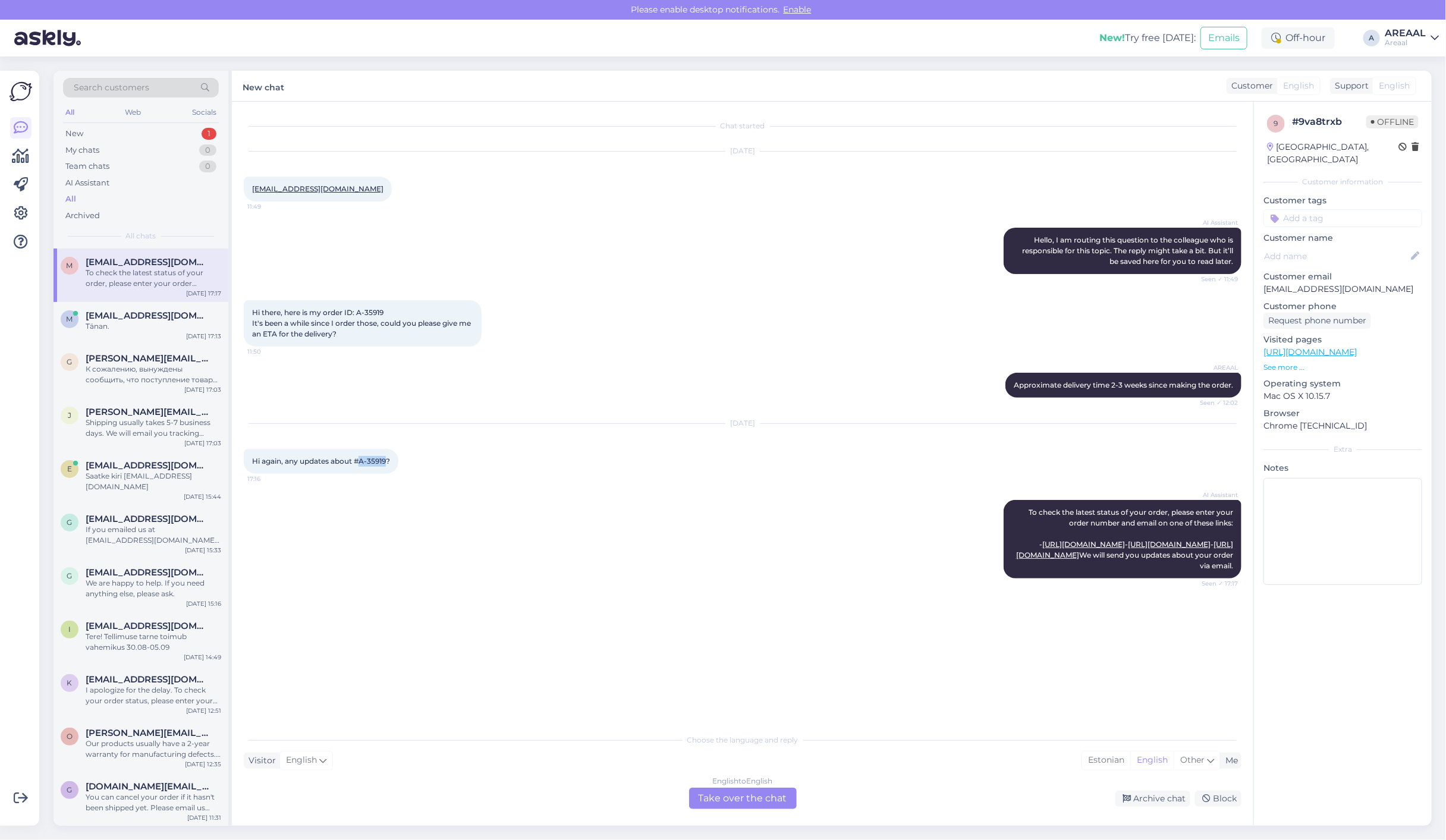
copy span "A-35919"
drag, startPoint x: 390, startPoint y: 471, endPoint x: 358, endPoint y: 473, distance: 32.1
click at [358, 465] on span "Hi again, any updates about #A-35919?" at bounding box center [321, 461] width 138 height 9
click at [1156, 803] on div "Archive chat" at bounding box center [1153, 798] width 75 height 16
click at [482, 342] on div "Hi there, here is my order ID: A-35919 It's been a while since I order those, c…" at bounding box center [362, 323] width 238 height 46
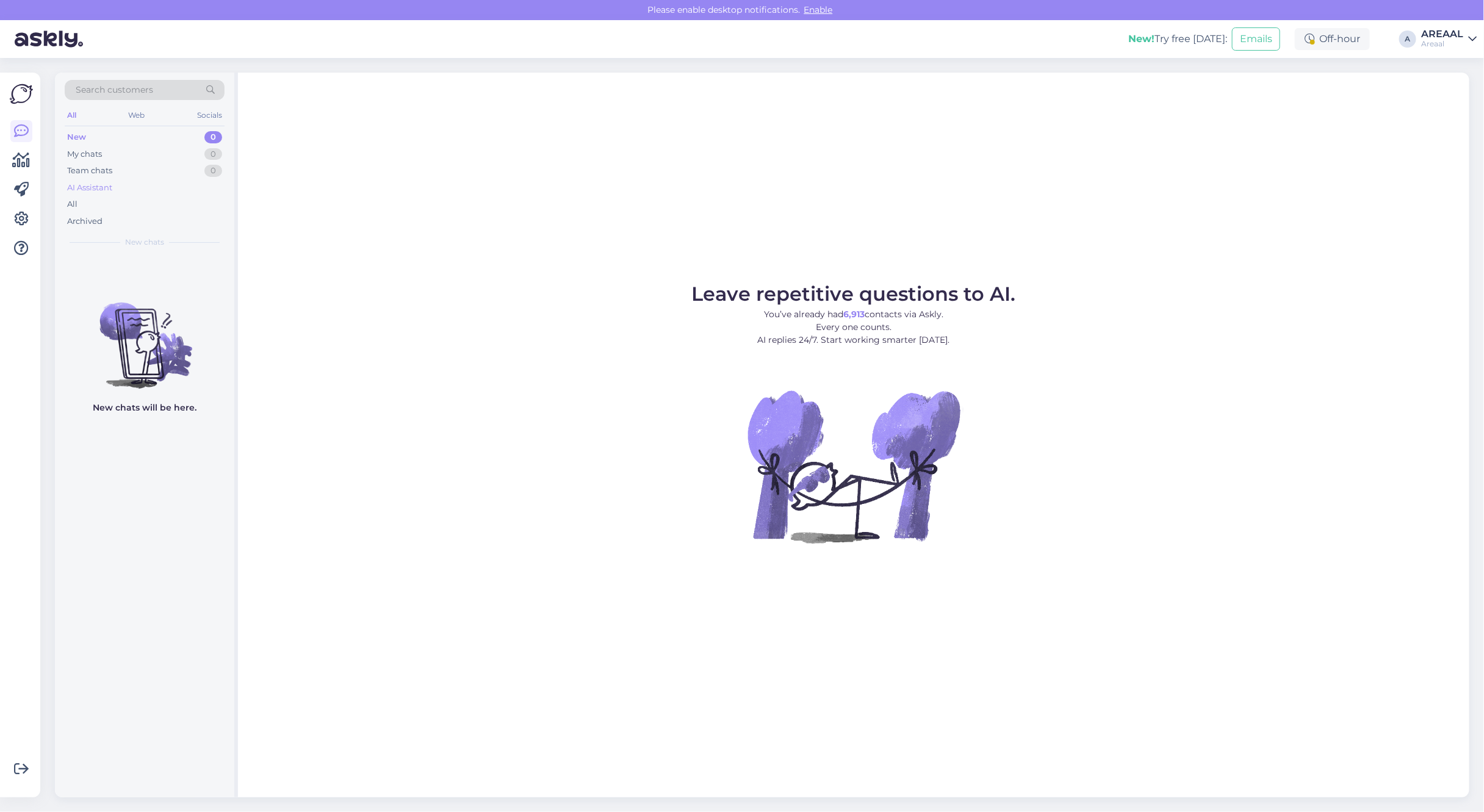
click at [141, 194] on div "AI Assistant" at bounding box center [145, 188] width 160 height 17
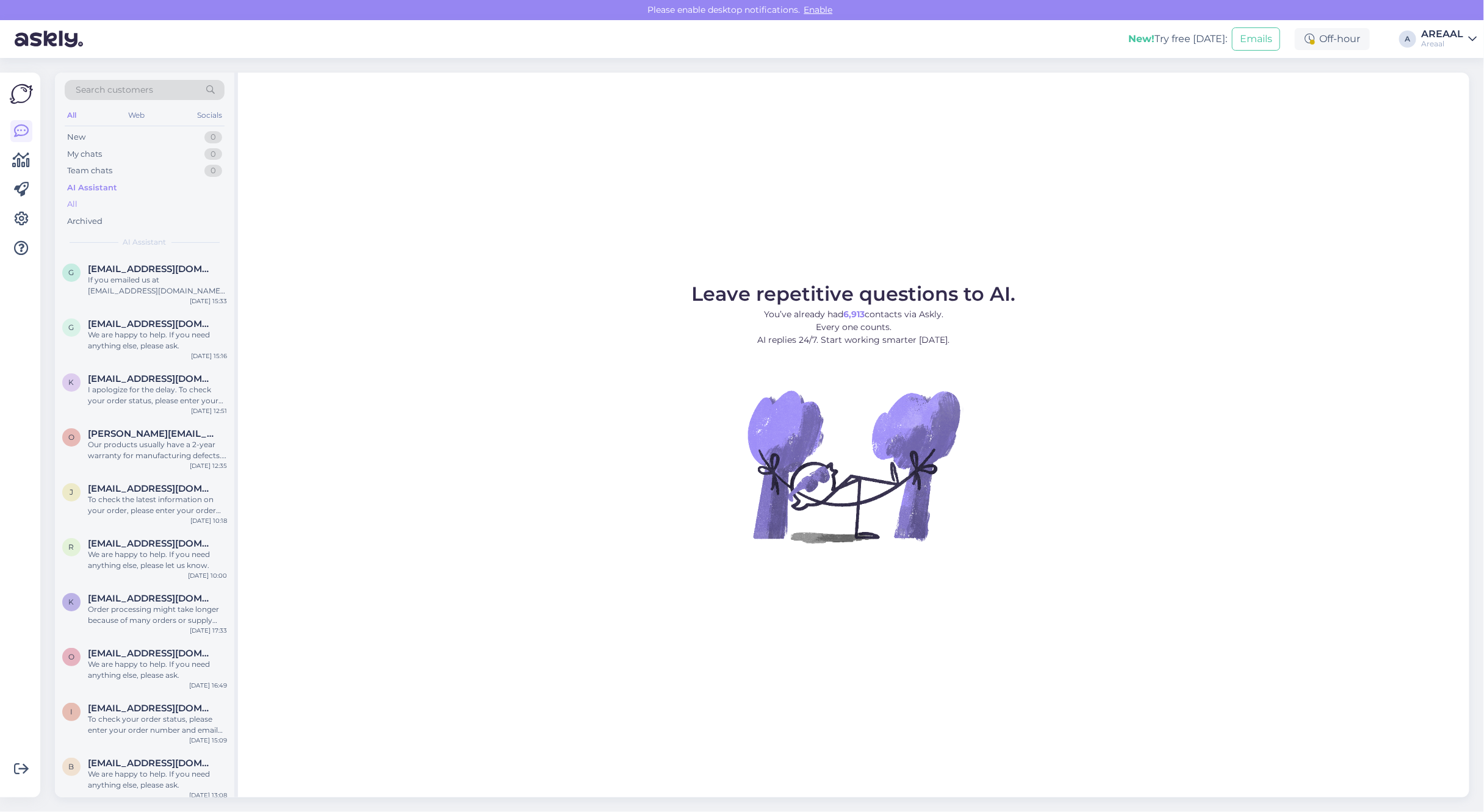
click at [143, 207] on div "All" at bounding box center [145, 204] width 160 height 17
